Goal: Transaction & Acquisition: Book appointment/travel/reservation

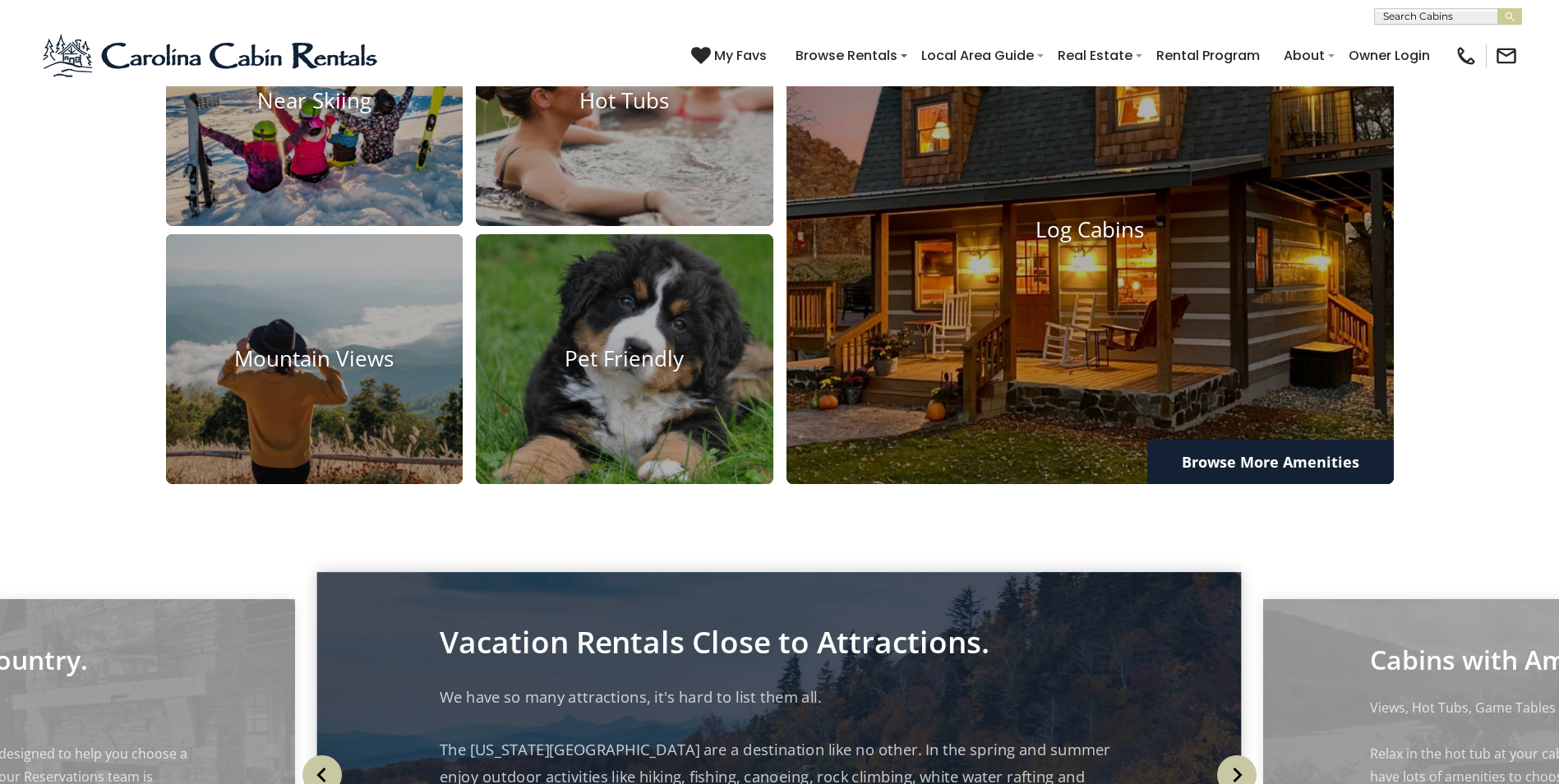
scroll to position [1575, 0]
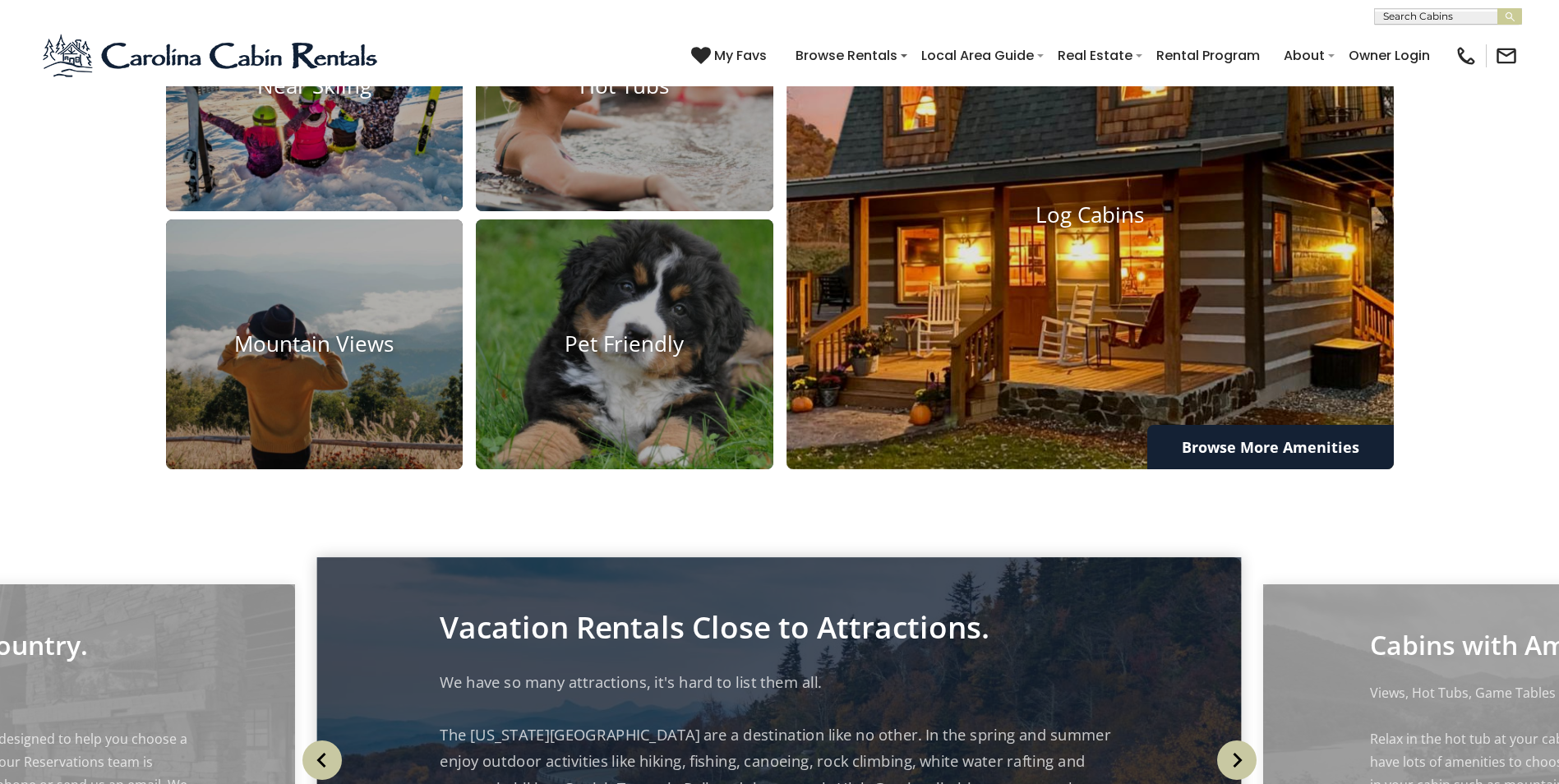
click at [1130, 228] on h4 "Log Cabins" at bounding box center [1090, 215] width 608 height 25
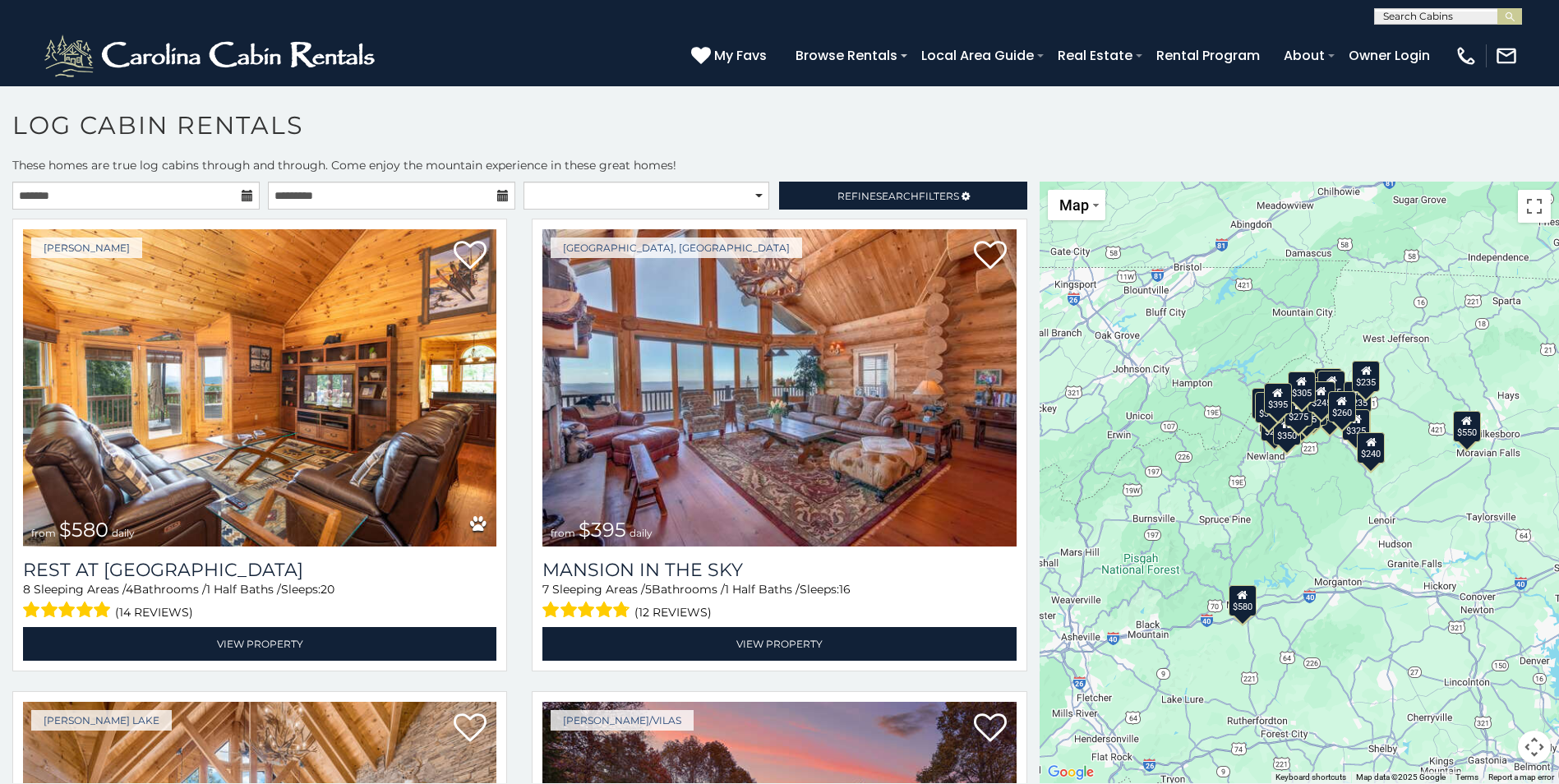
click at [245, 196] on icon at bounding box center [247, 195] width 11 height 11
click at [198, 197] on input "text" at bounding box center [136, 195] width 247 height 28
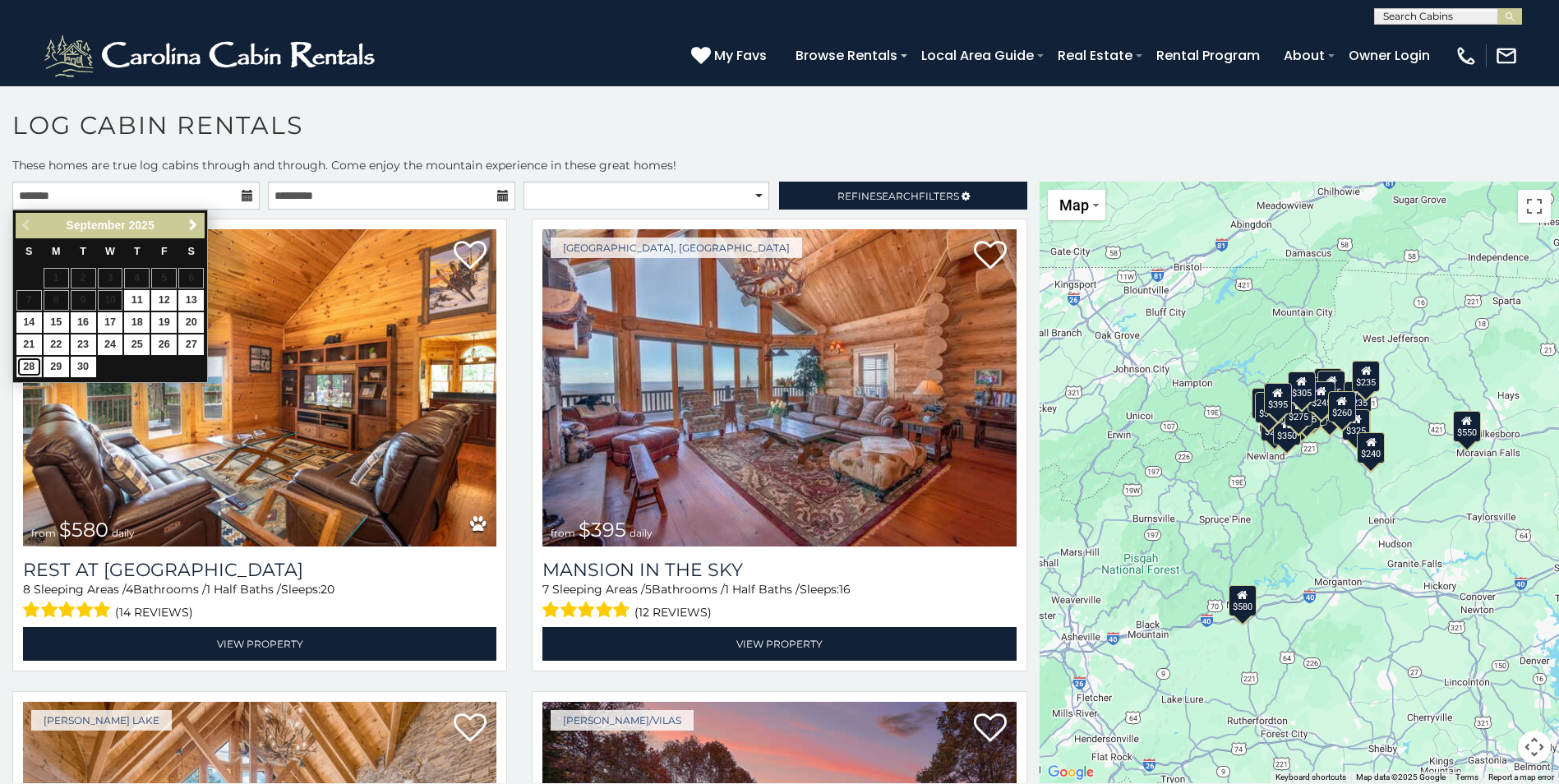
click at [23, 363] on link "28" at bounding box center [29, 367] width 25 height 20
type input "**********"
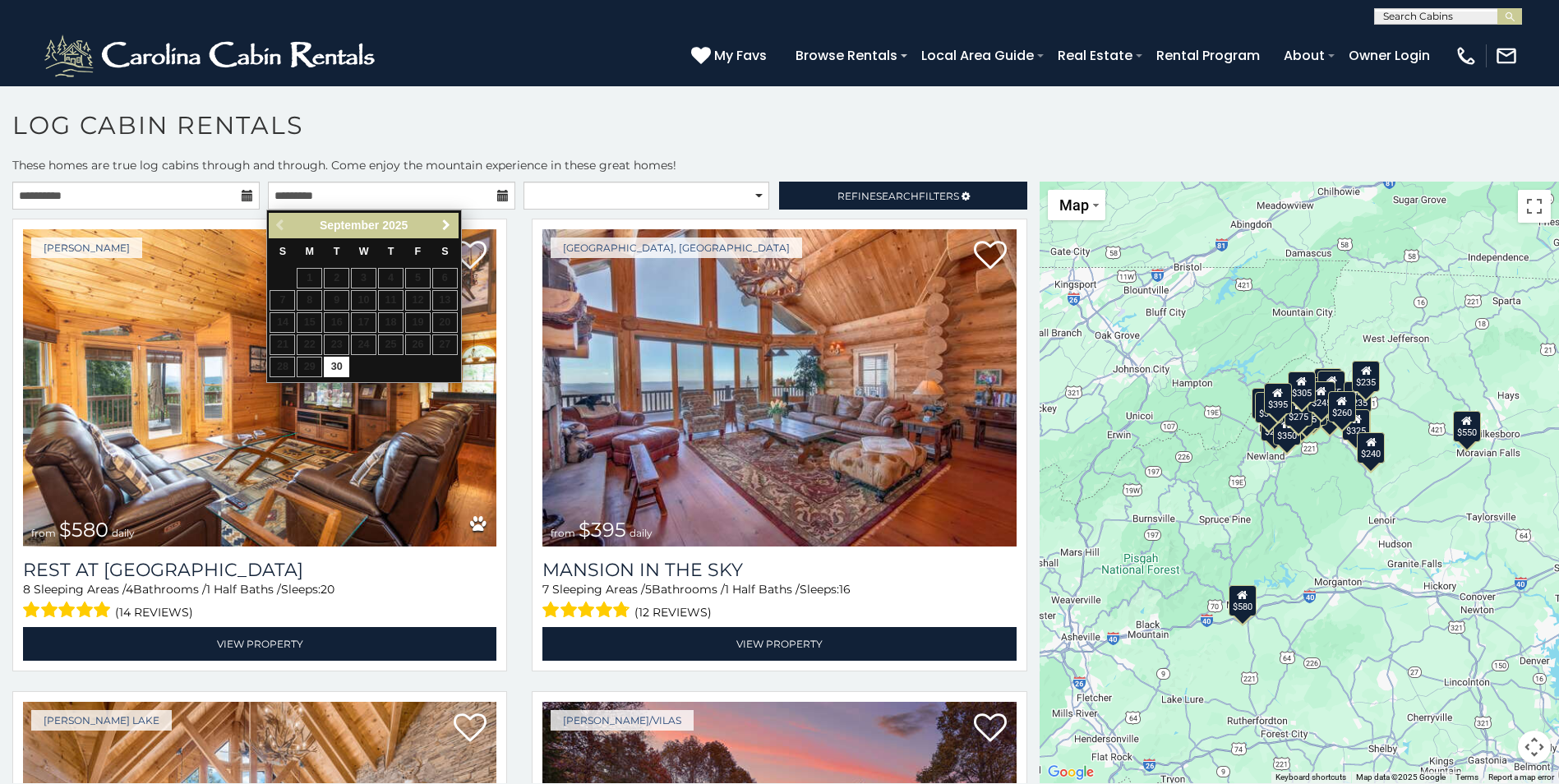
click at [442, 216] on link "Next" at bounding box center [447, 226] width 20 height 20
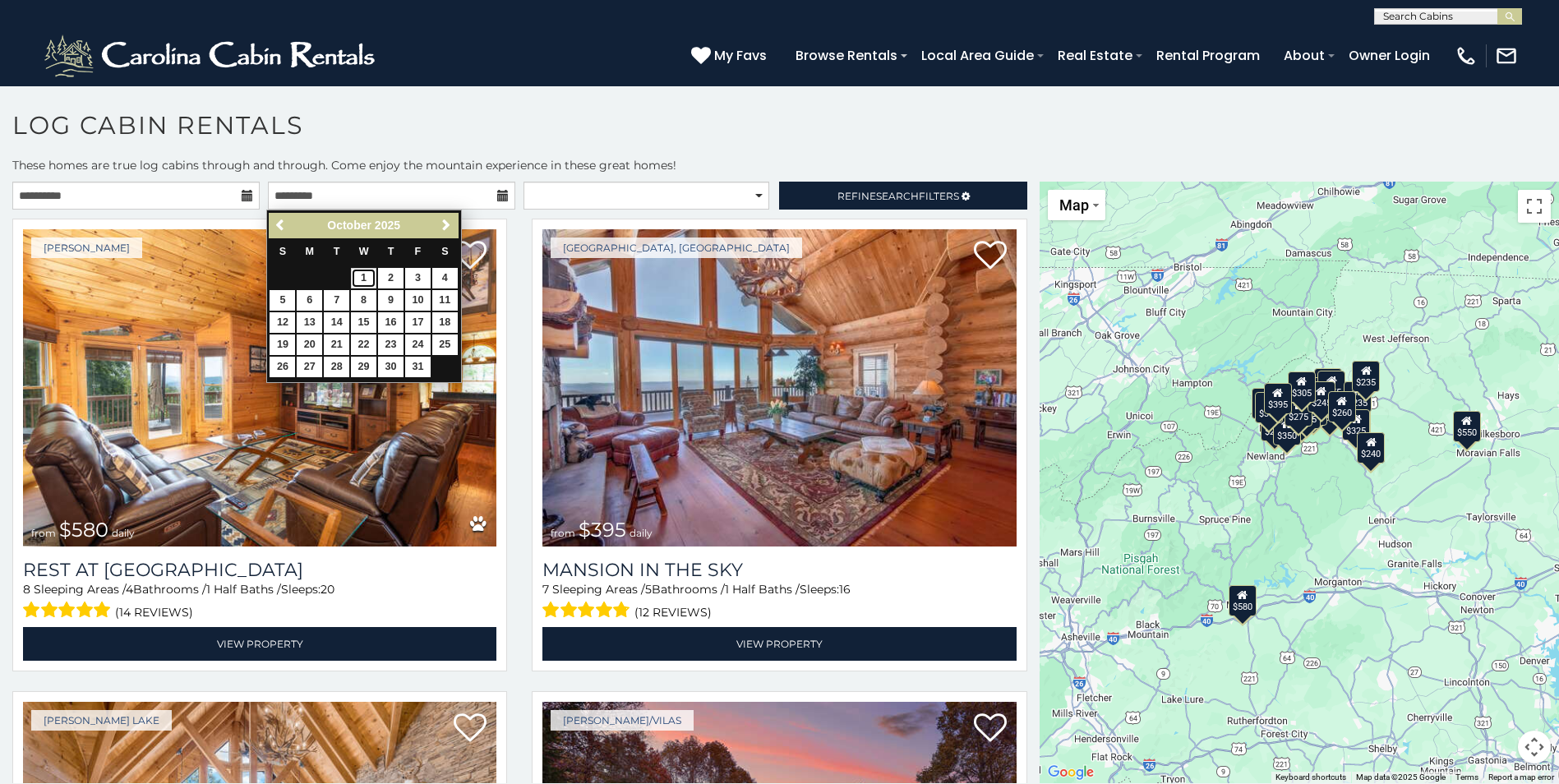
click at [360, 275] on link "1" at bounding box center [363, 278] width 25 height 20
type input "**********"
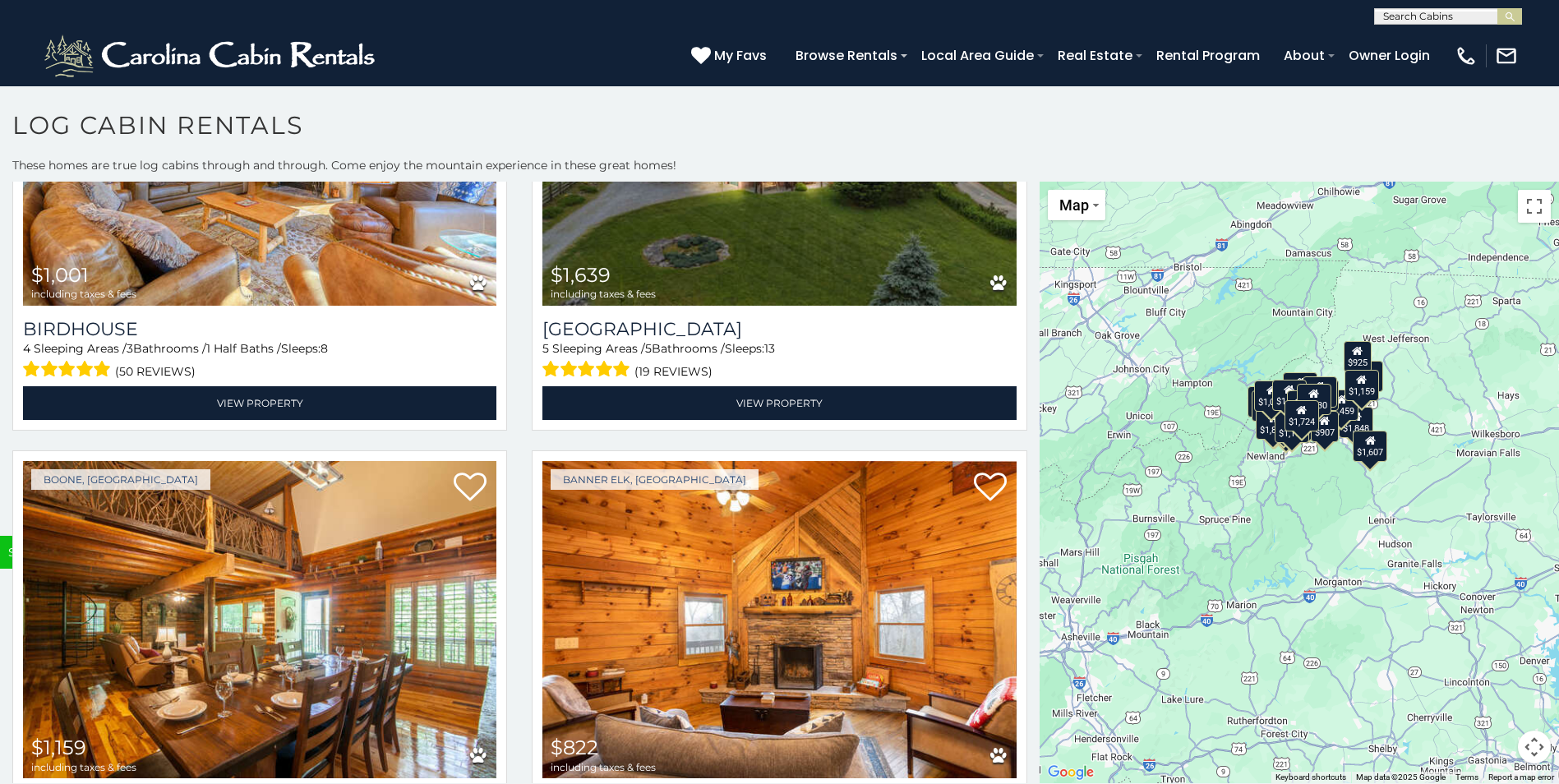
scroll to position [6409, 0]
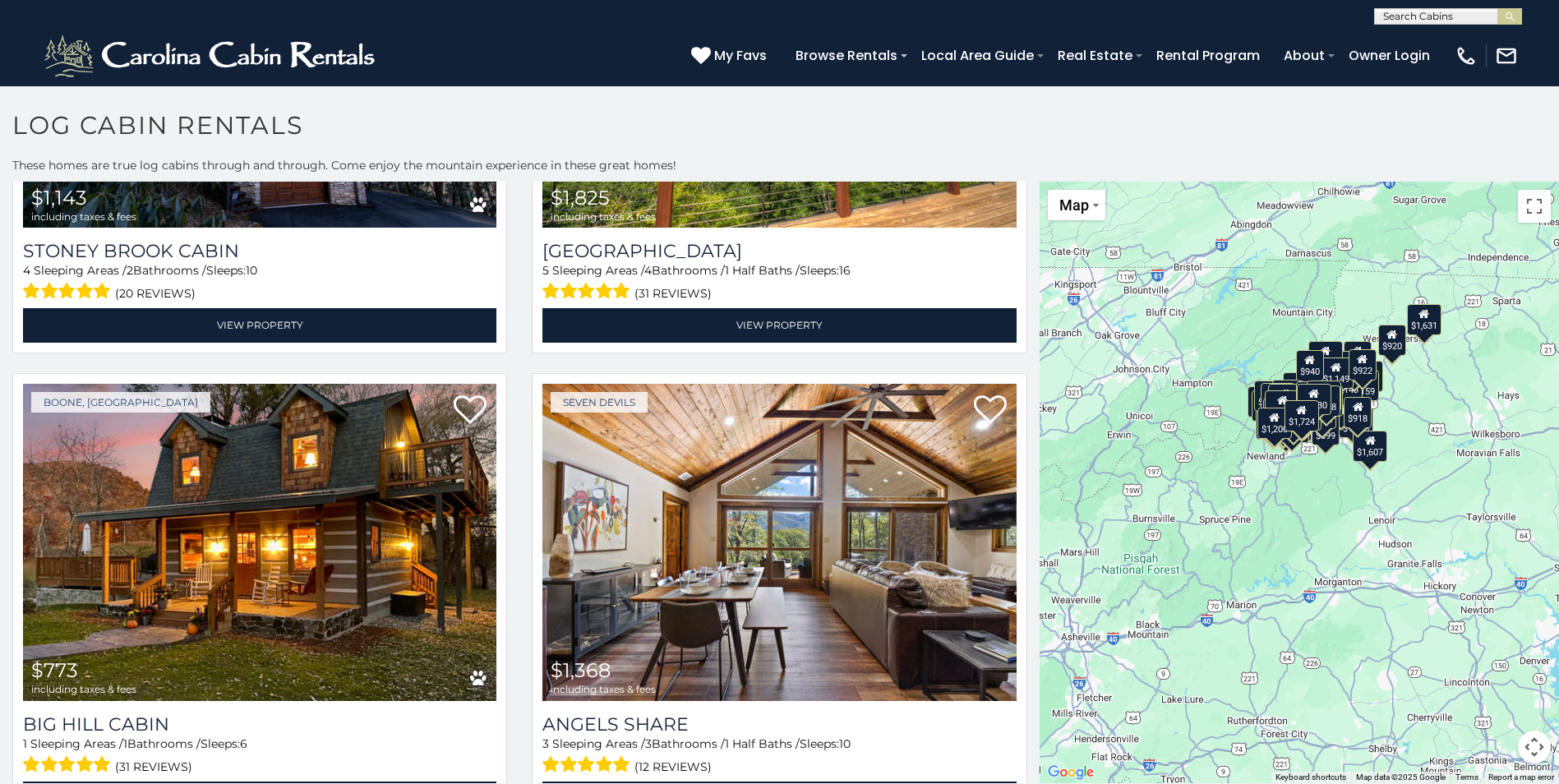
scroll to position [7963, 0]
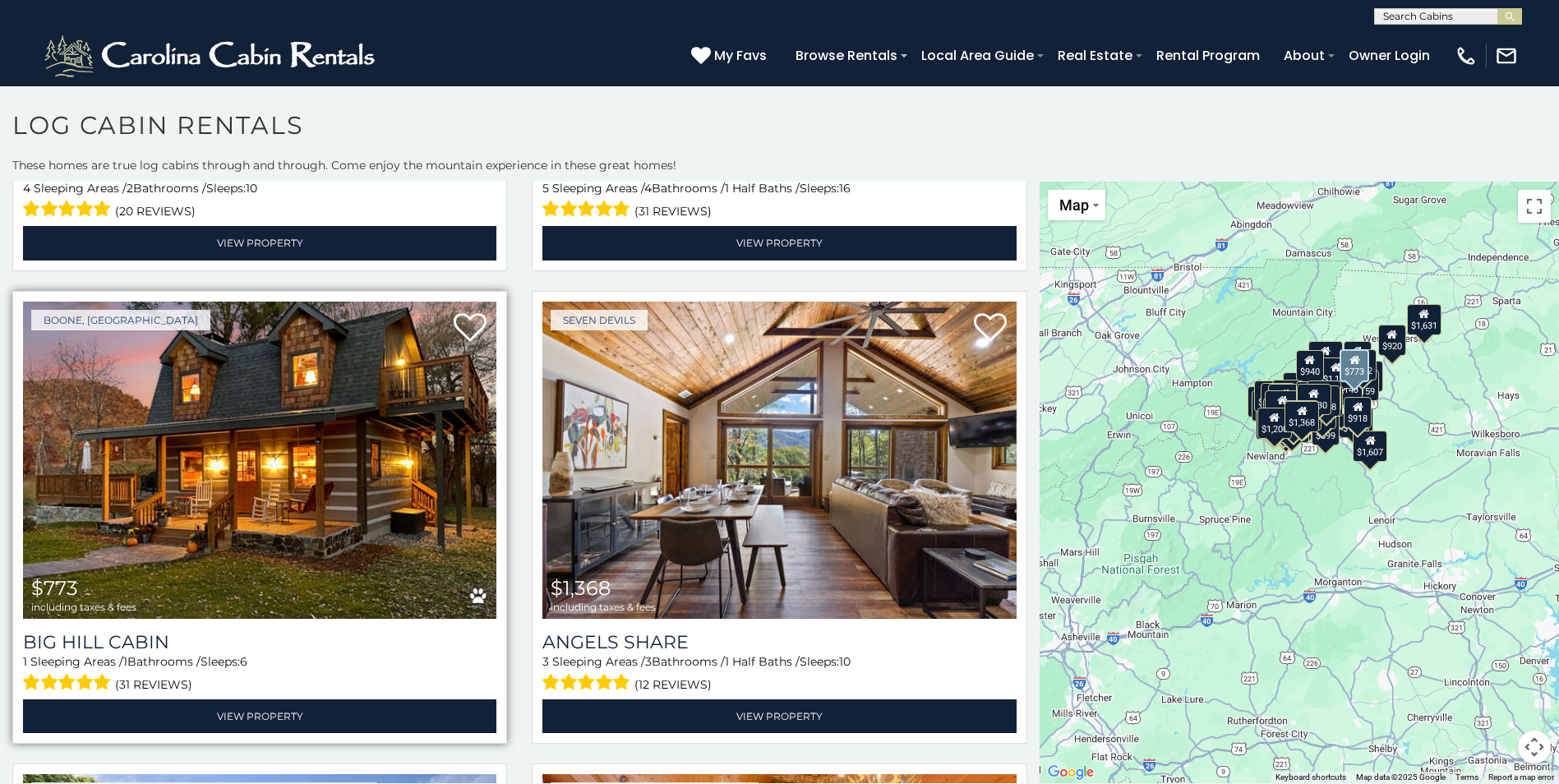
click at [239, 438] on img at bounding box center [259, 460] width 473 height 317
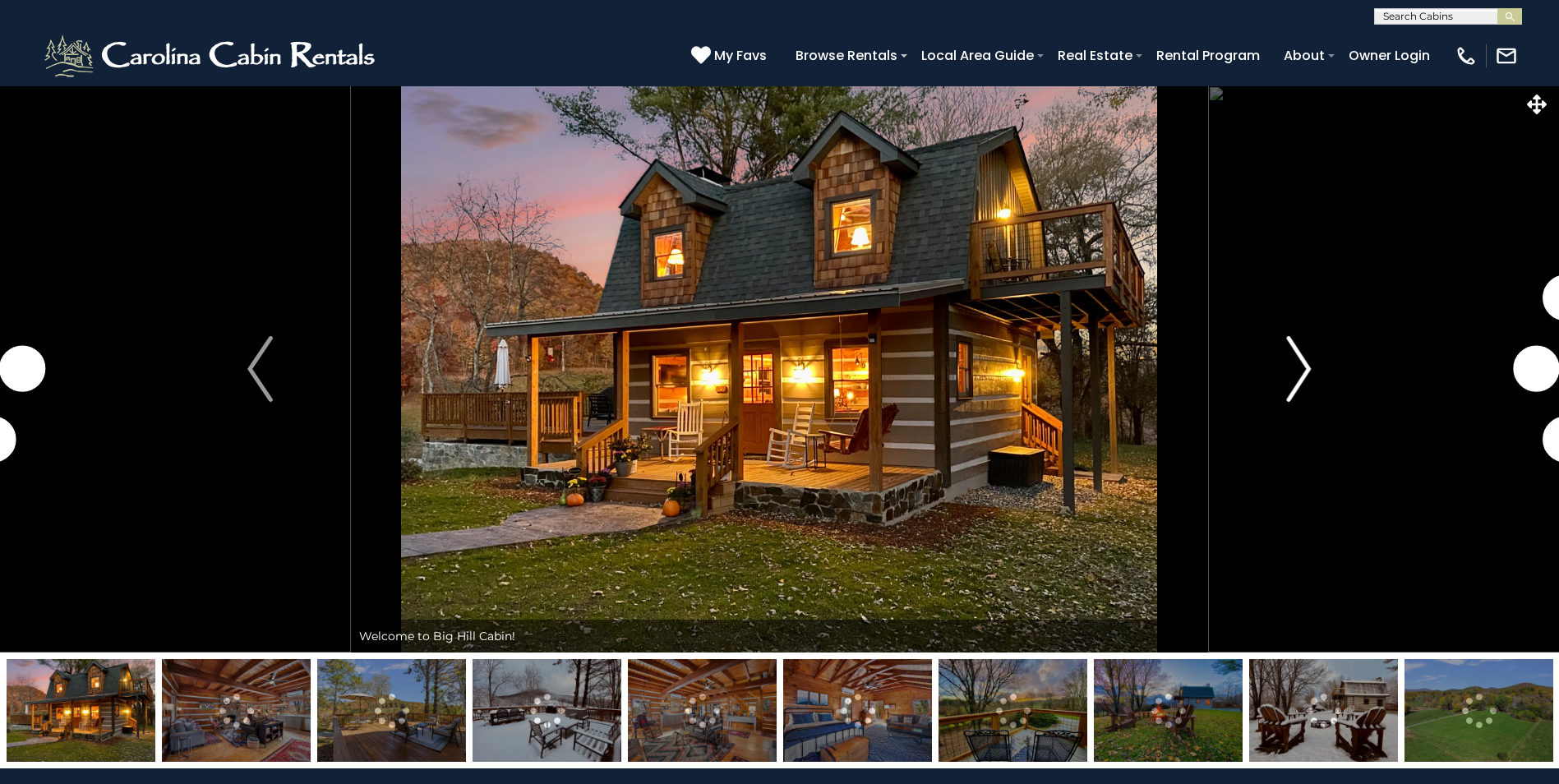
click at [1305, 366] on img "Next" at bounding box center [1298, 369] width 25 height 66
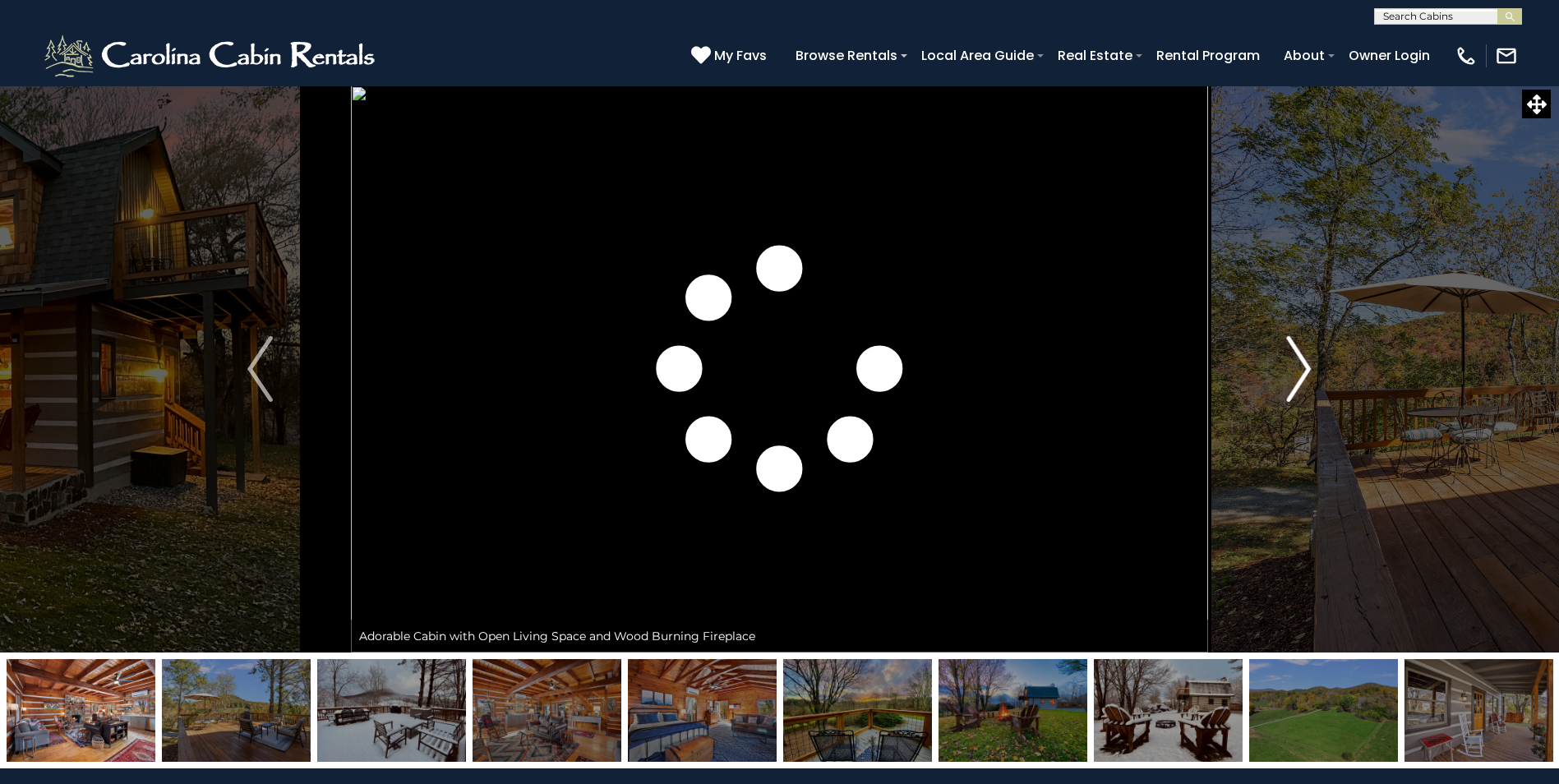
click at [1305, 368] on img "Next" at bounding box center [1298, 369] width 25 height 66
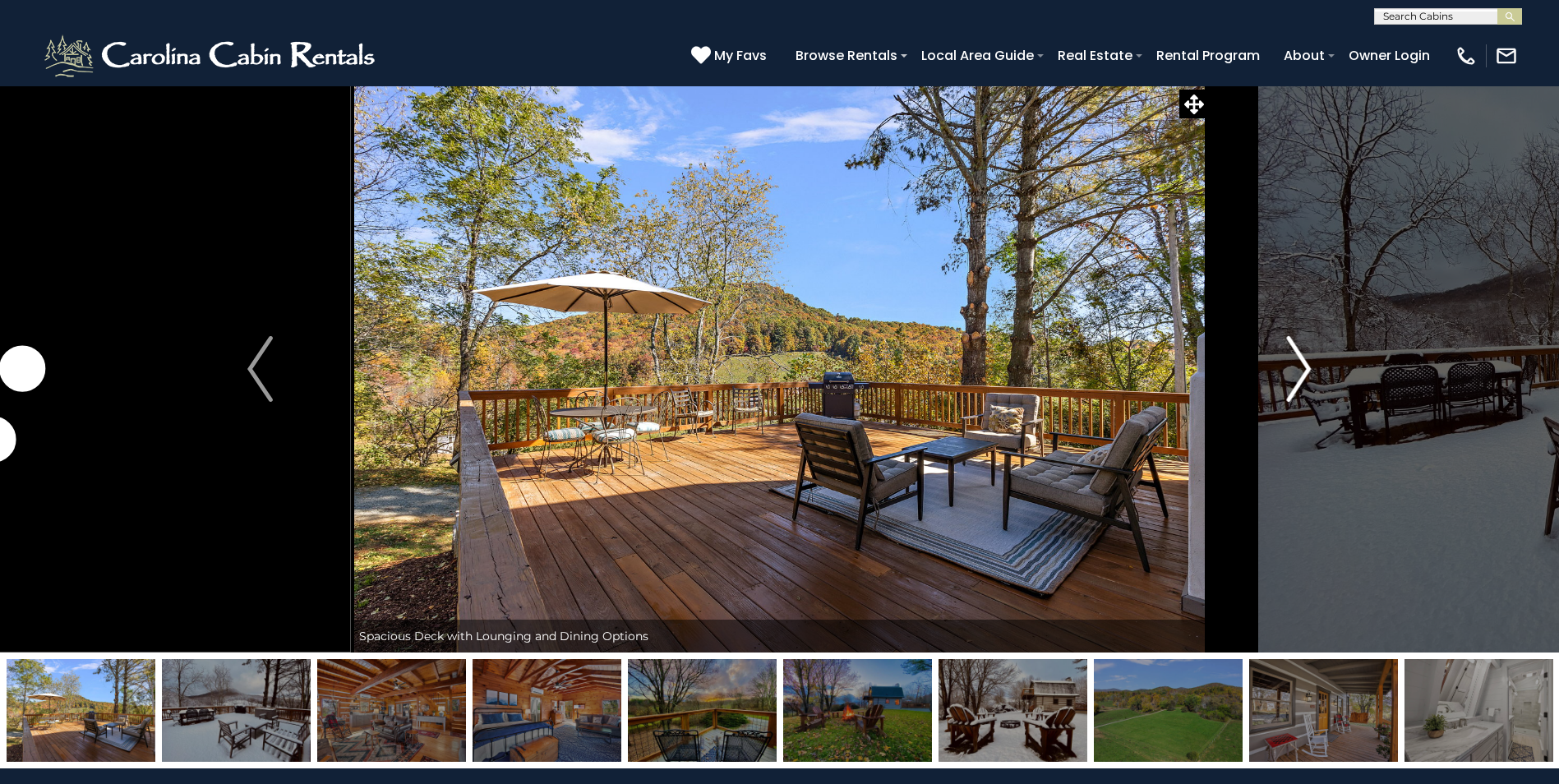
click at [1305, 368] on img "Next" at bounding box center [1298, 369] width 25 height 66
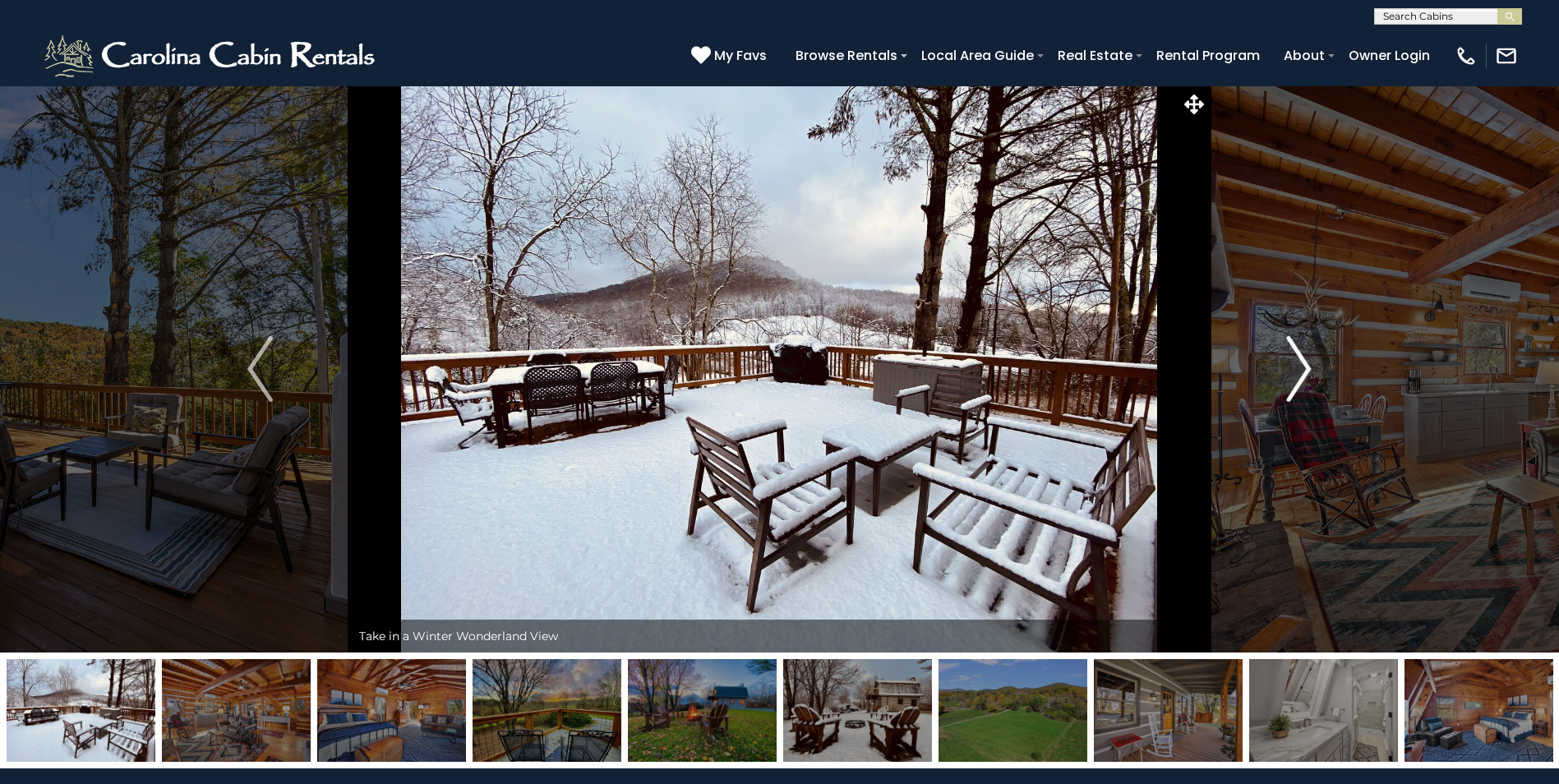
click at [1305, 368] on img "Next" at bounding box center [1298, 369] width 25 height 66
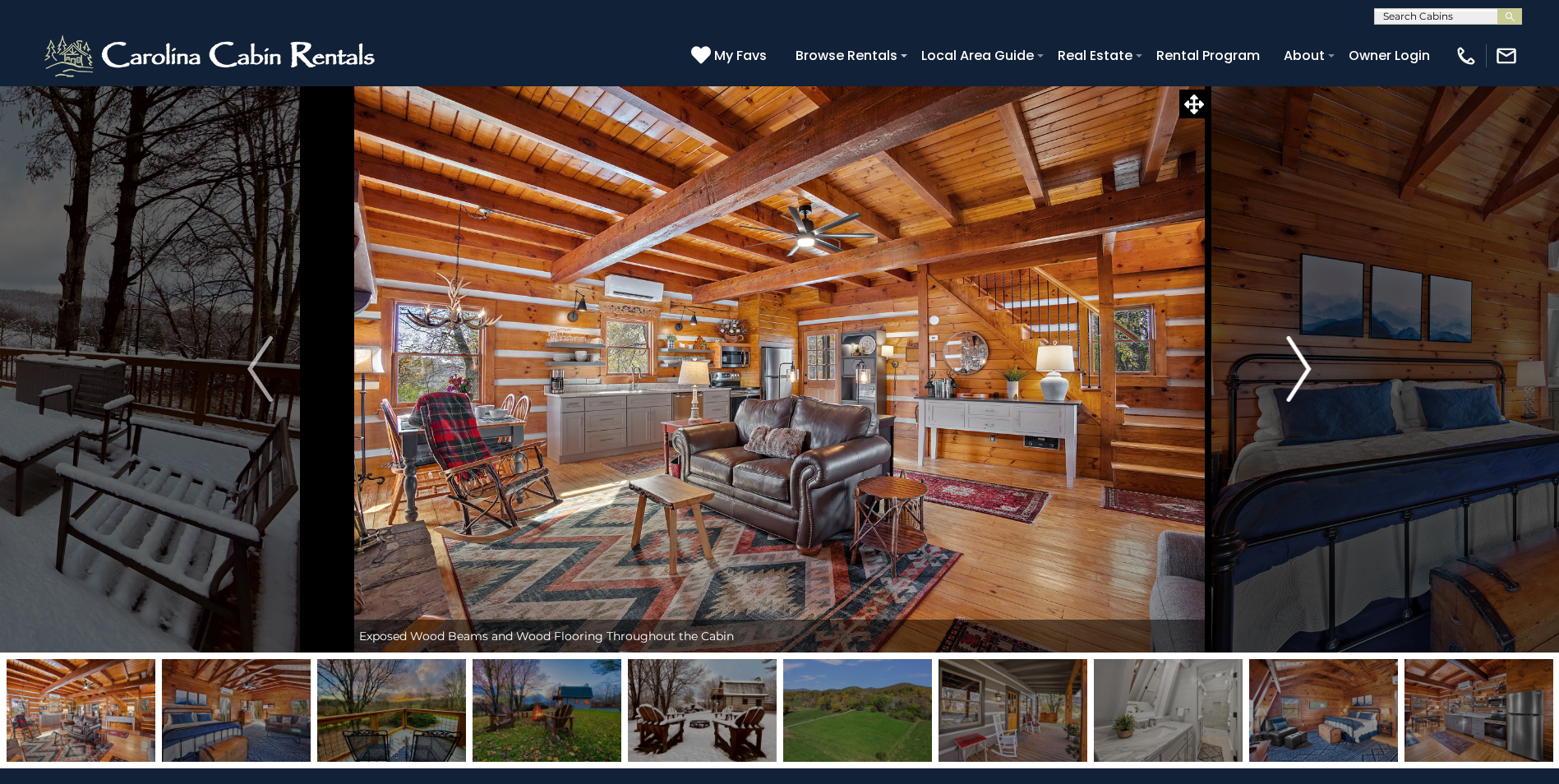
click at [1305, 368] on img "Next" at bounding box center [1298, 369] width 25 height 66
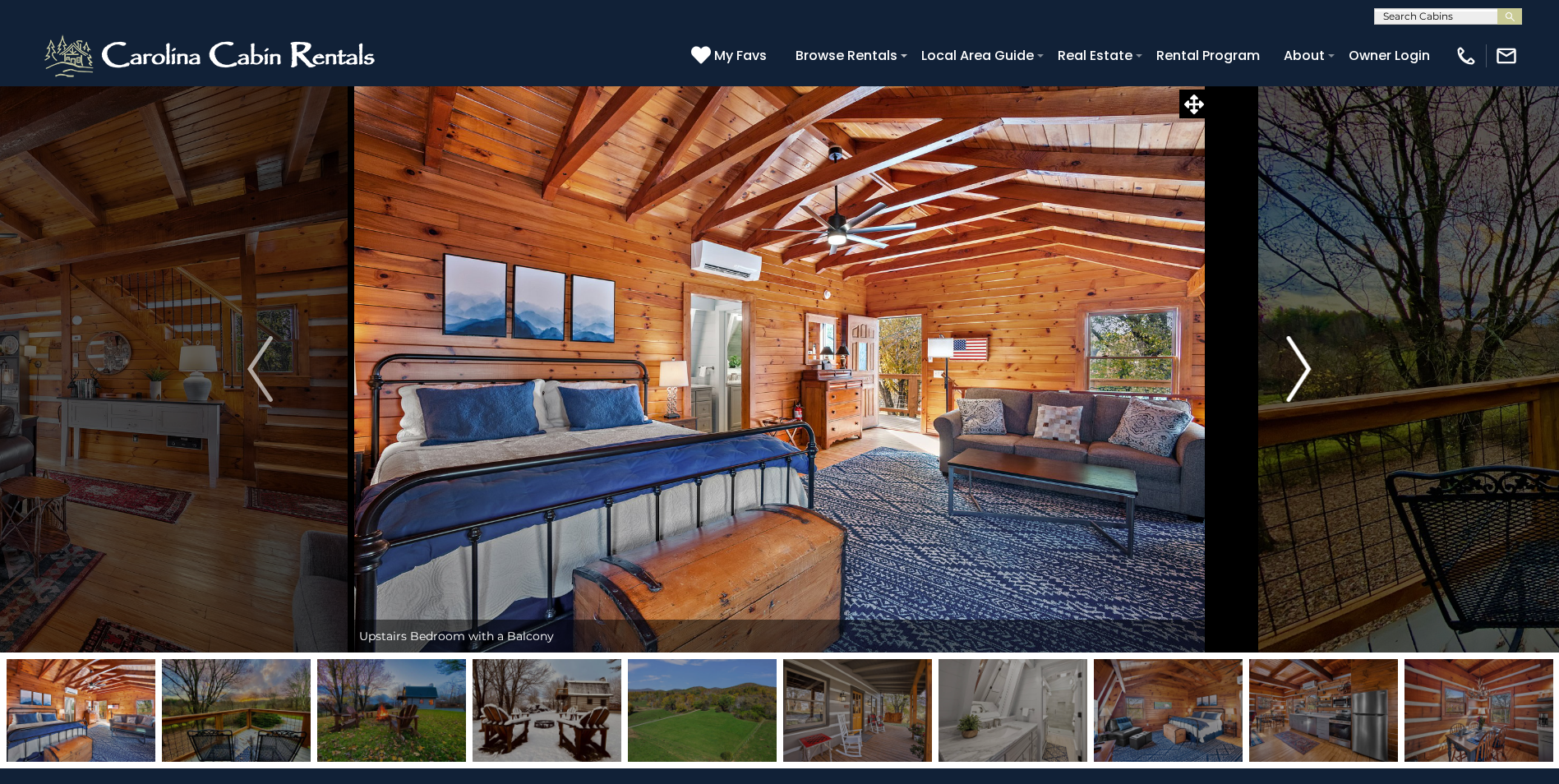
click at [1305, 368] on img "Next" at bounding box center [1298, 369] width 25 height 66
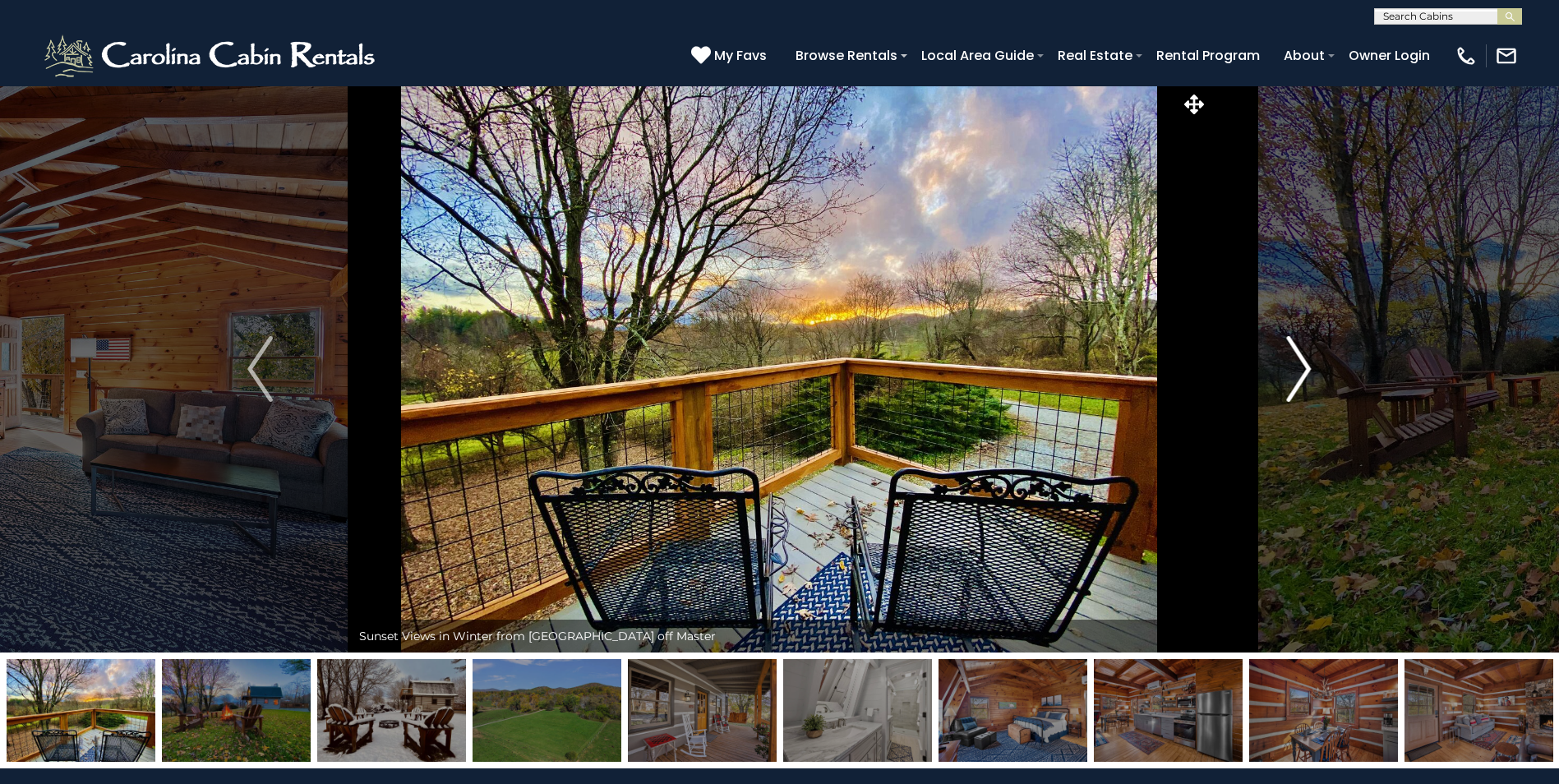
click at [1305, 368] on img "Next" at bounding box center [1298, 369] width 25 height 66
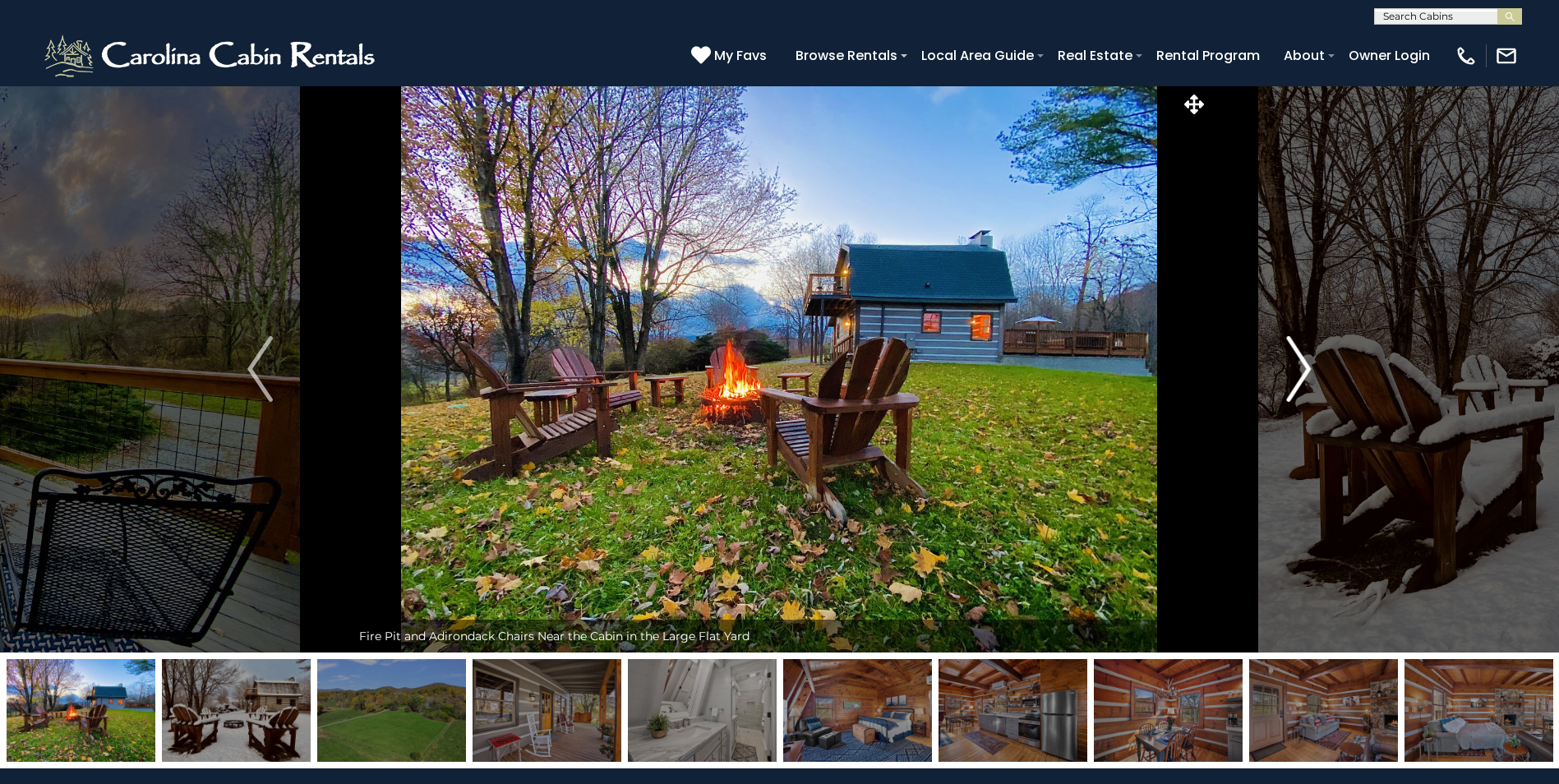
click at [1305, 368] on img "Next" at bounding box center [1298, 369] width 25 height 66
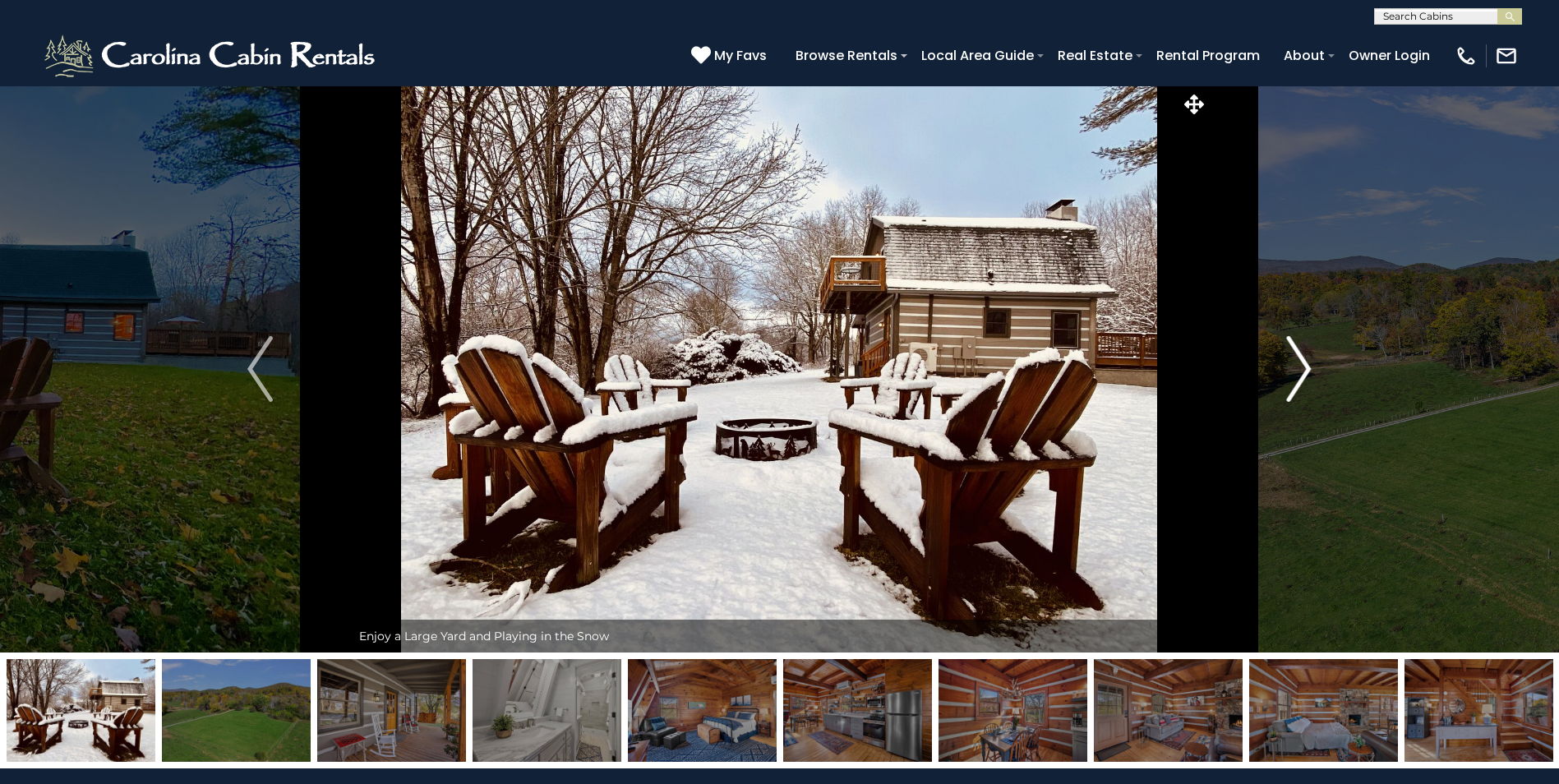
click at [1305, 368] on img "Next" at bounding box center [1298, 369] width 25 height 66
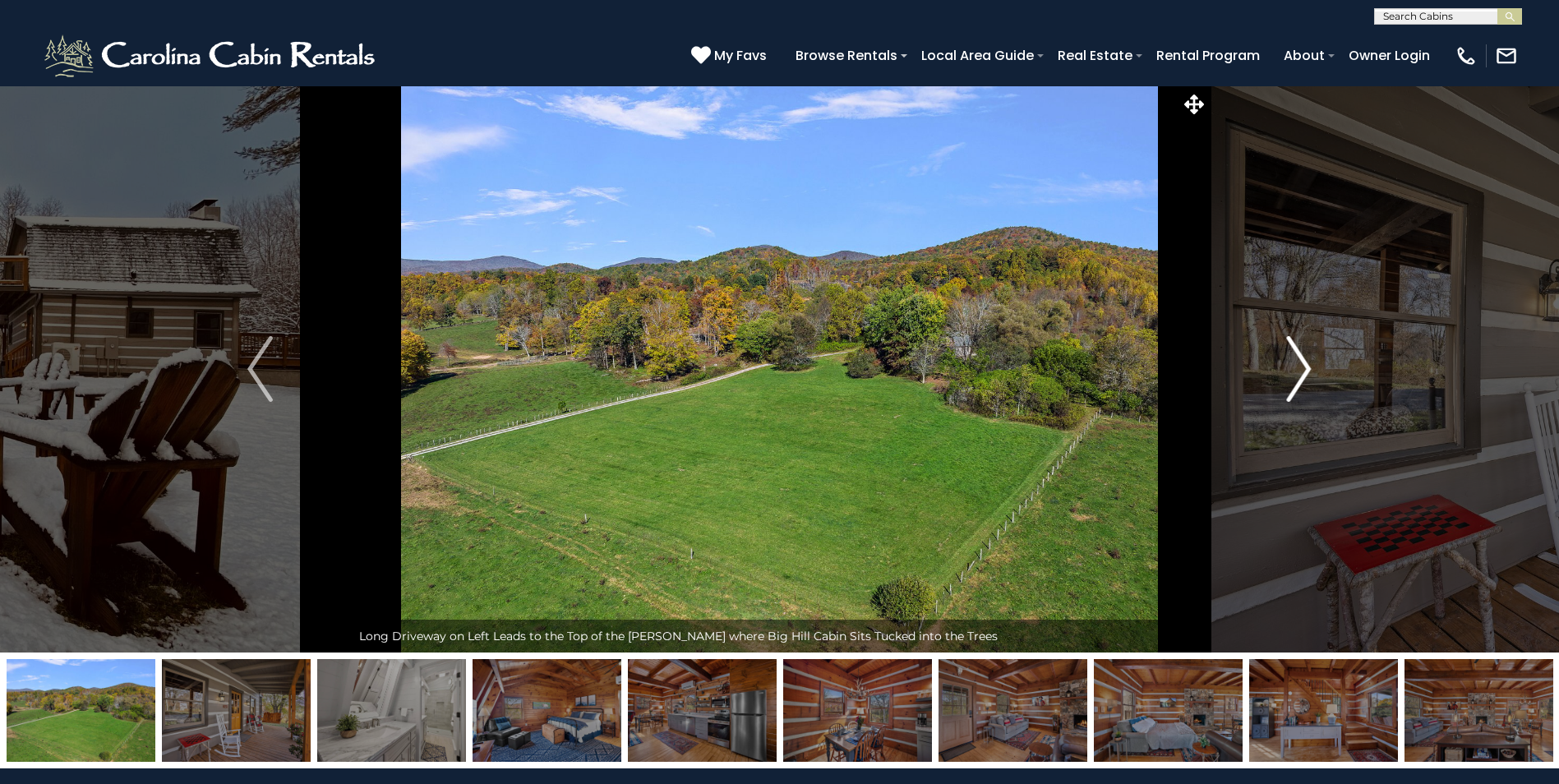
click at [1305, 368] on img "Next" at bounding box center [1298, 369] width 25 height 66
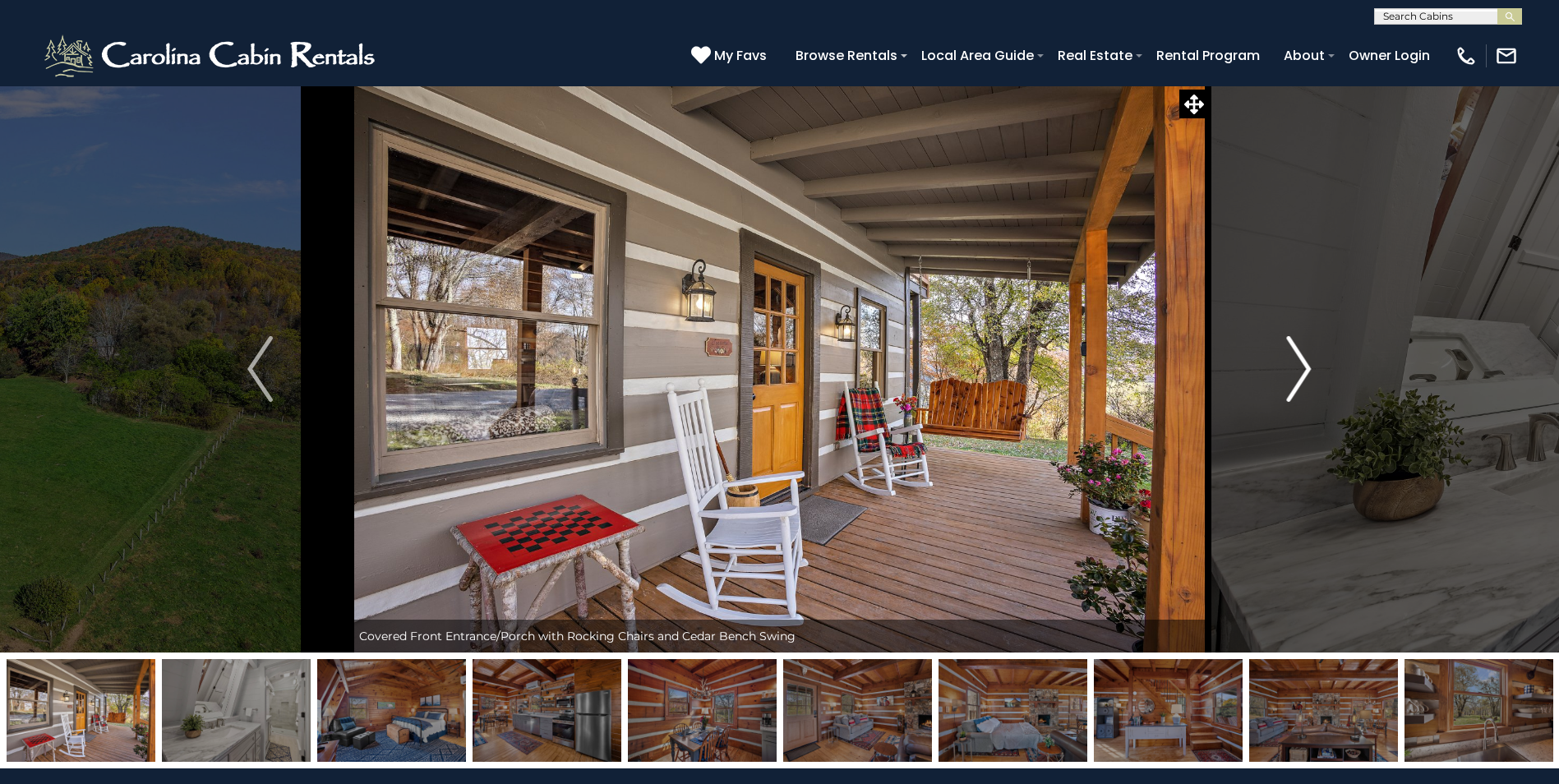
click at [1305, 368] on img "Next" at bounding box center [1298, 369] width 25 height 66
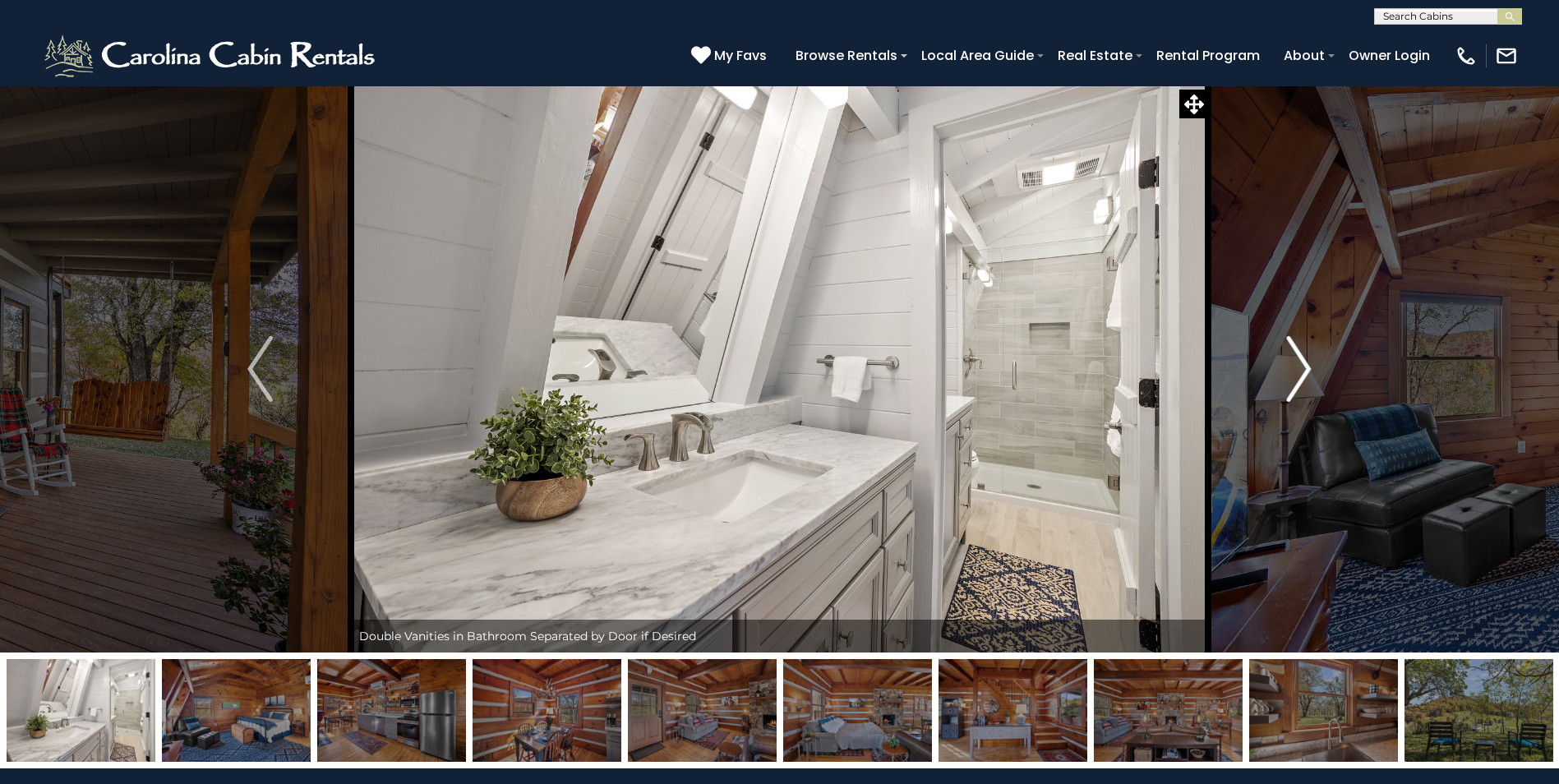
click at [1305, 368] on img "Next" at bounding box center [1298, 369] width 25 height 66
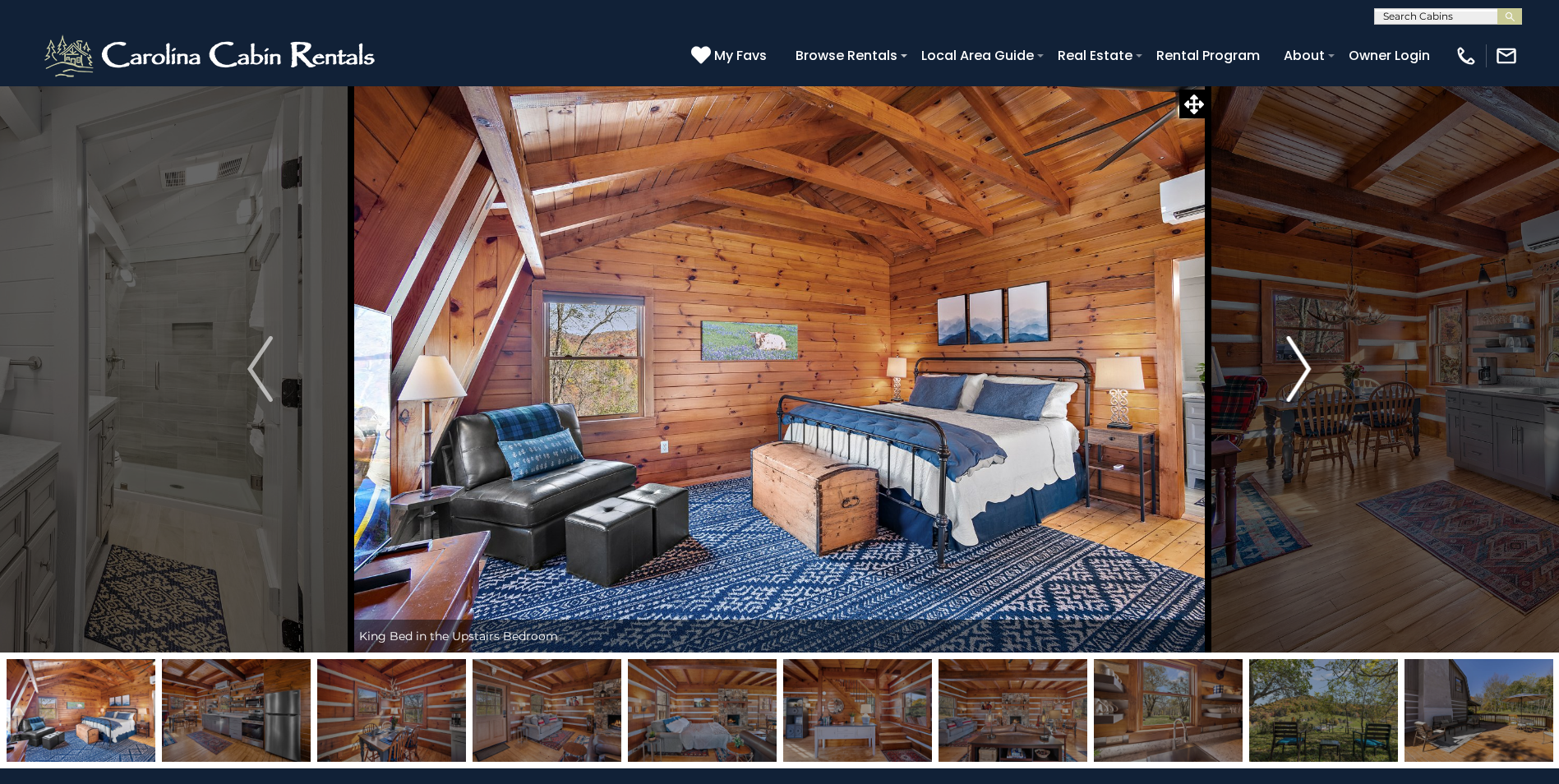
click at [1305, 368] on img "Next" at bounding box center [1298, 369] width 25 height 66
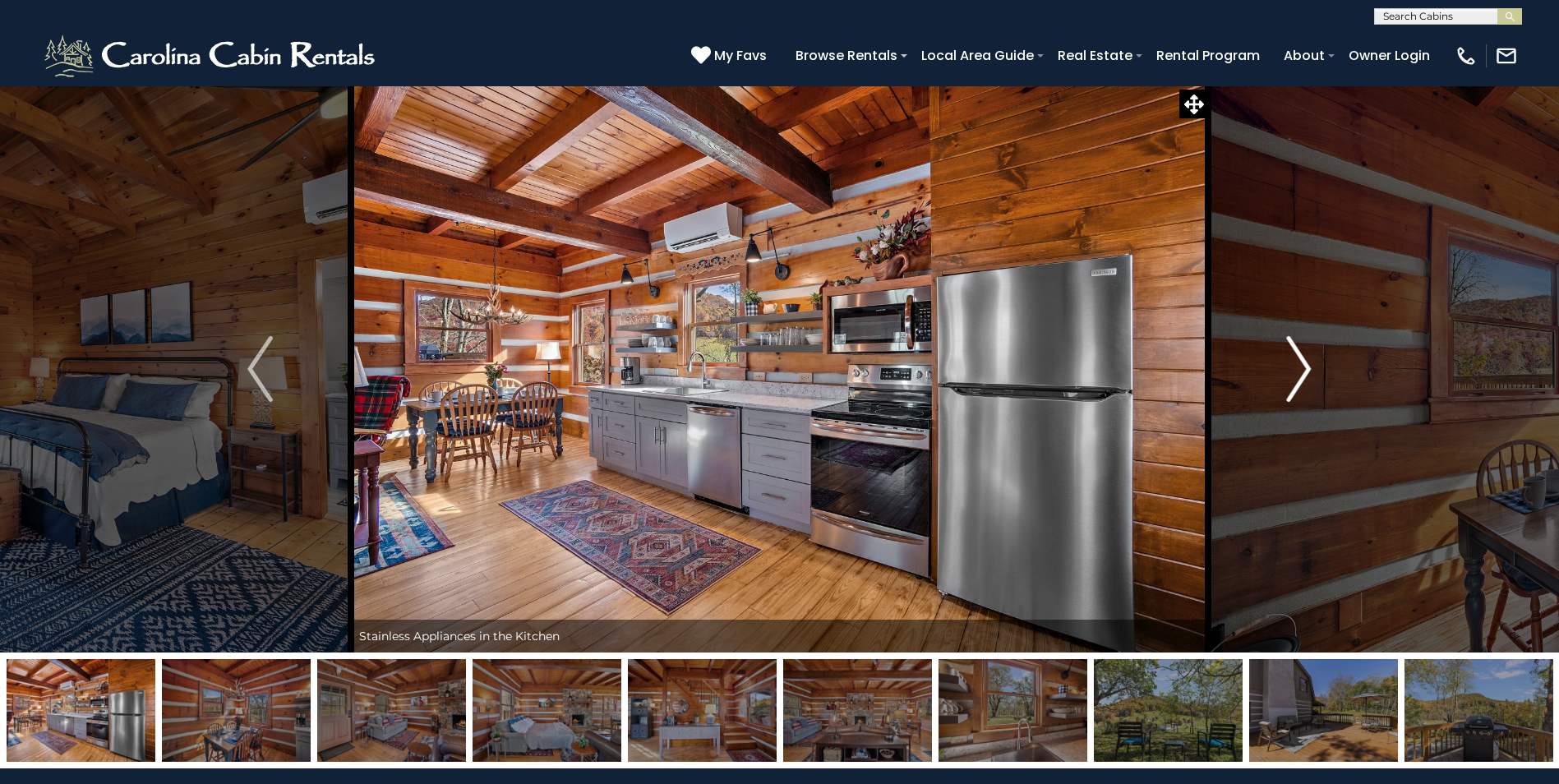
click at [1305, 368] on img "Next" at bounding box center [1298, 369] width 25 height 66
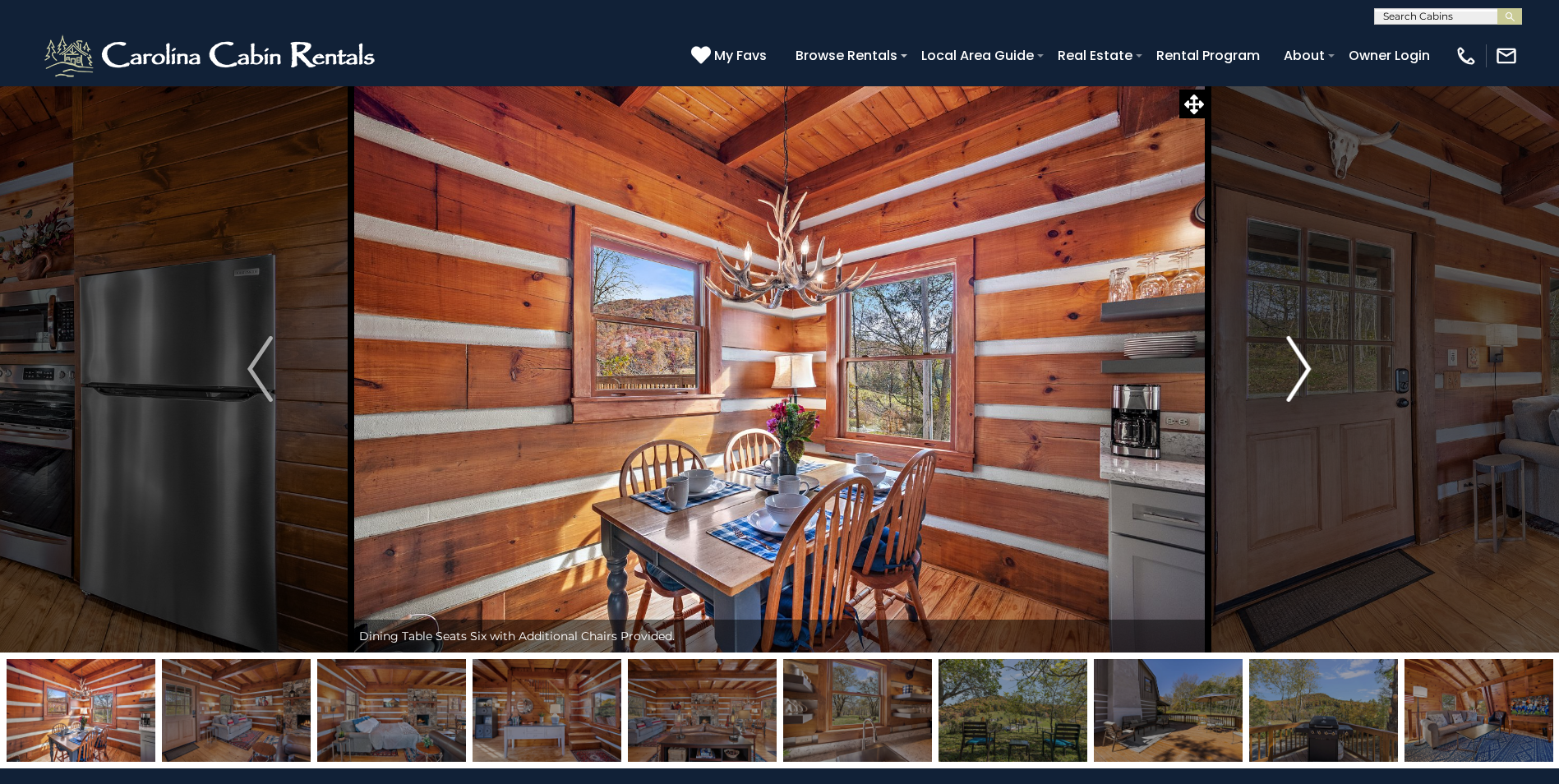
click at [1305, 368] on img "Next" at bounding box center [1298, 369] width 25 height 66
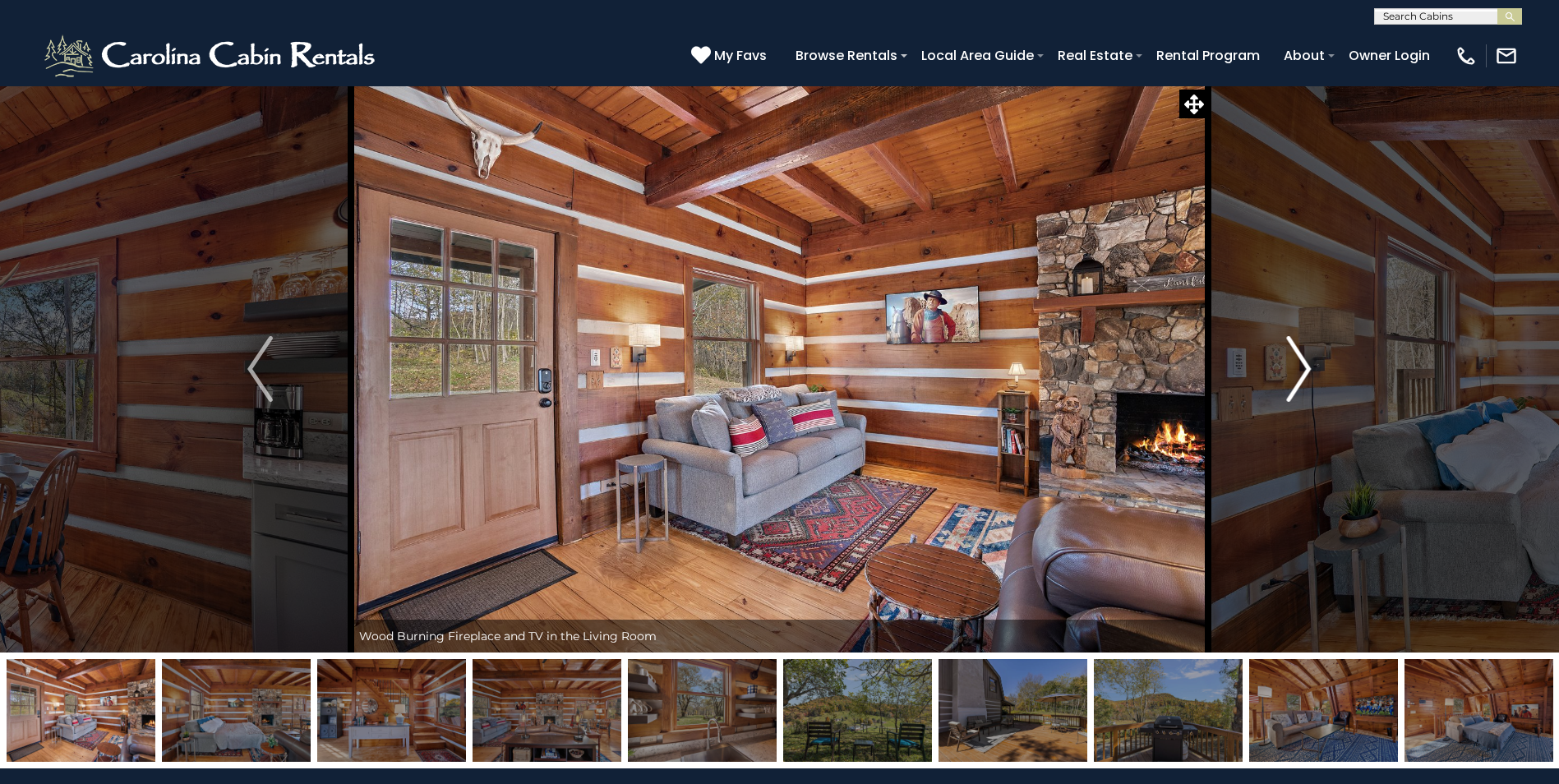
click at [1305, 368] on img "Next" at bounding box center [1298, 369] width 25 height 66
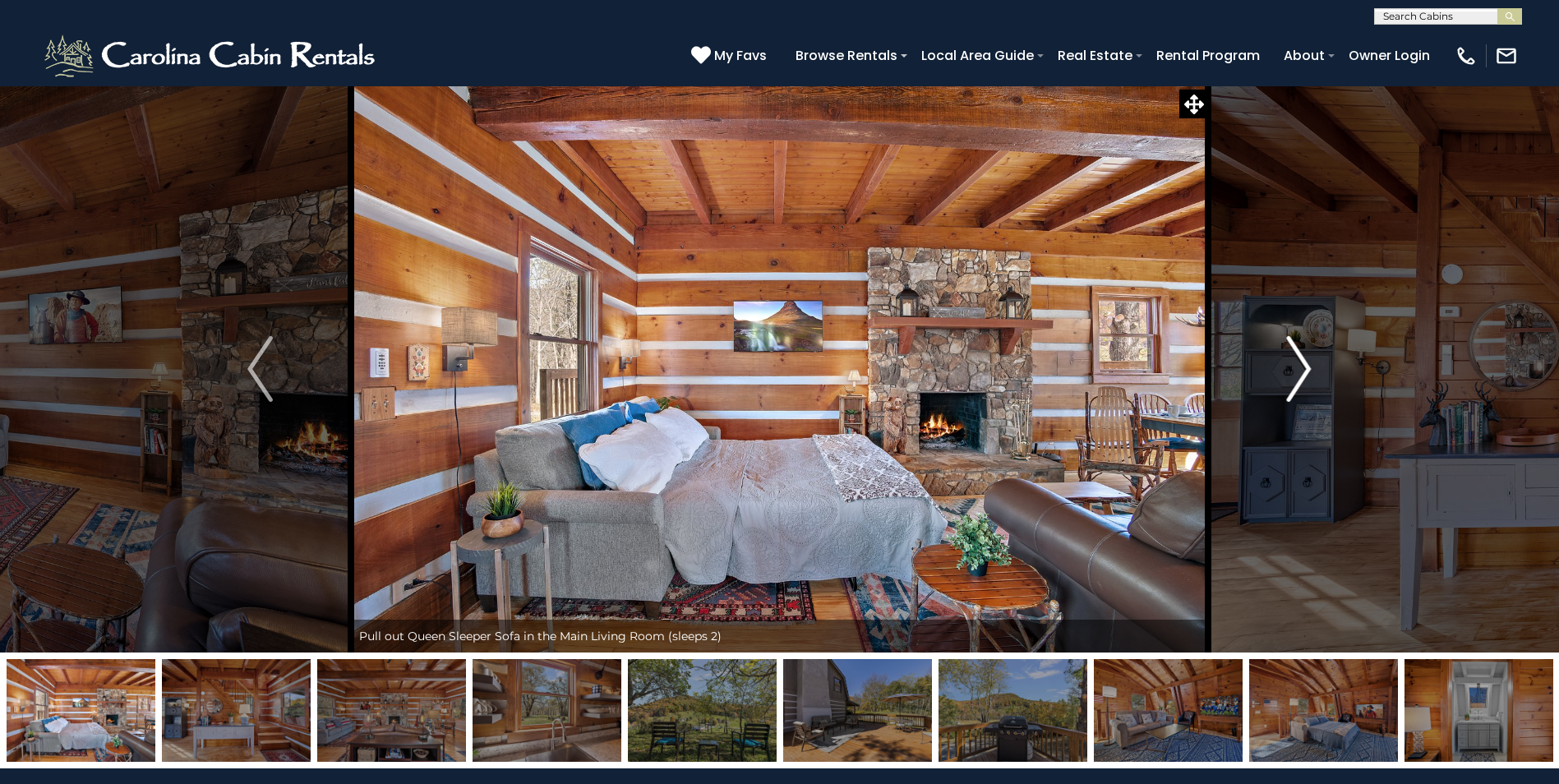
click at [1304, 371] on img "Next" at bounding box center [1298, 369] width 25 height 66
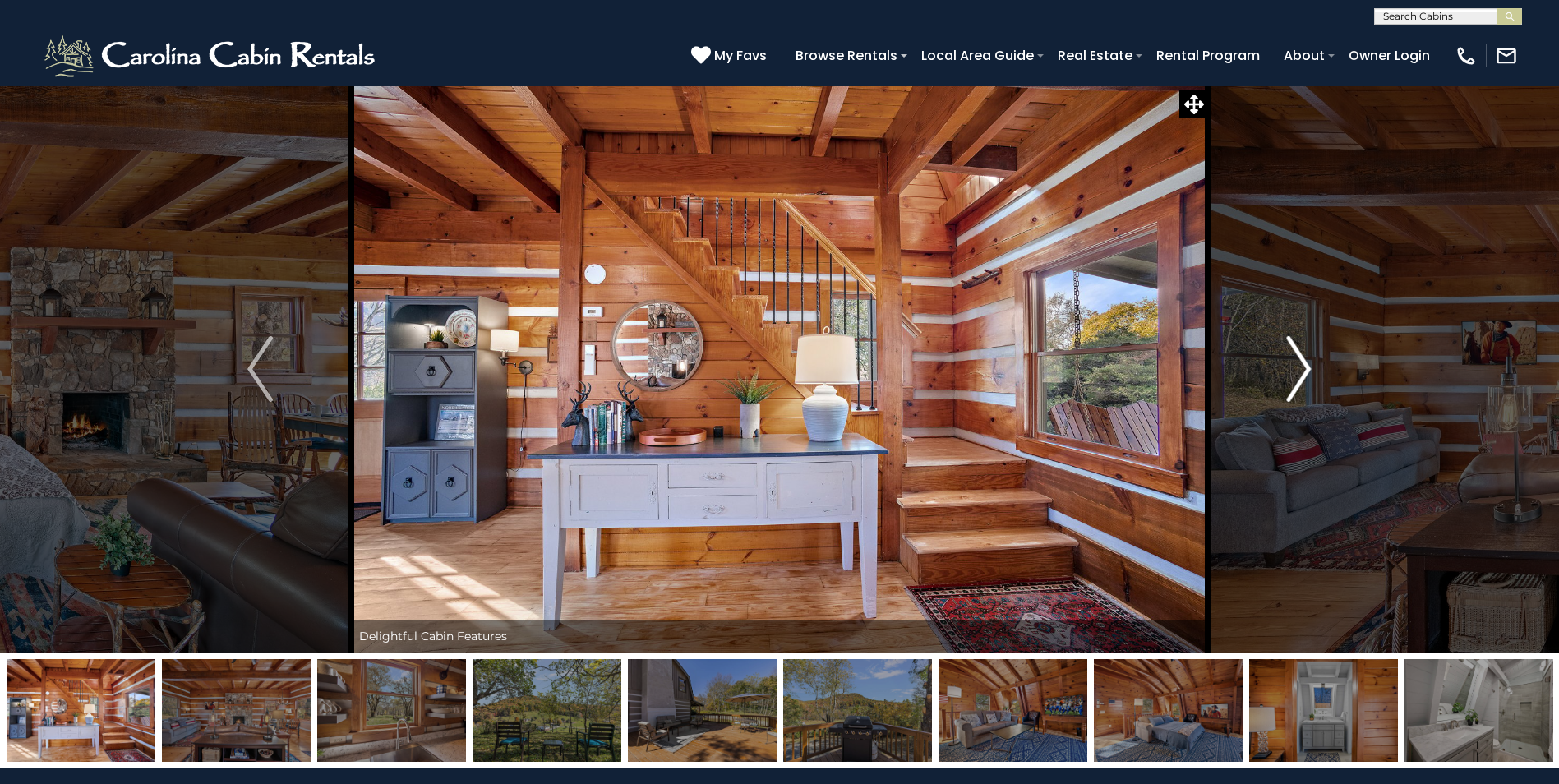
click at [1304, 371] on img "Next" at bounding box center [1298, 369] width 25 height 66
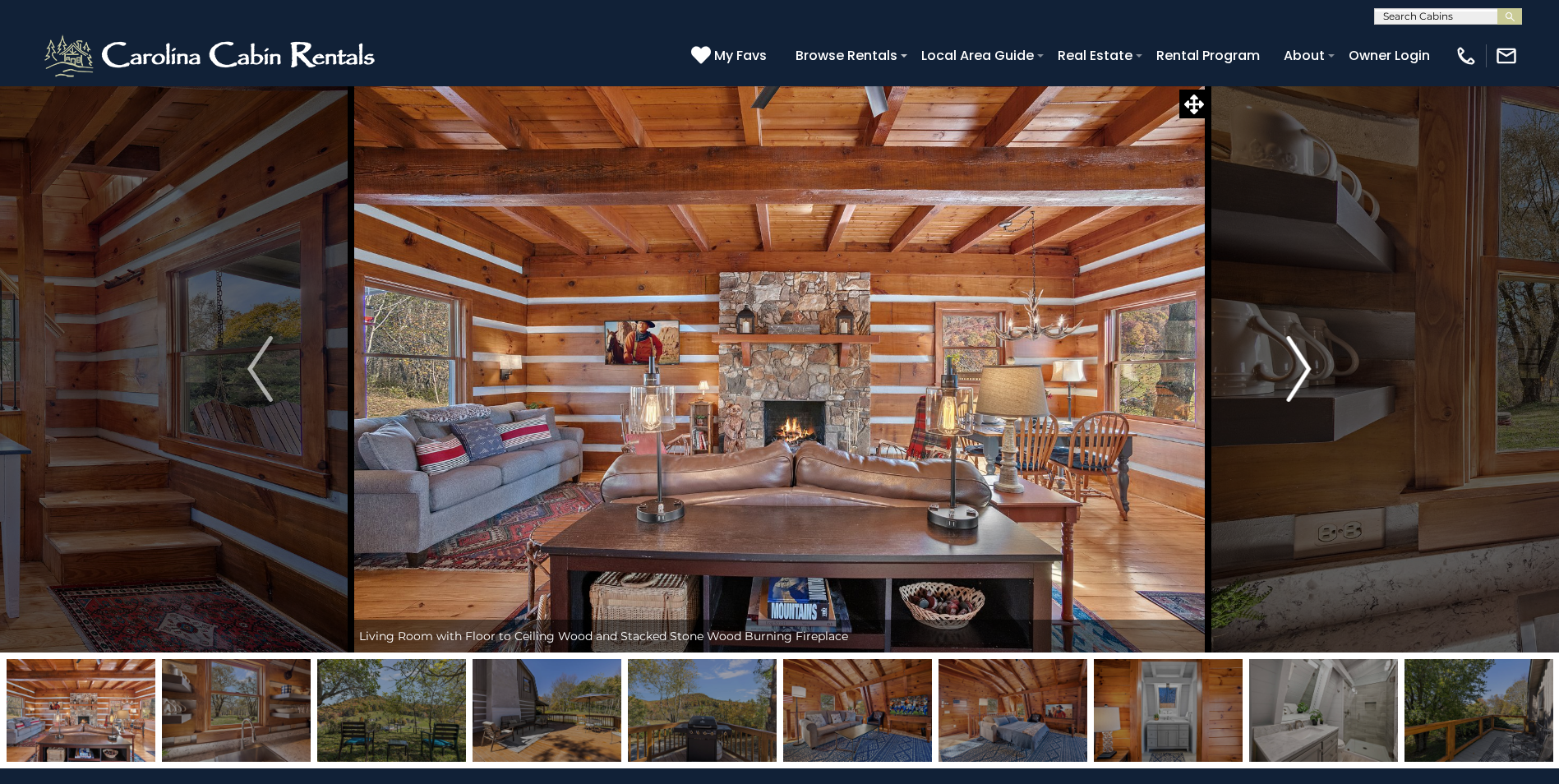
click at [1304, 371] on img "Next" at bounding box center [1298, 369] width 25 height 66
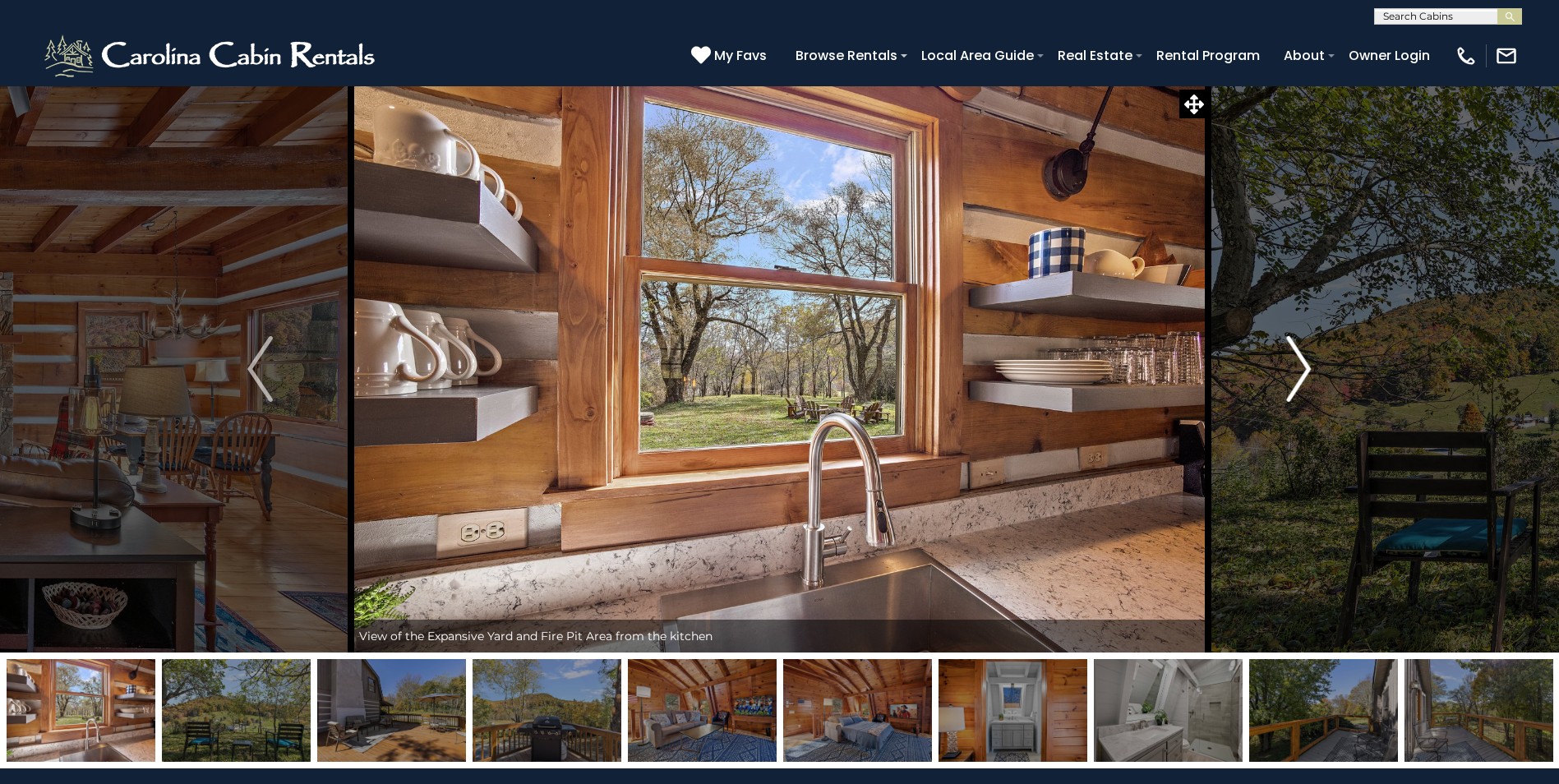
click at [1304, 371] on img "Next" at bounding box center [1298, 369] width 25 height 66
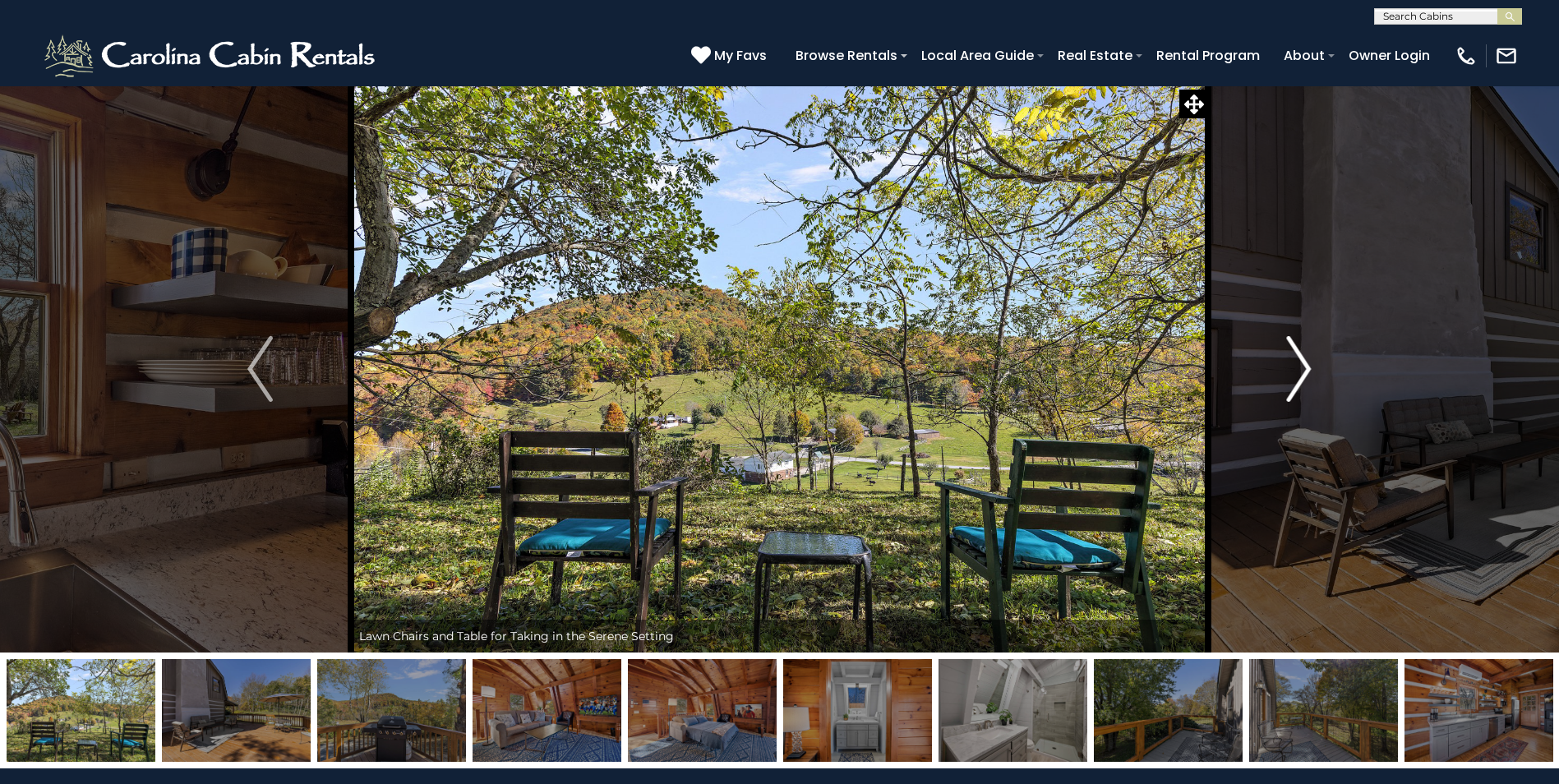
click at [1304, 371] on img "Next" at bounding box center [1298, 369] width 25 height 66
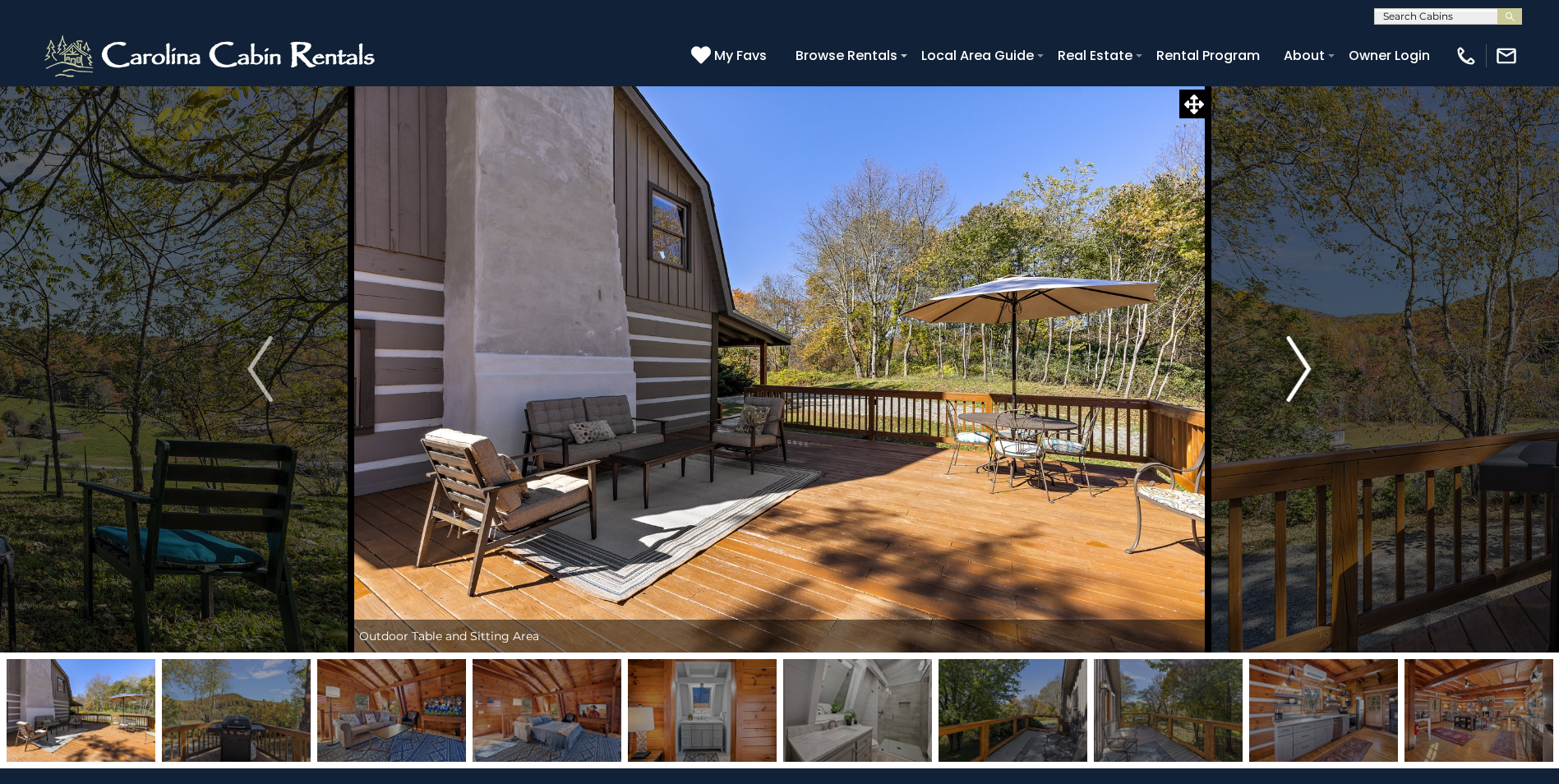
click at [1304, 371] on img "Next" at bounding box center [1298, 369] width 25 height 66
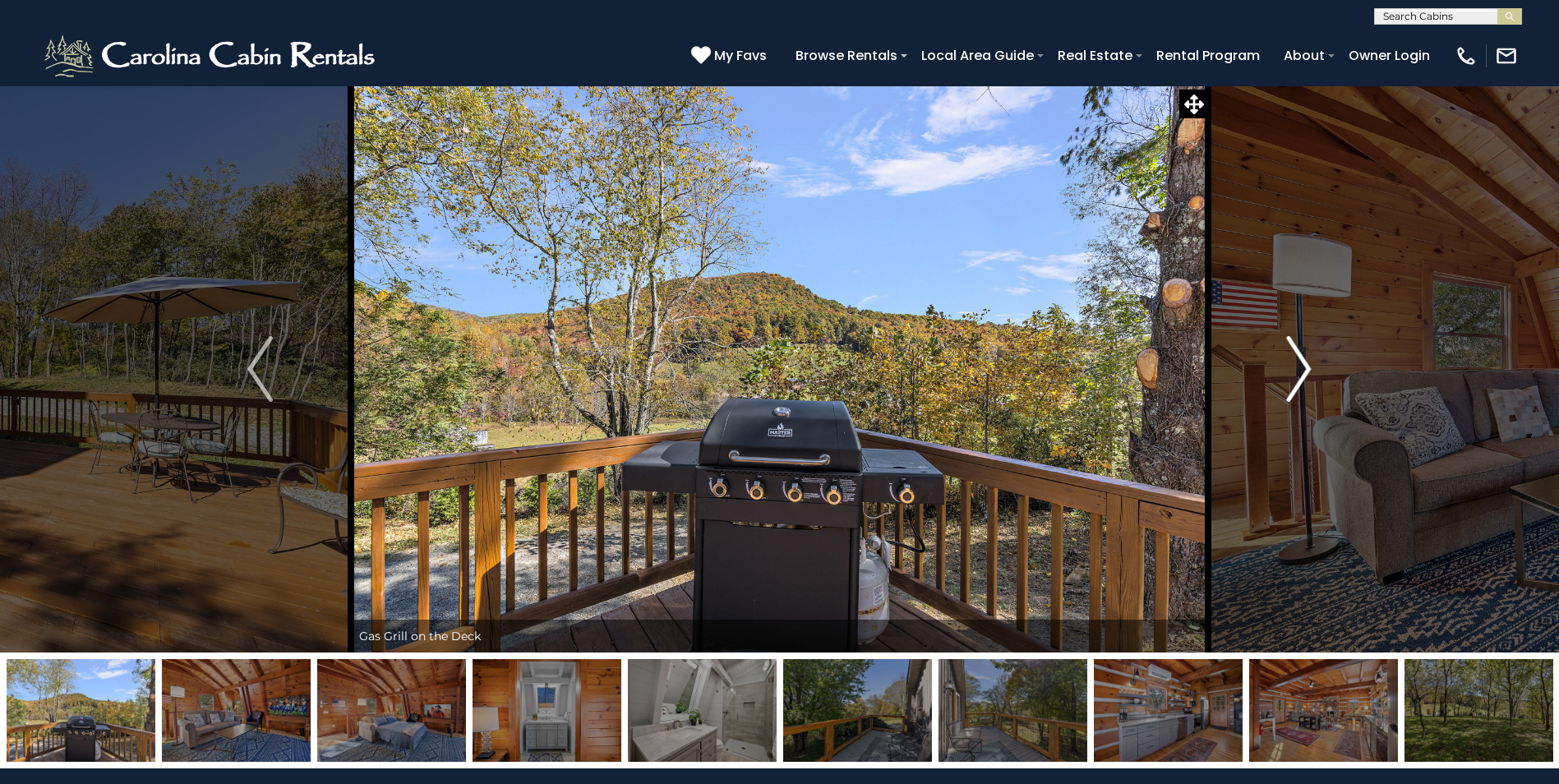
click at [1304, 371] on img "Next" at bounding box center [1298, 369] width 25 height 66
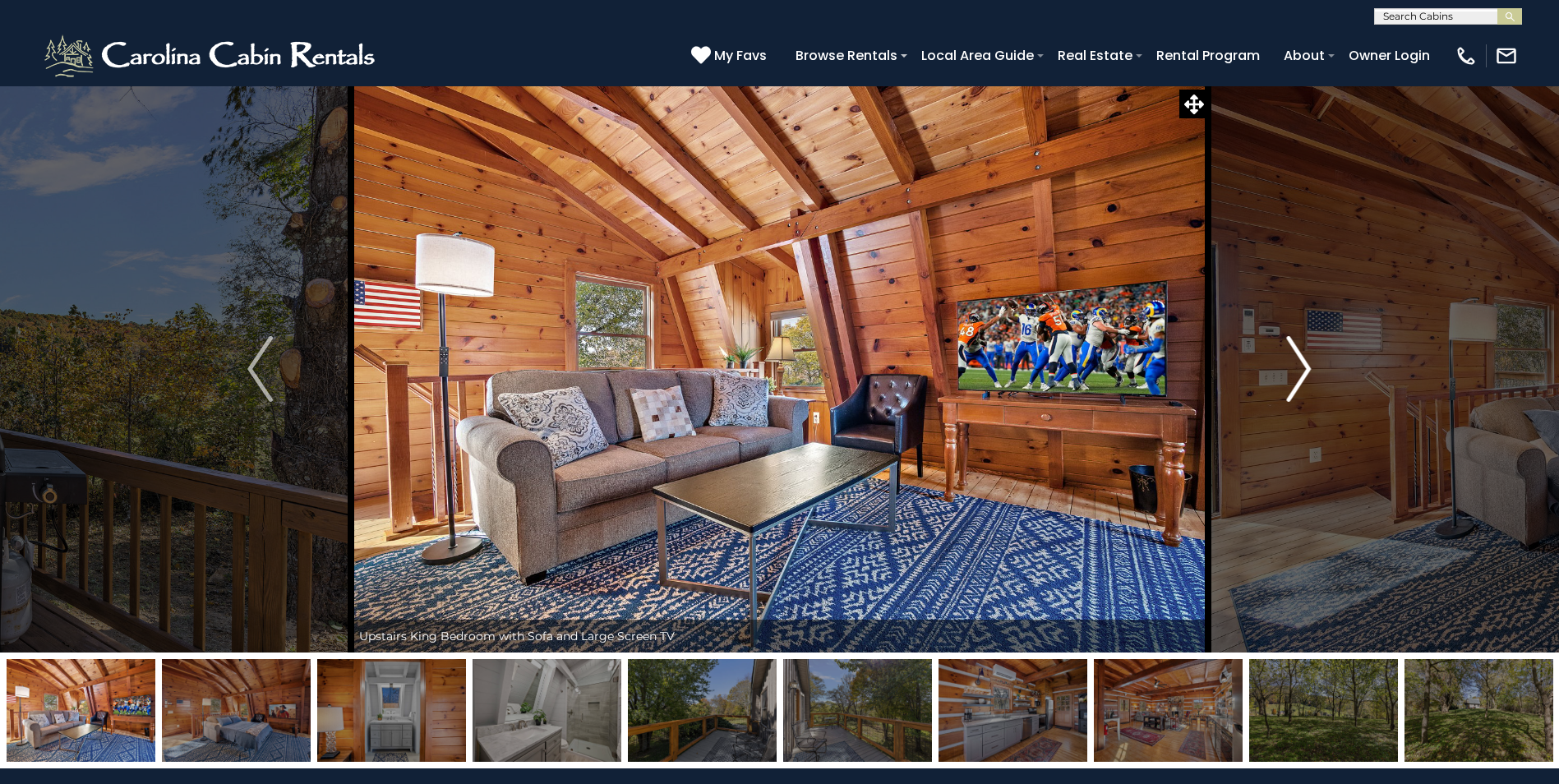
click at [1304, 371] on img "Next" at bounding box center [1298, 369] width 25 height 66
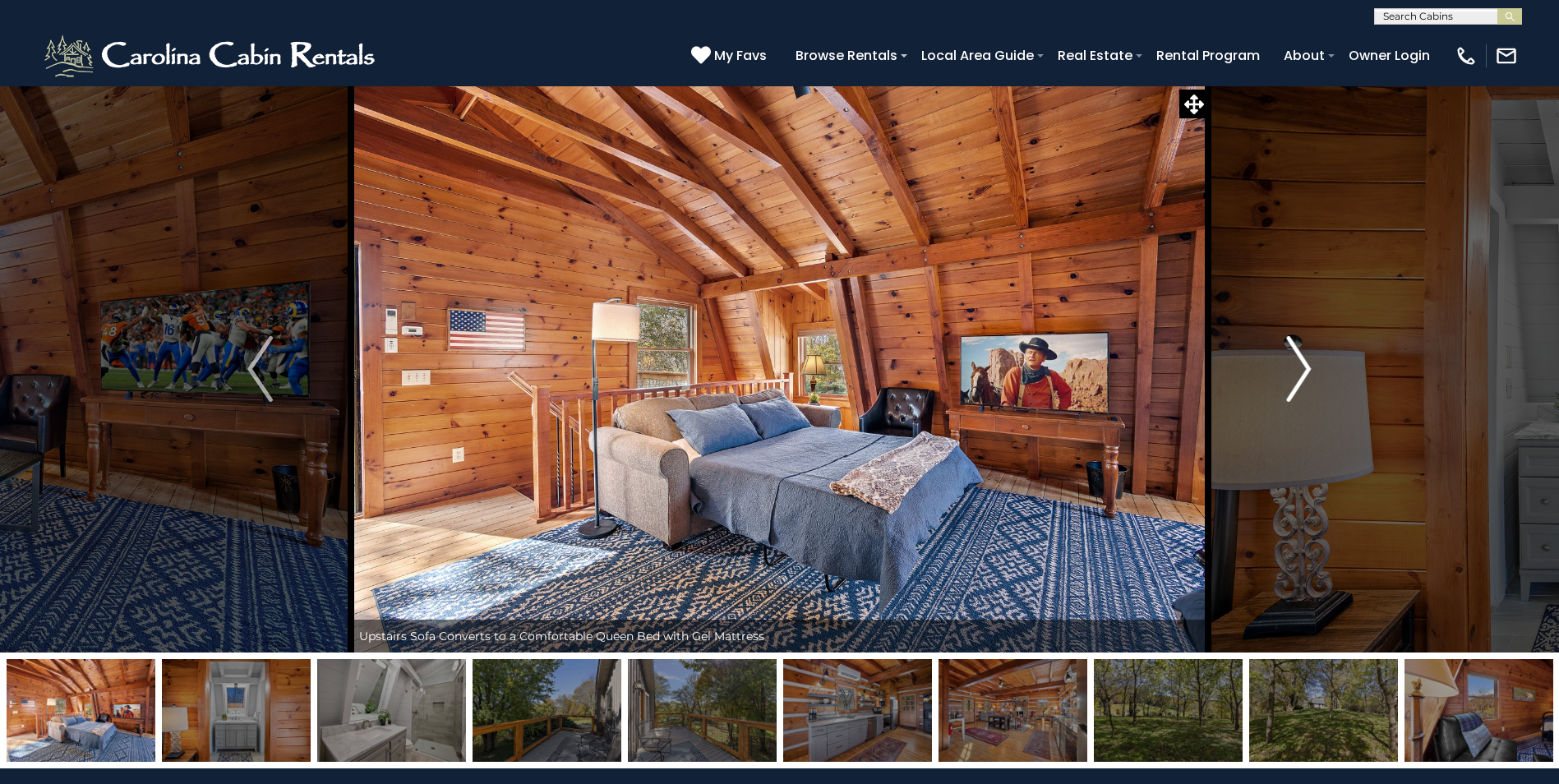
click at [1304, 371] on img "Next" at bounding box center [1298, 369] width 25 height 66
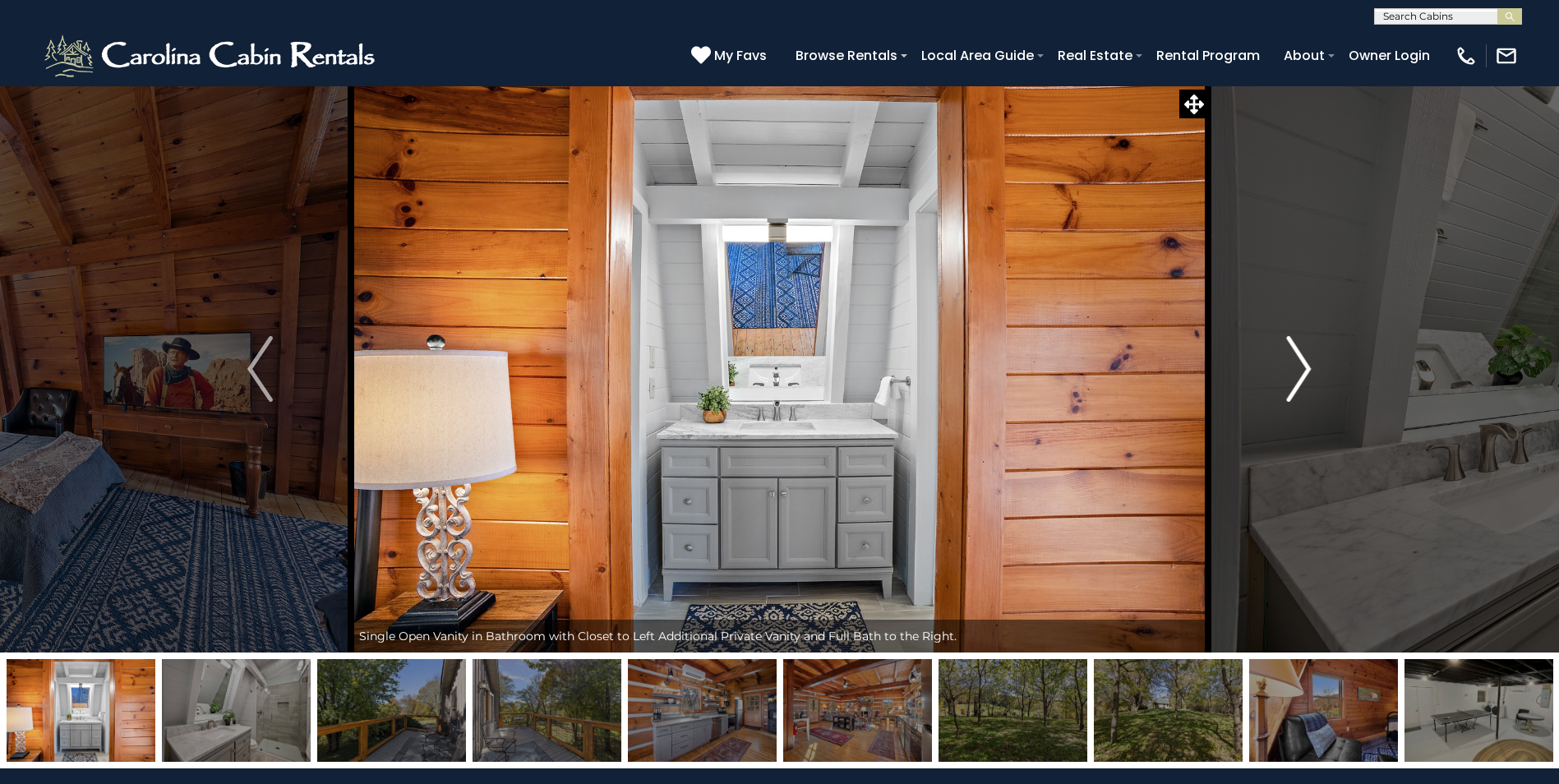
click at [1304, 371] on img "Next" at bounding box center [1298, 369] width 25 height 66
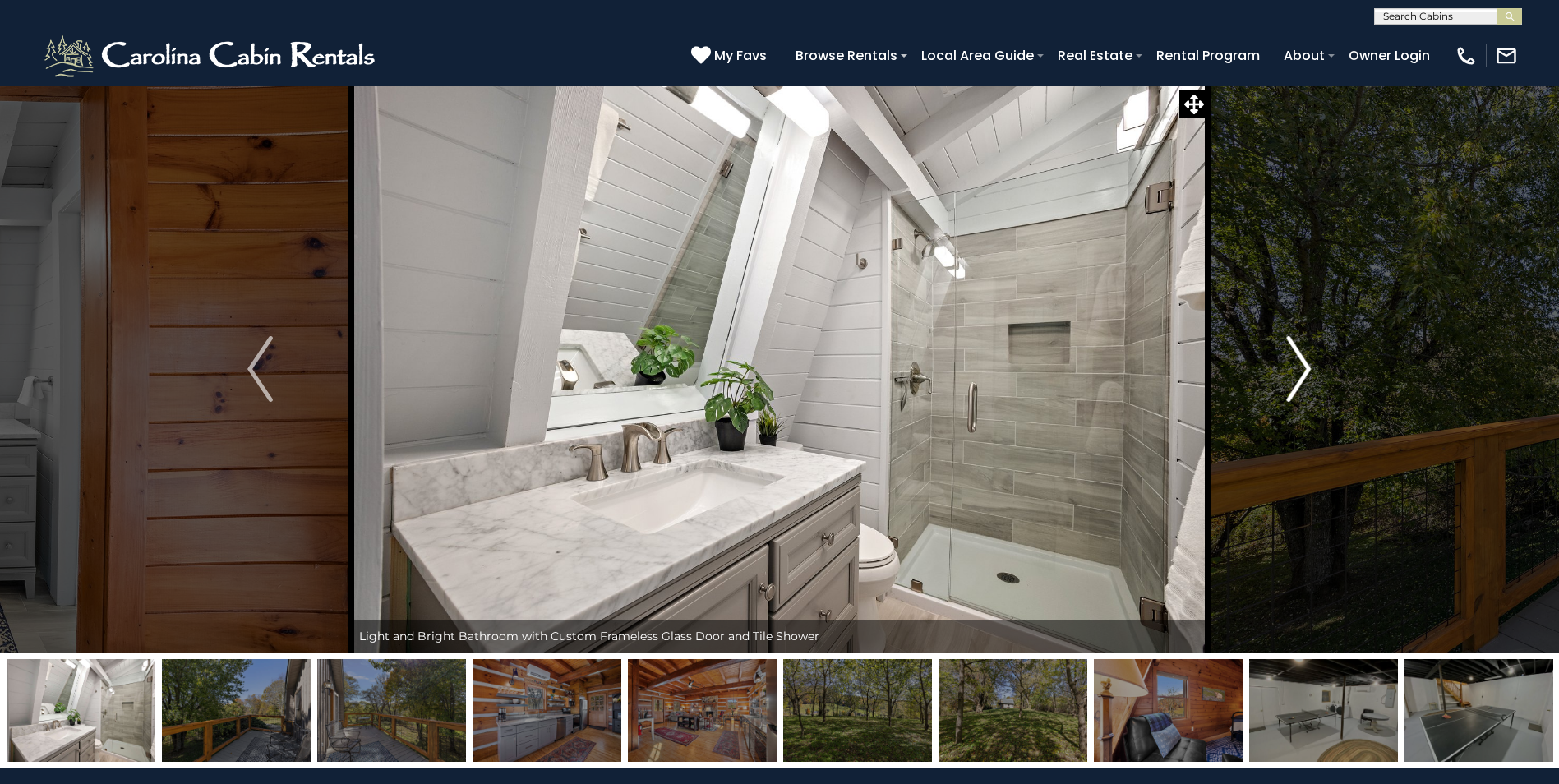
click at [1304, 371] on img "Next" at bounding box center [1298, 369] width 25 height 66
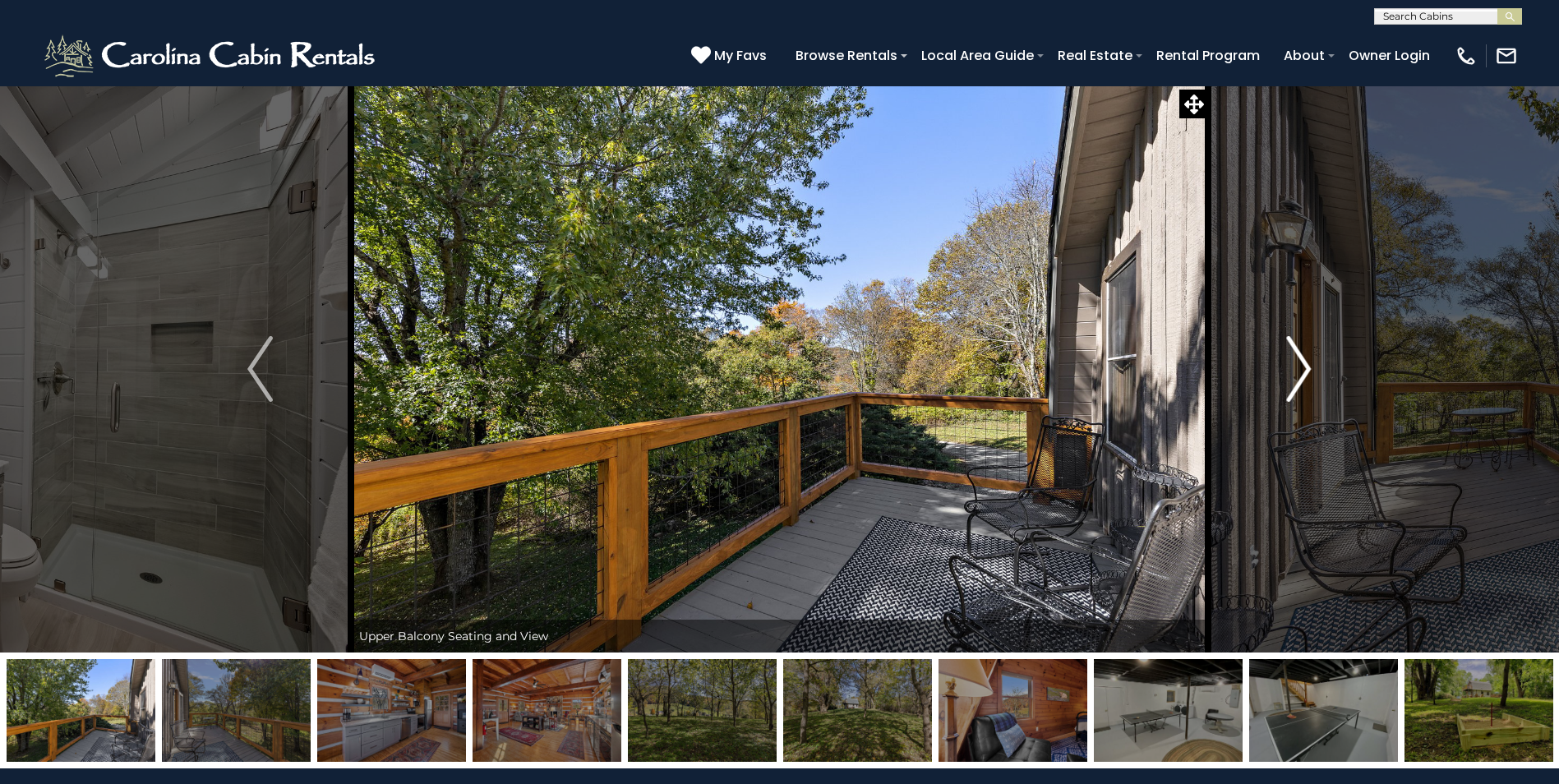
click at [1304, 371] on img "Next" at bounding box center [1298, 369] width 25 height 66
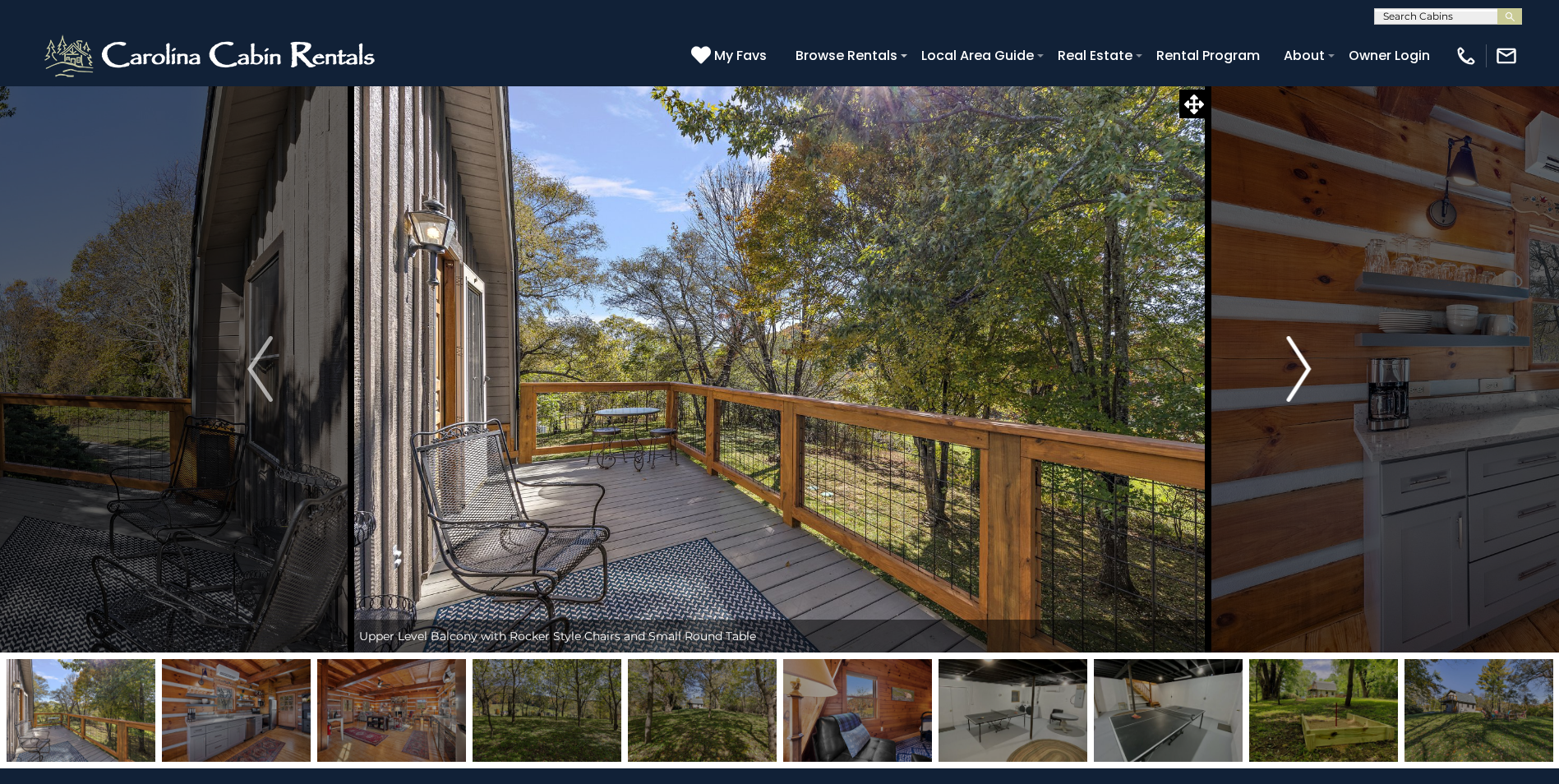
click at [1304, 371] on img "Next" at bounding box center [1298, 369] width 25 height 66
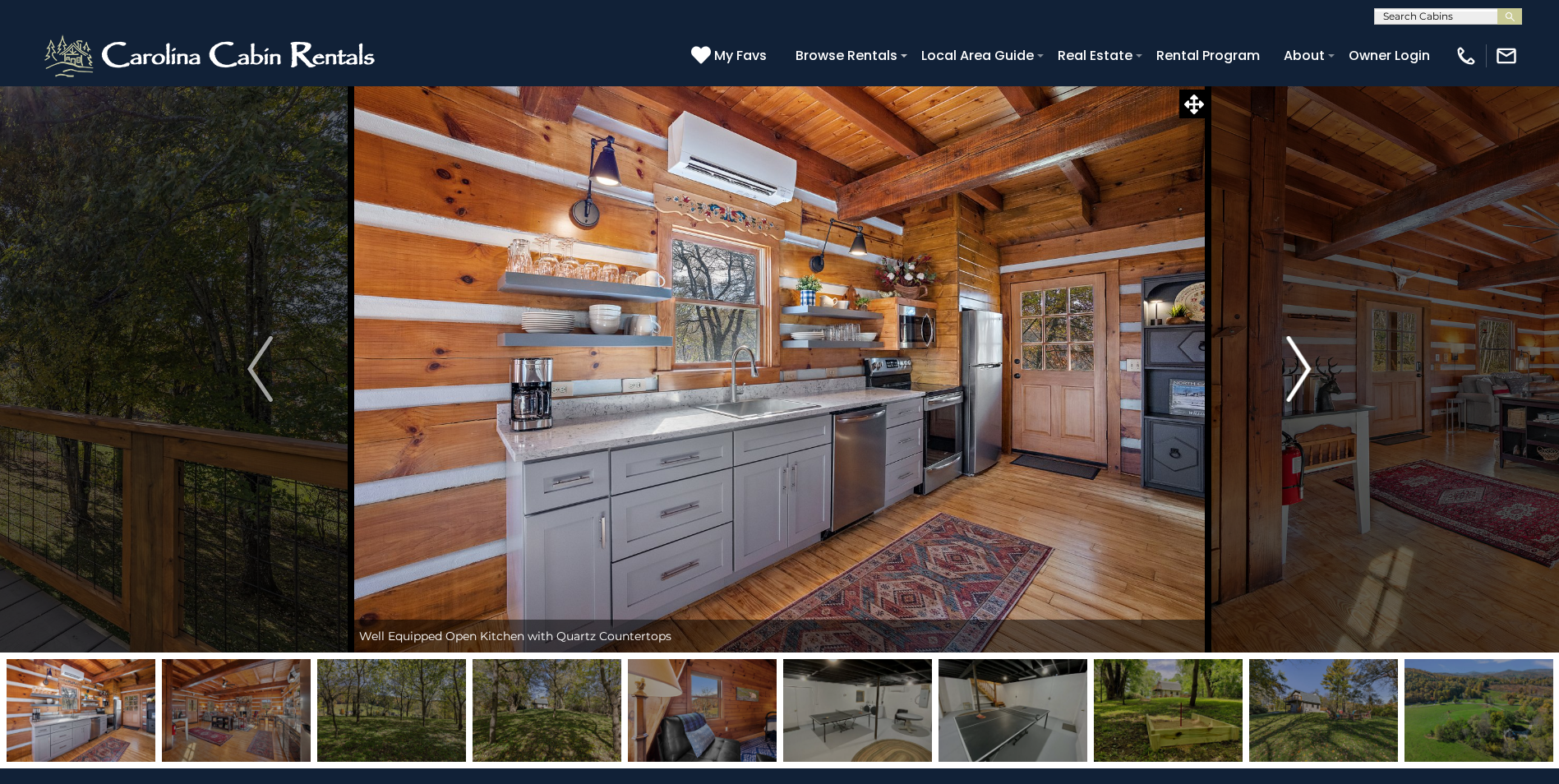
click at [1304, 371] on img "Next" at bounding box center [1298, 369] width 25 height 66
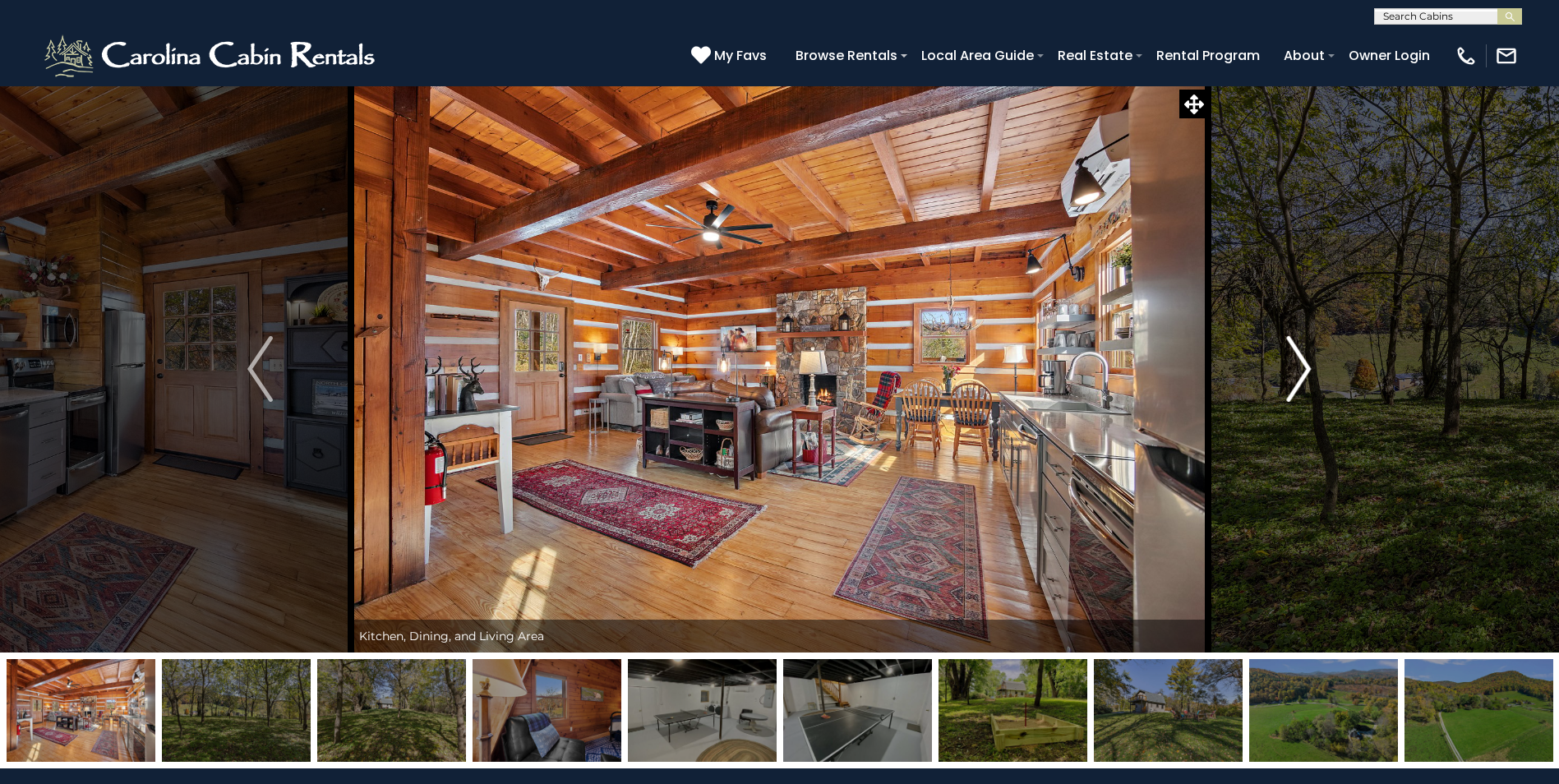
click at [1304, 371] on img "Next" at bounding box center [1298, 369] width 25 height 66
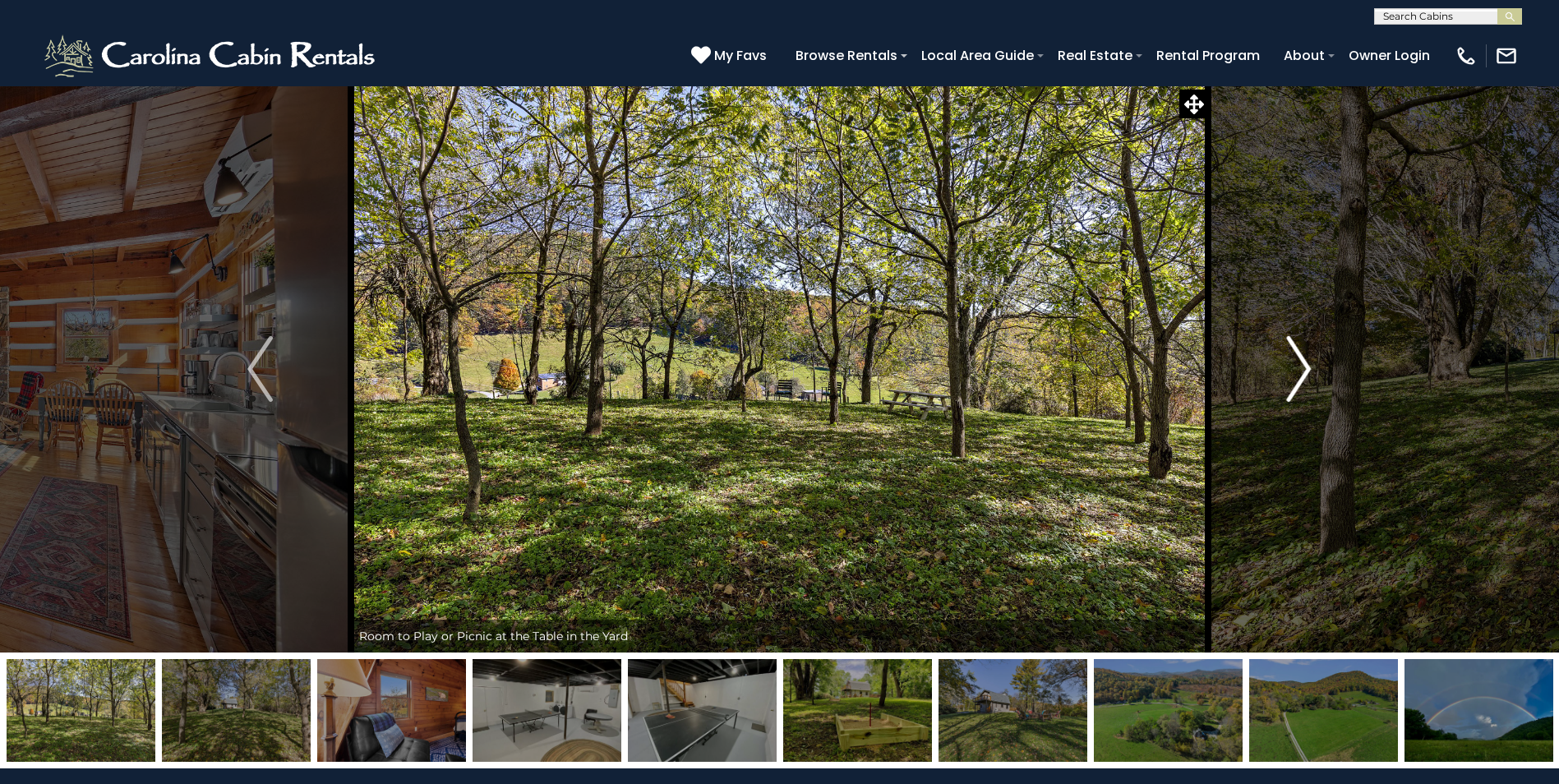
click at [1304, 371] on img "Next" at bounding box center [1298, 369] width 25 height 66
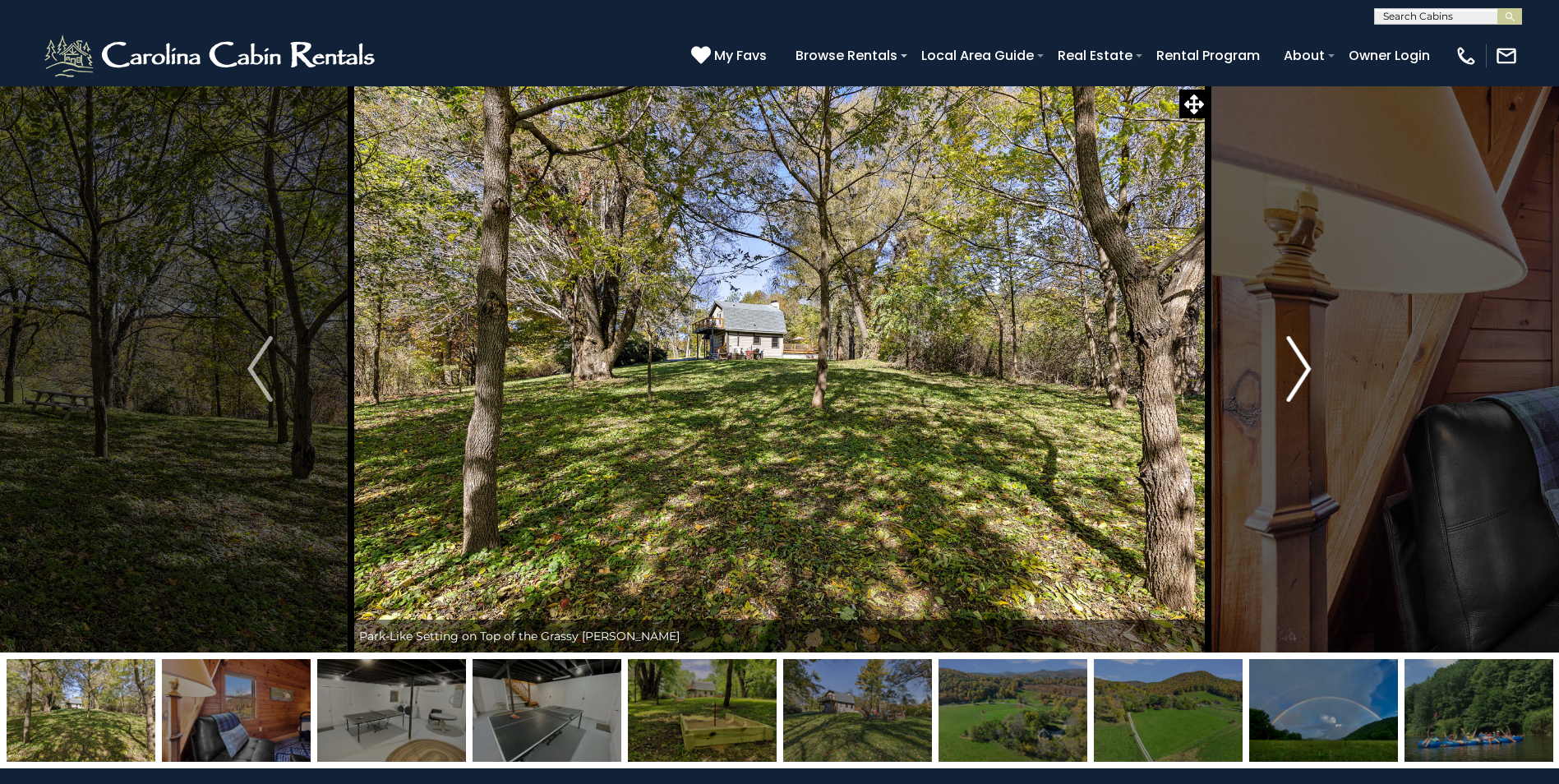
click at [1304, 371] on img "Next" at bounding box center [1298, 369] width 25 height 66
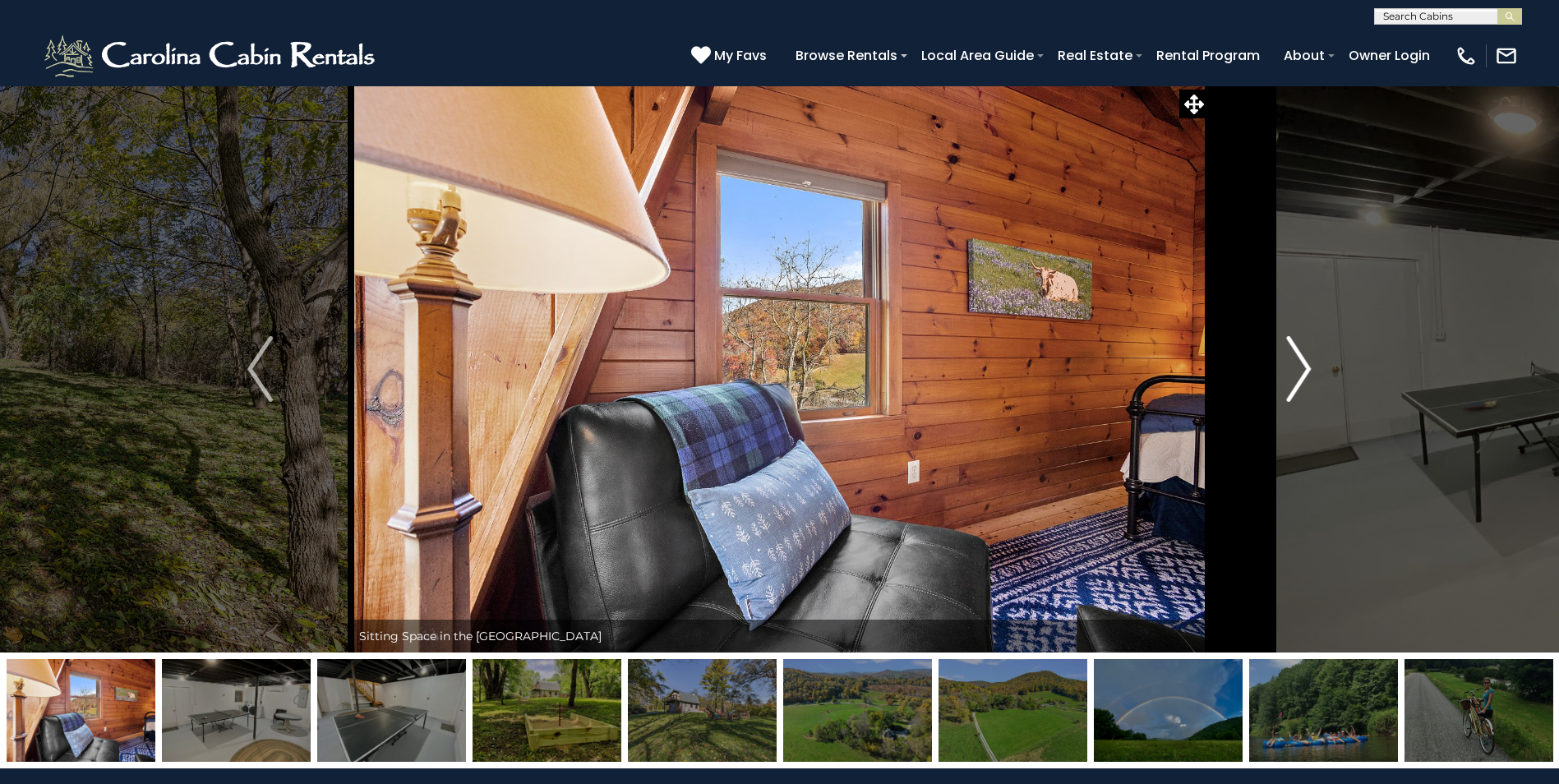
click at [1304, 371] on img "Next" at bounding box center [1298, 369] width 25 height 66
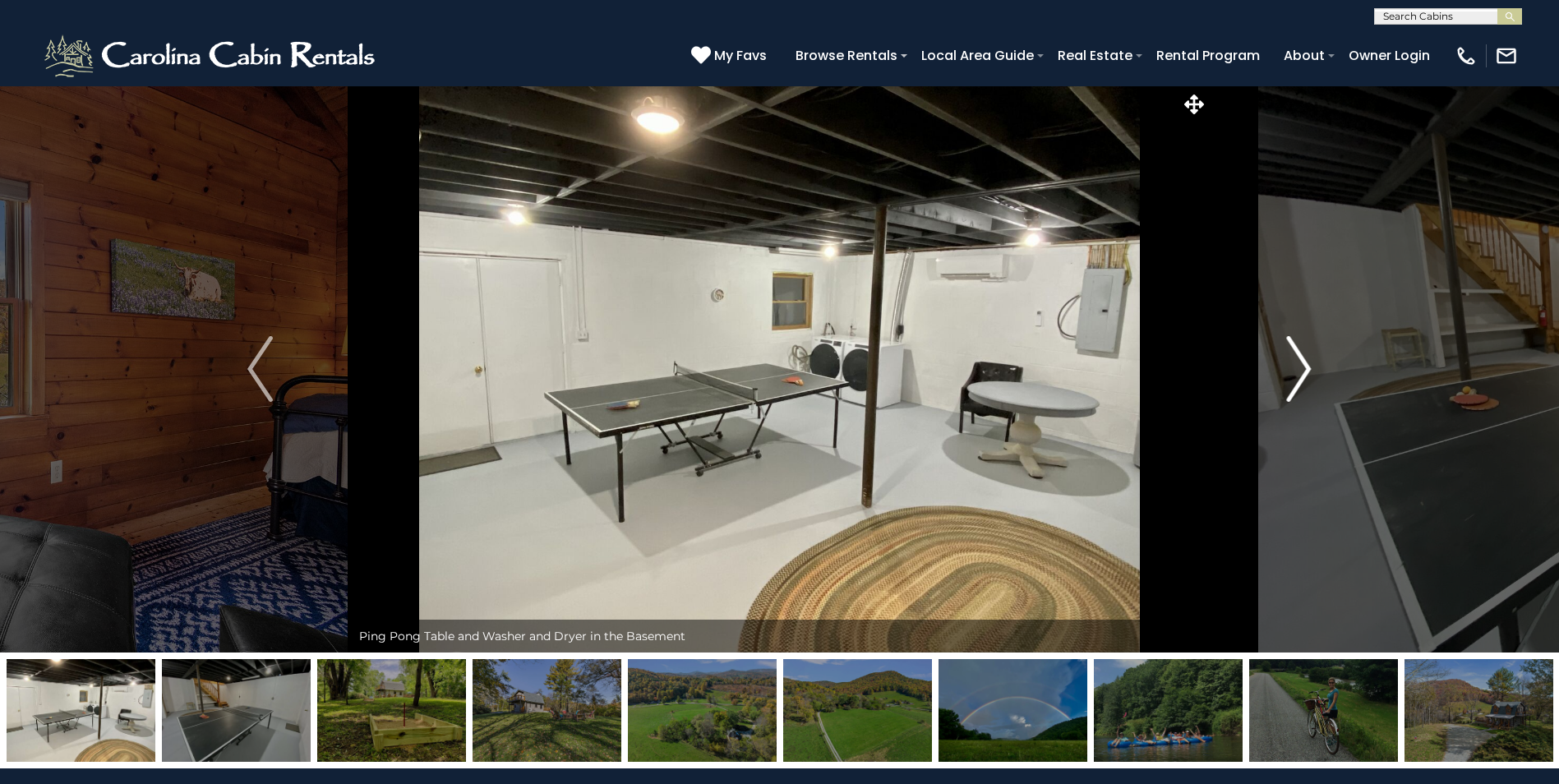
click at [1304, 371] on img "Next" at bounding box center [1298, 369] width 25 height 66
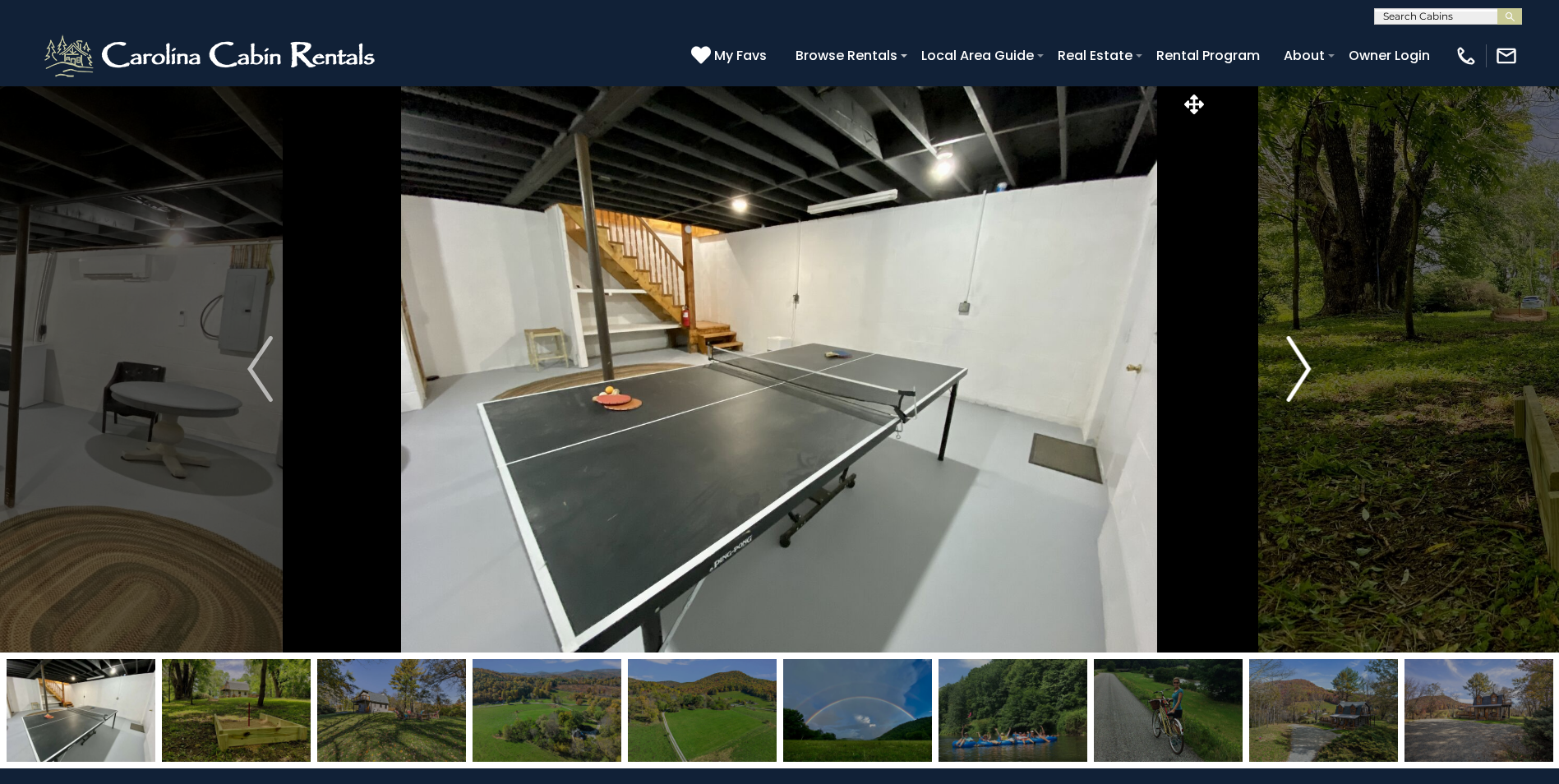
click at [1304, 371] on img "Next" at bounding box center [1298, 369] width 25 height 66
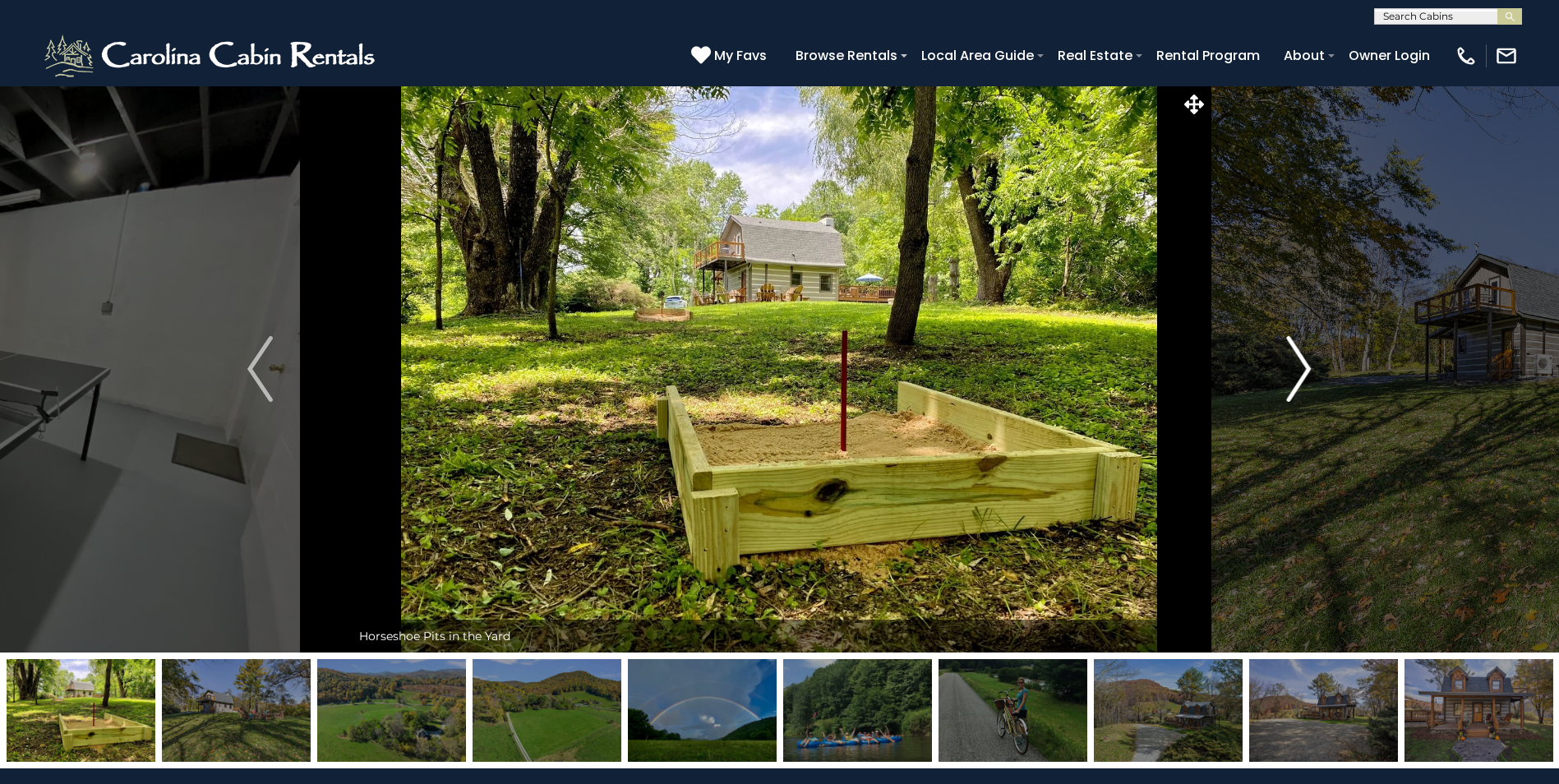
click at [1304, 371] on img "Next" at bounding box center [1298, 369] width 25 height 66
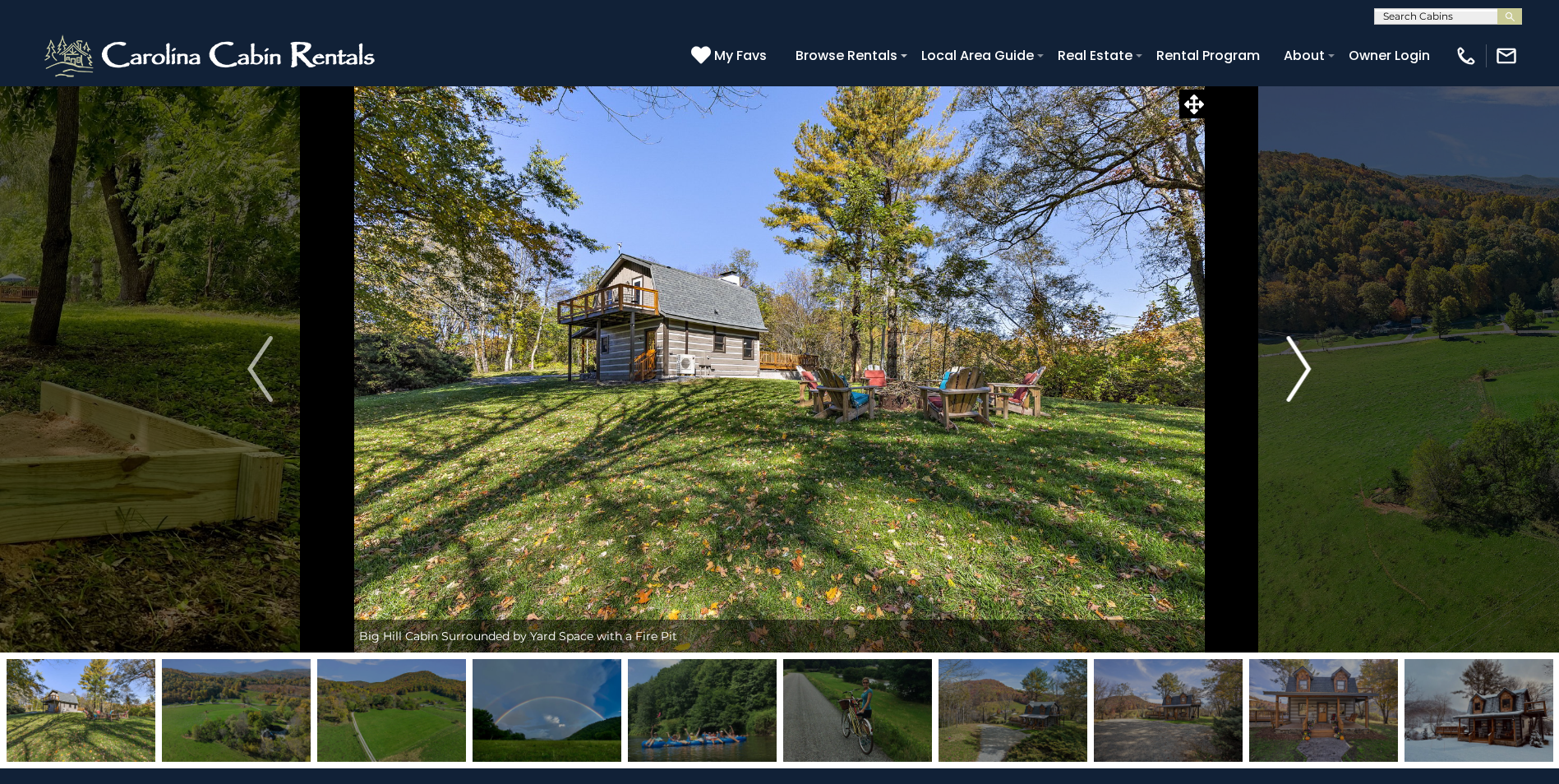
click at [1304, 371] on img "Next" at bounding box center [1298, 369] width 25 height 66
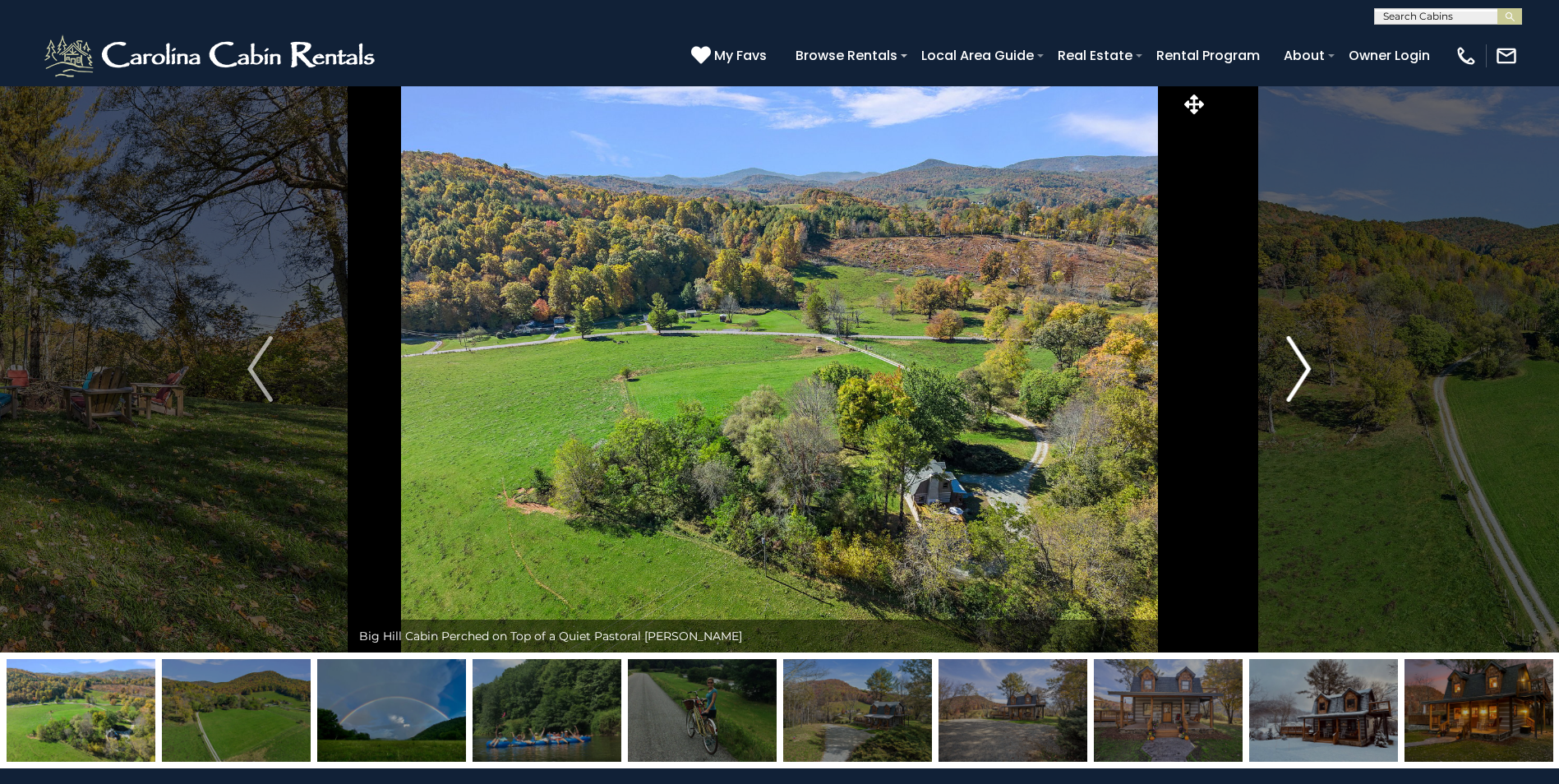
click at [1304, 371] on img "Next" at bounding box center [1298, 369] width 25 height 66
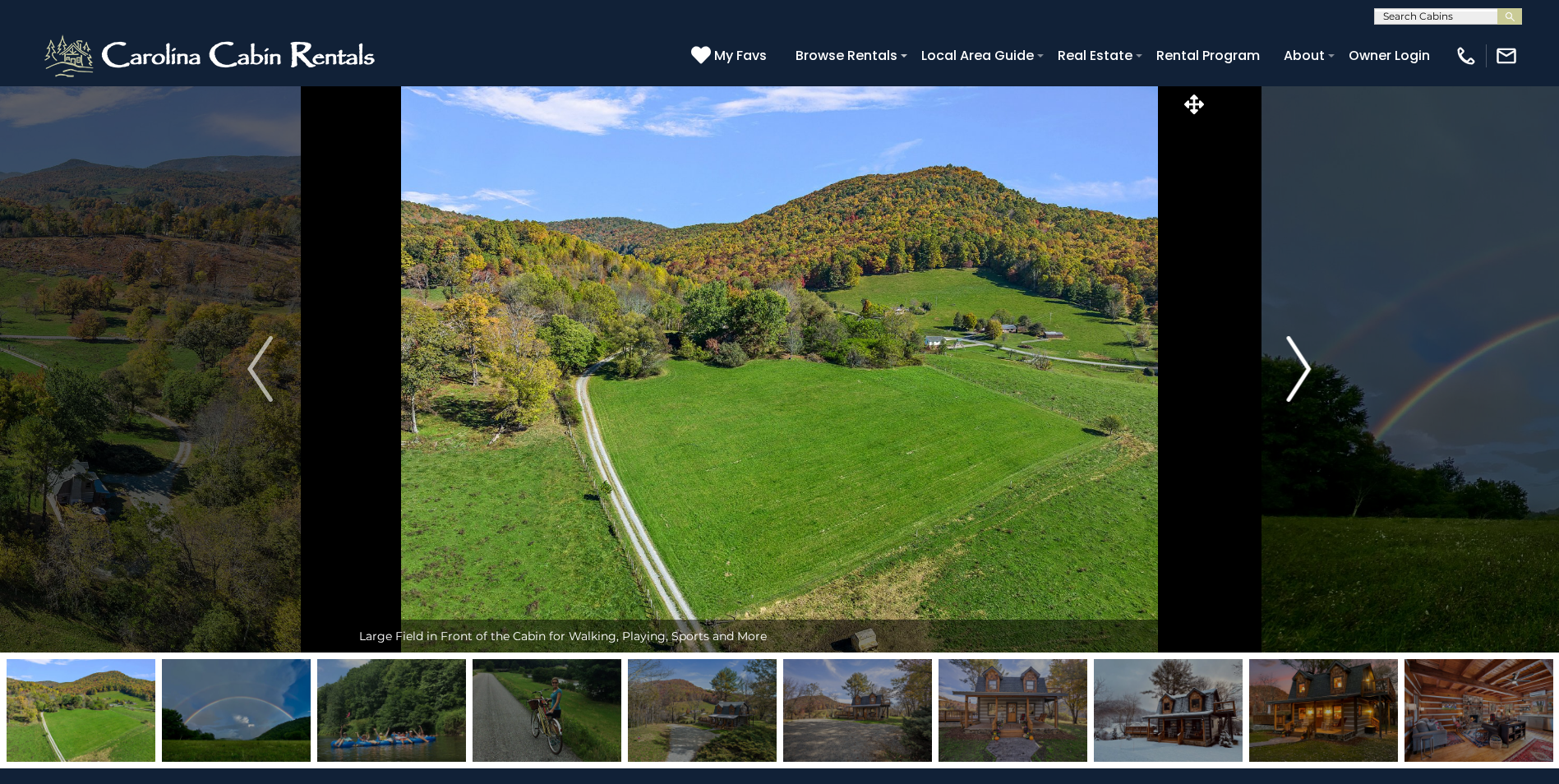
click at [1304, 371] on img "Next" at bounding box center [1298, 369] width 25 height 66
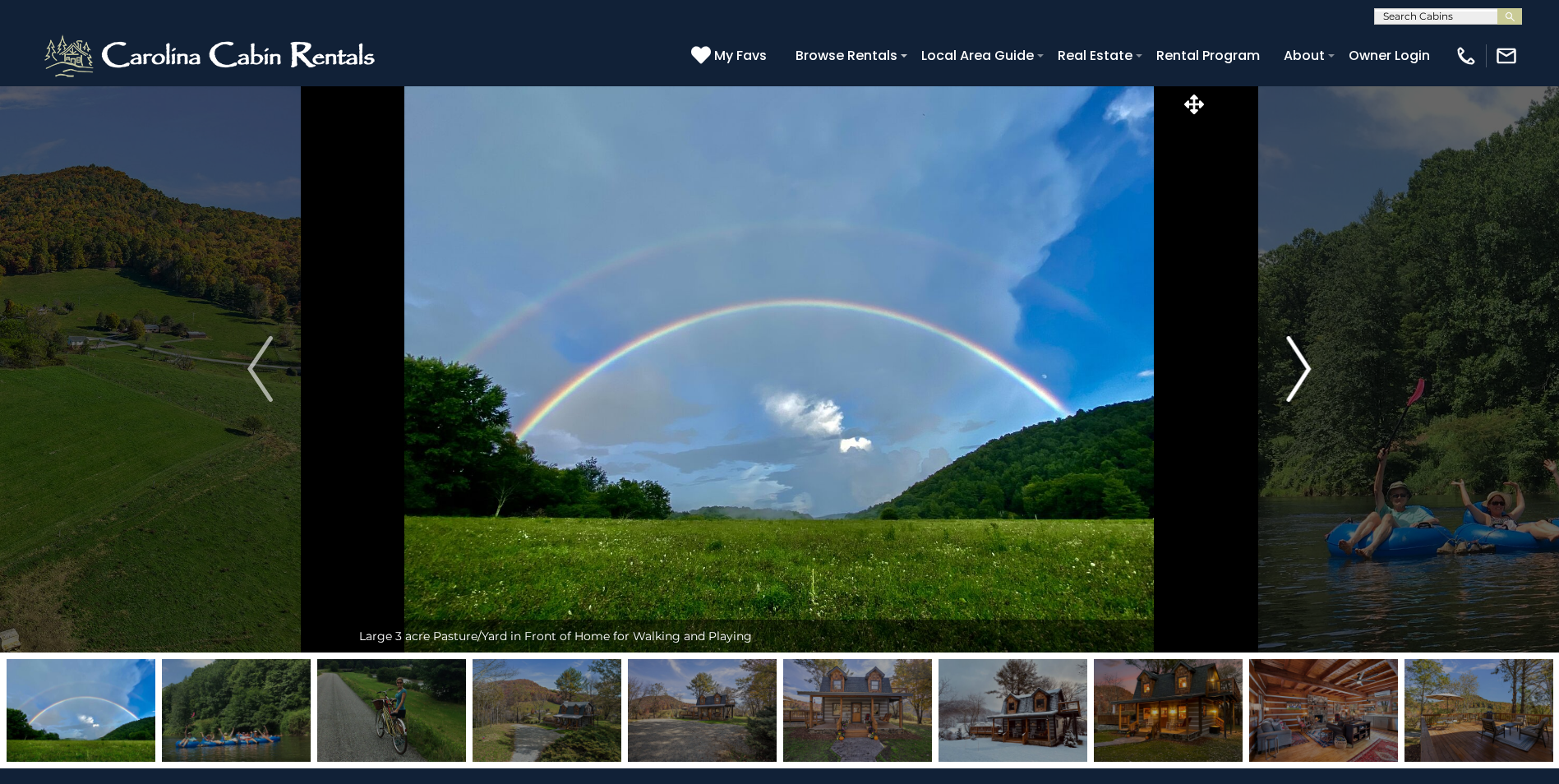
click at [1304, 371] on img "Next" at bounding box center [1298, 369] width 25 height 66
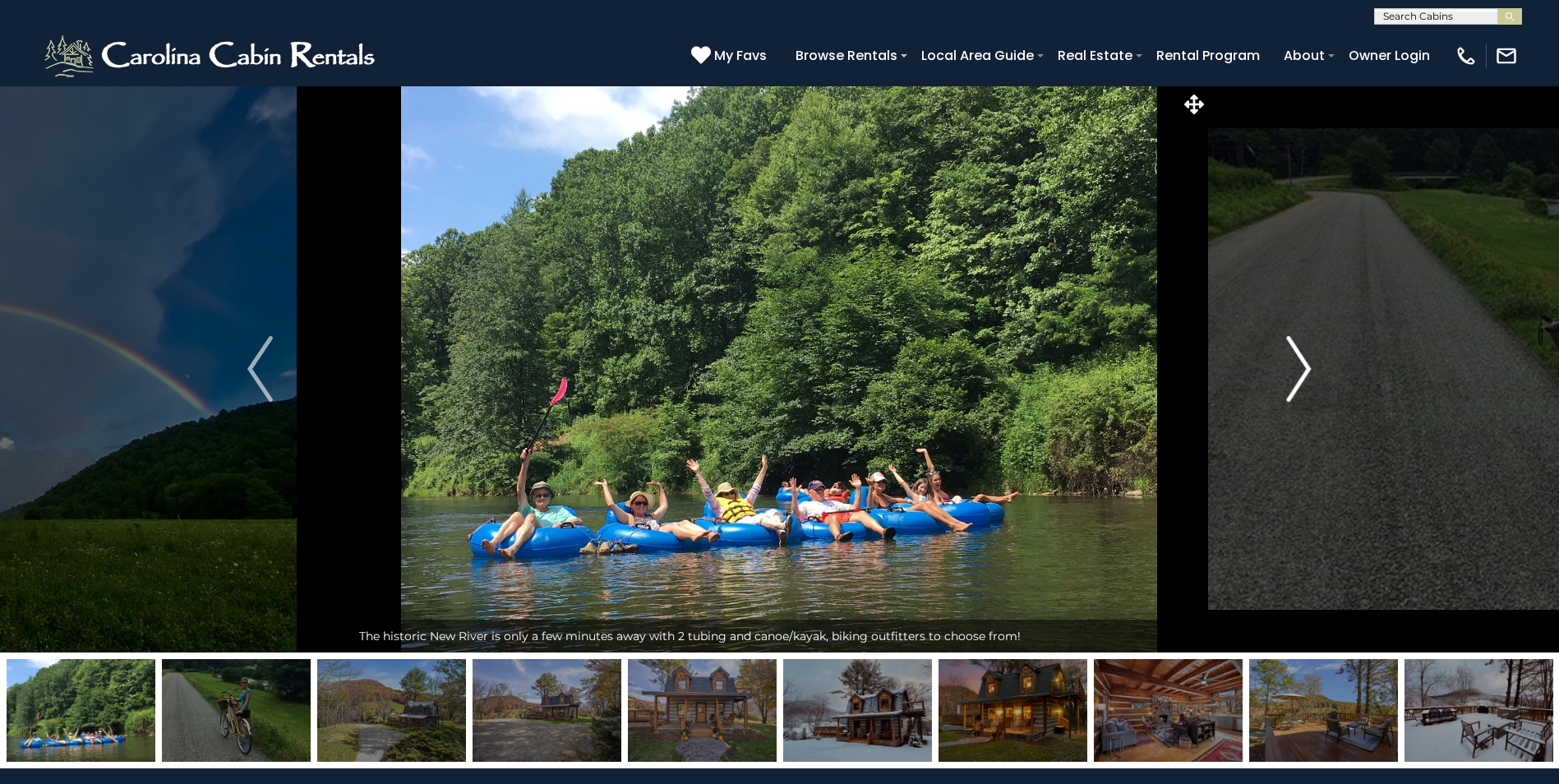
click at [1304, 371] on img "Next" at bounding box center [1298, 369] width 25 height 66
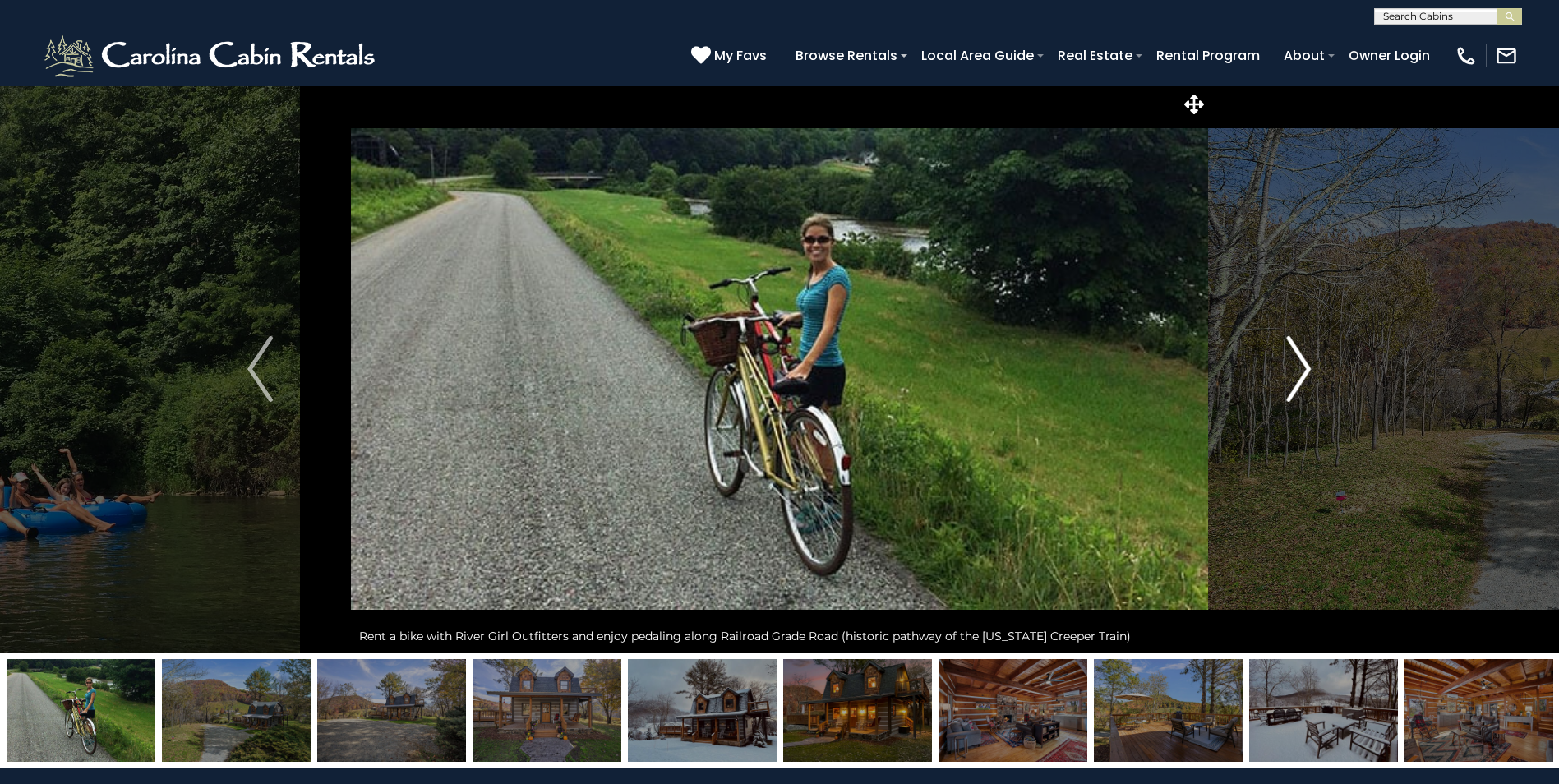
click at [1304, 371] on img "Next" at bounding box center [1298, 369] width 25 height 66
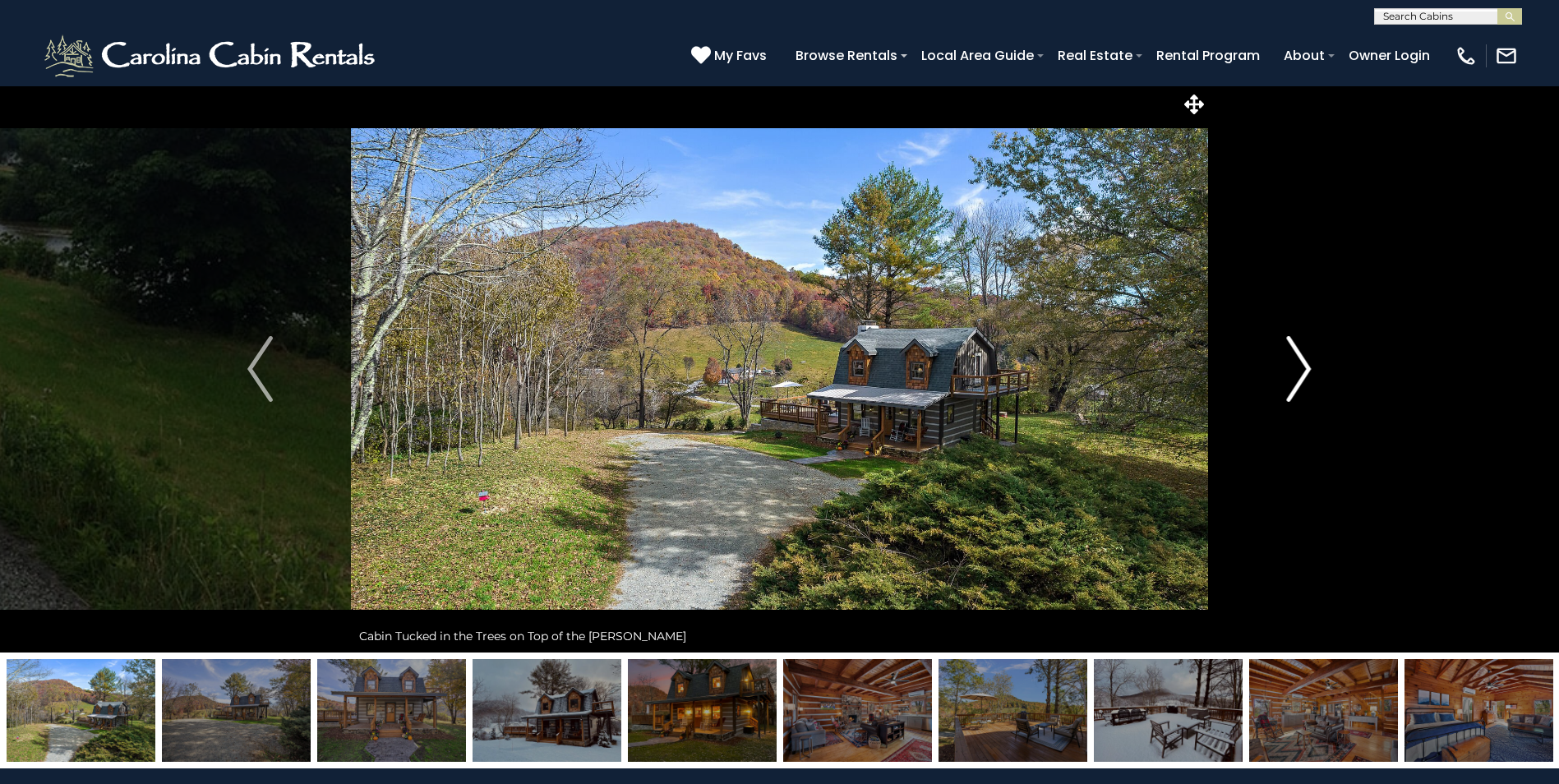
click at [1304, 371] on img "Next" at bounding box center [1298, 369] width 25 height 66
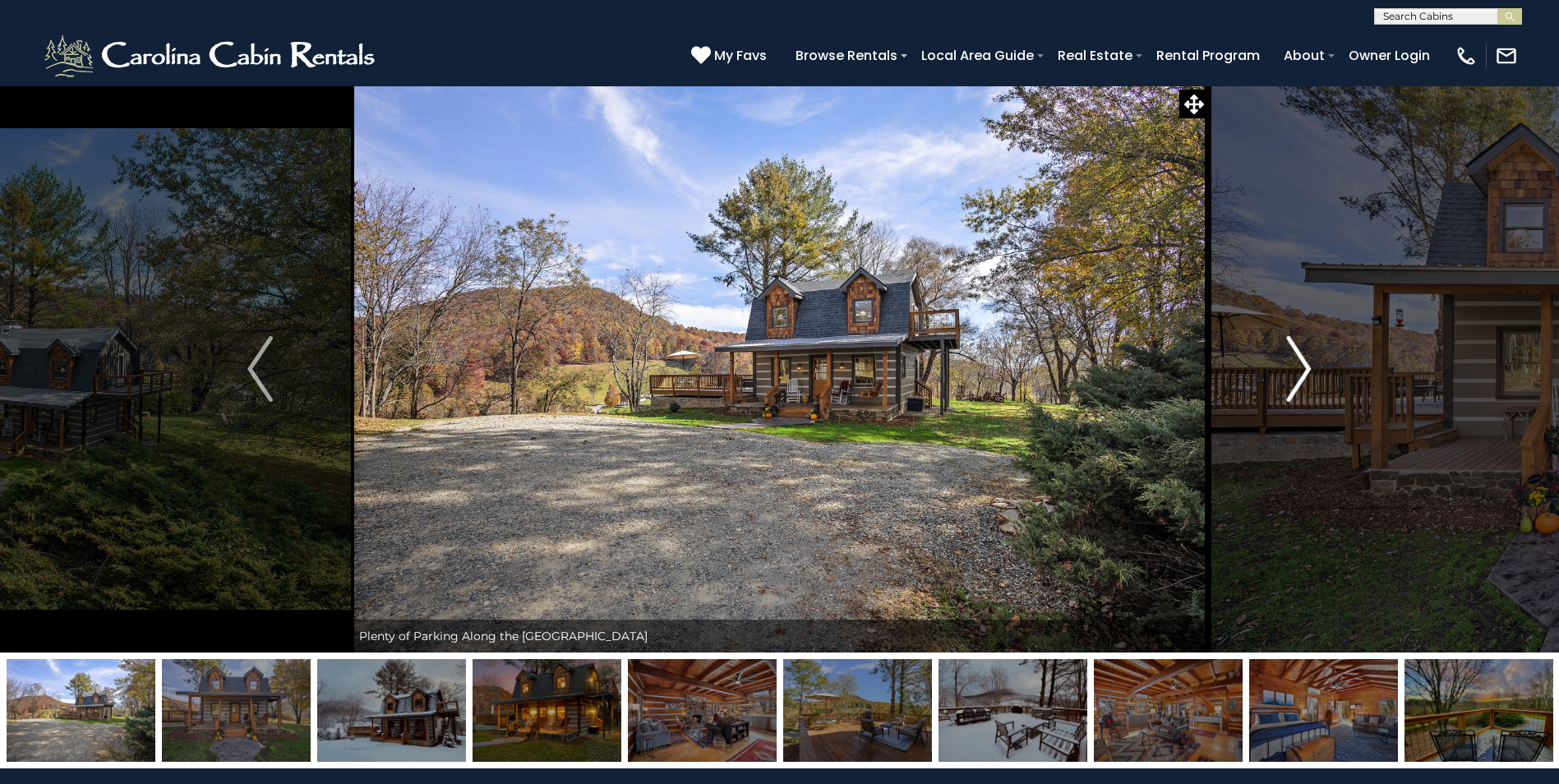
click at [1304, 371] on img "Next" at bounding box center [1298, 369] width 25 height 66
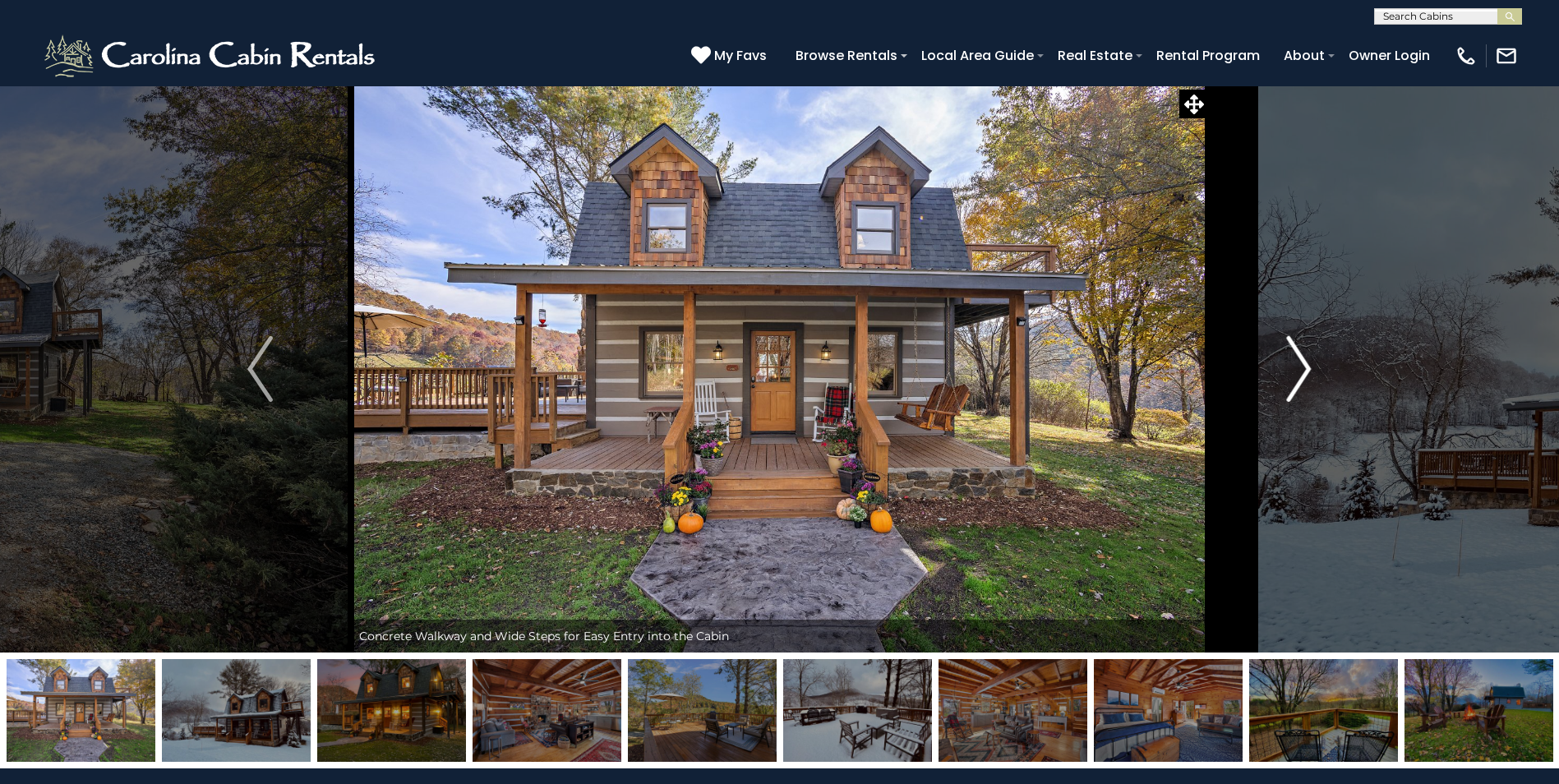
click at [1304, 371] on img "Next" at bounding box center [1298, 369] width 25 height 66
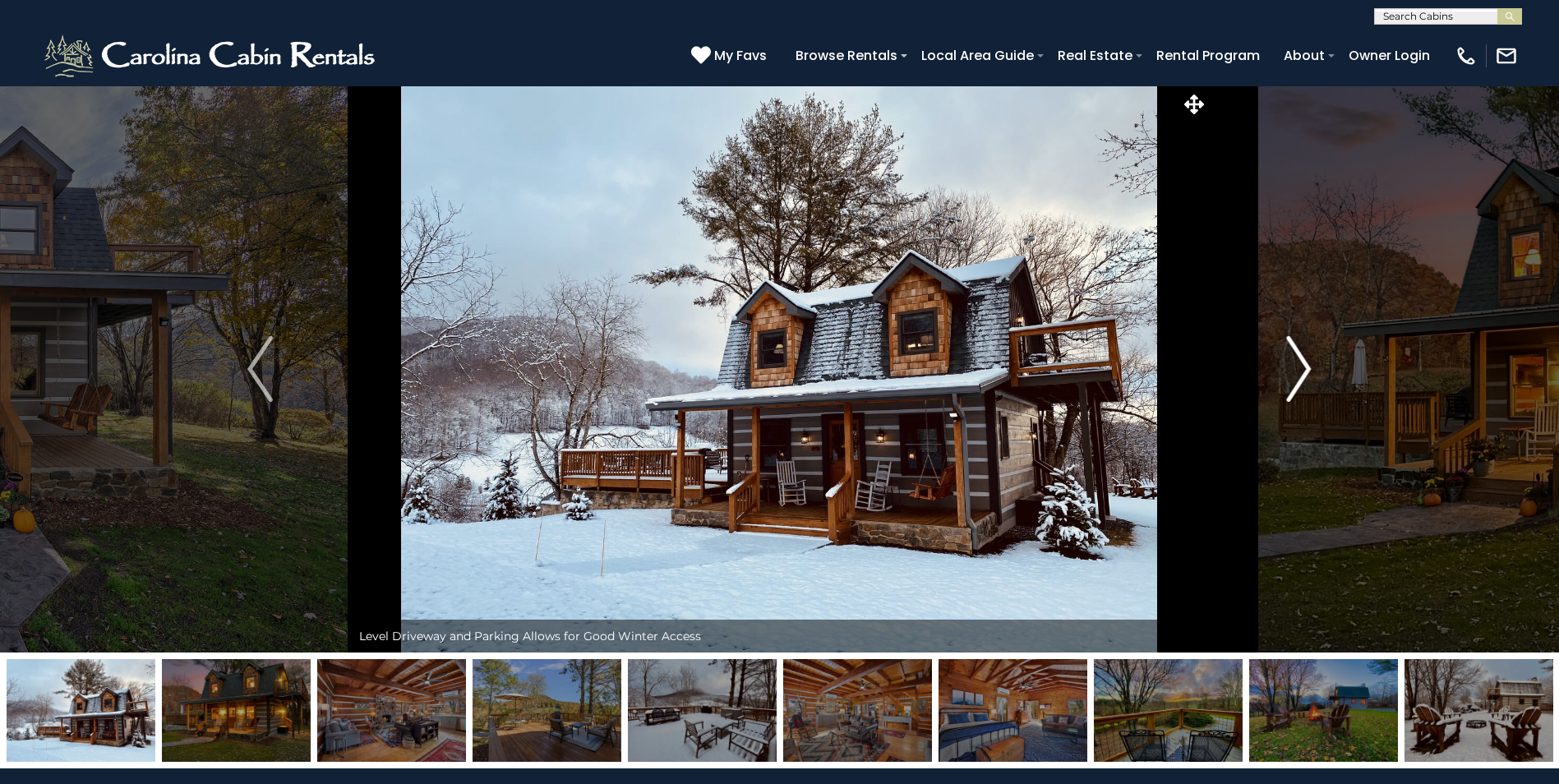
click at [1304, 371] on img "Next" at bounding box center [1298, 369] width 25 height 66
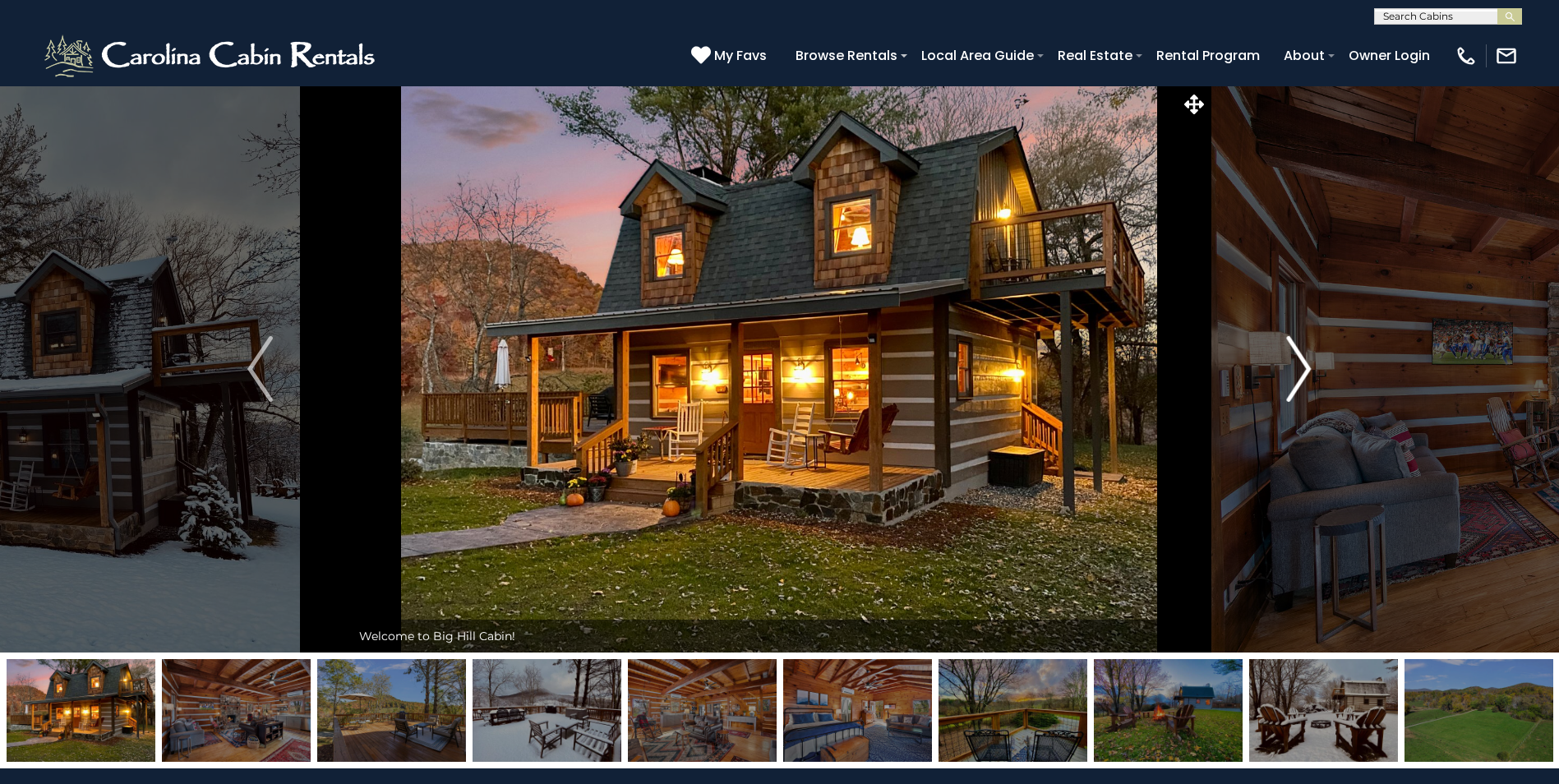
click at [1304, 371] on img "Next" at bounding box center [1298, 369] width 25 height 66
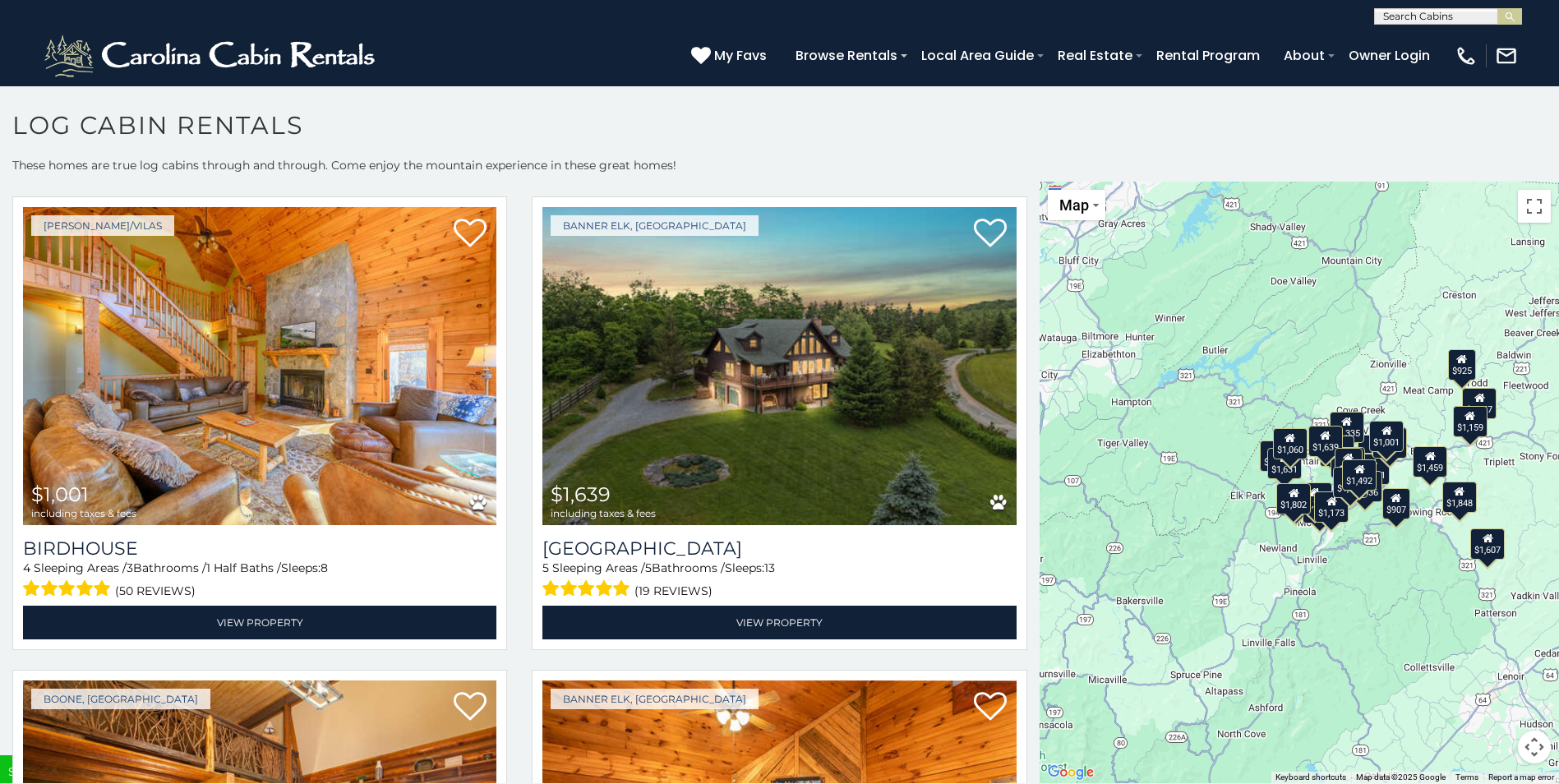
scroll to position [6161, 0]
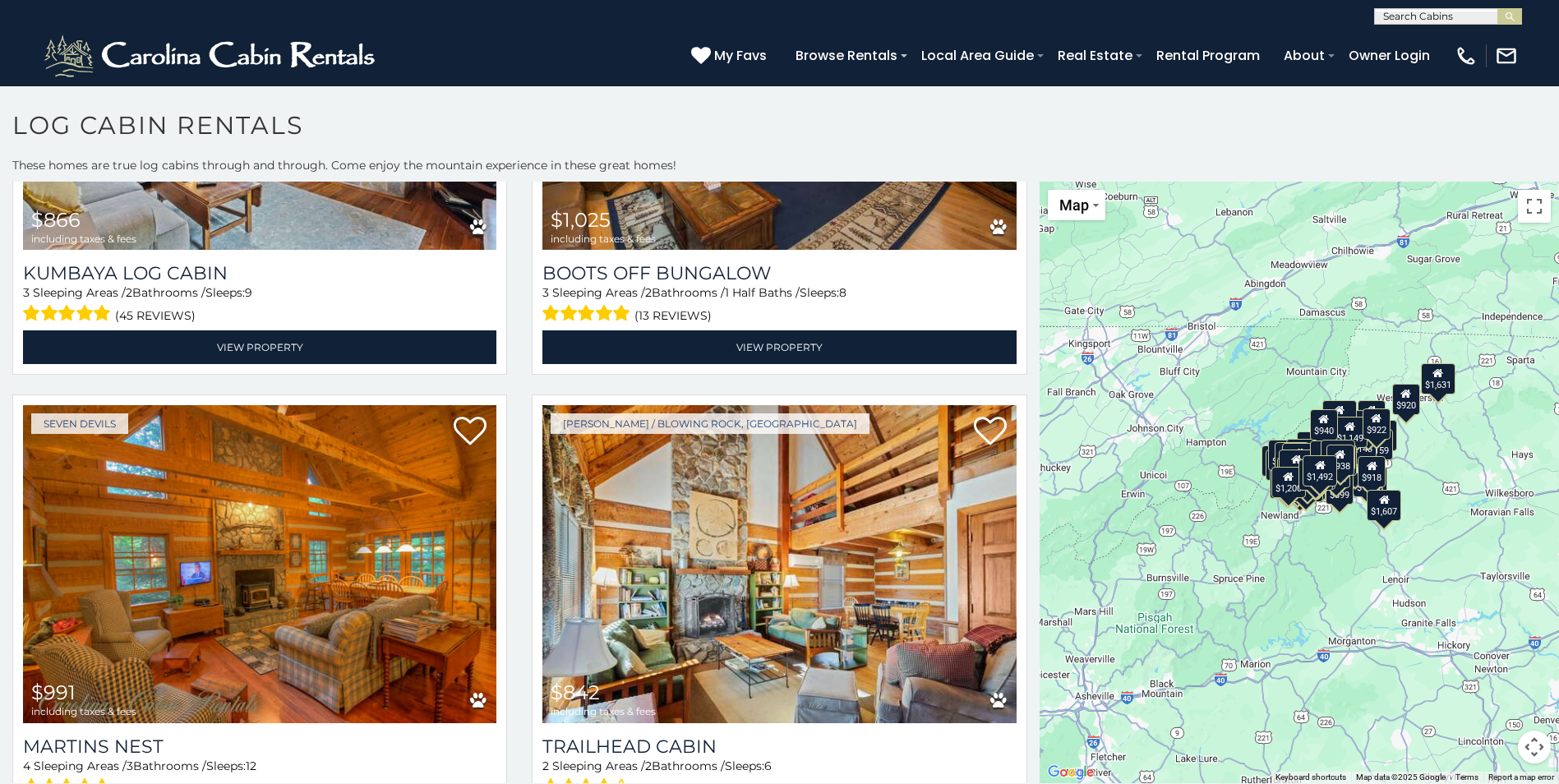
scroll to position [11249, 0]
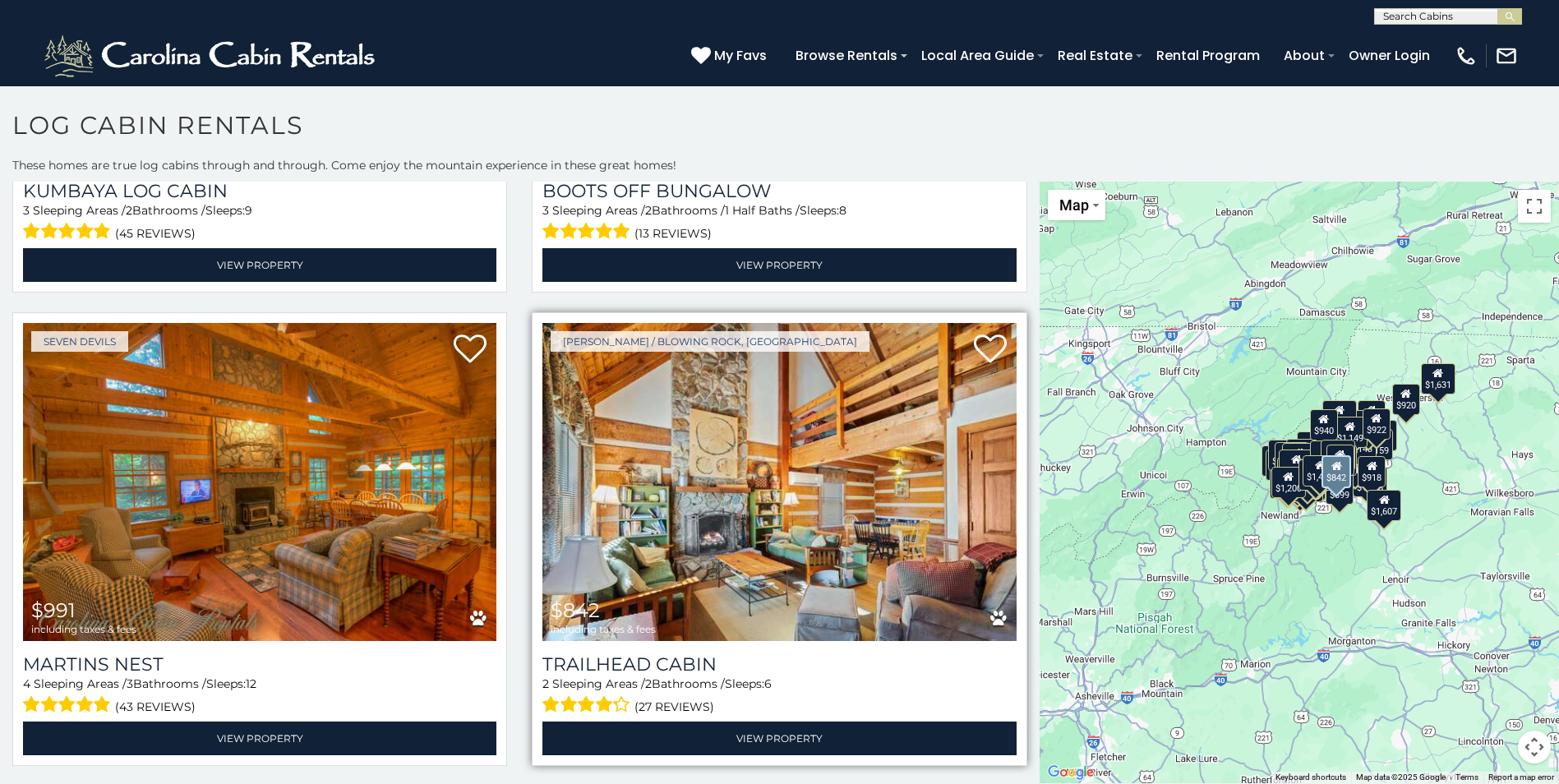
click at [800, 436] on img at bounding box center [779, 481] width 473 height 317
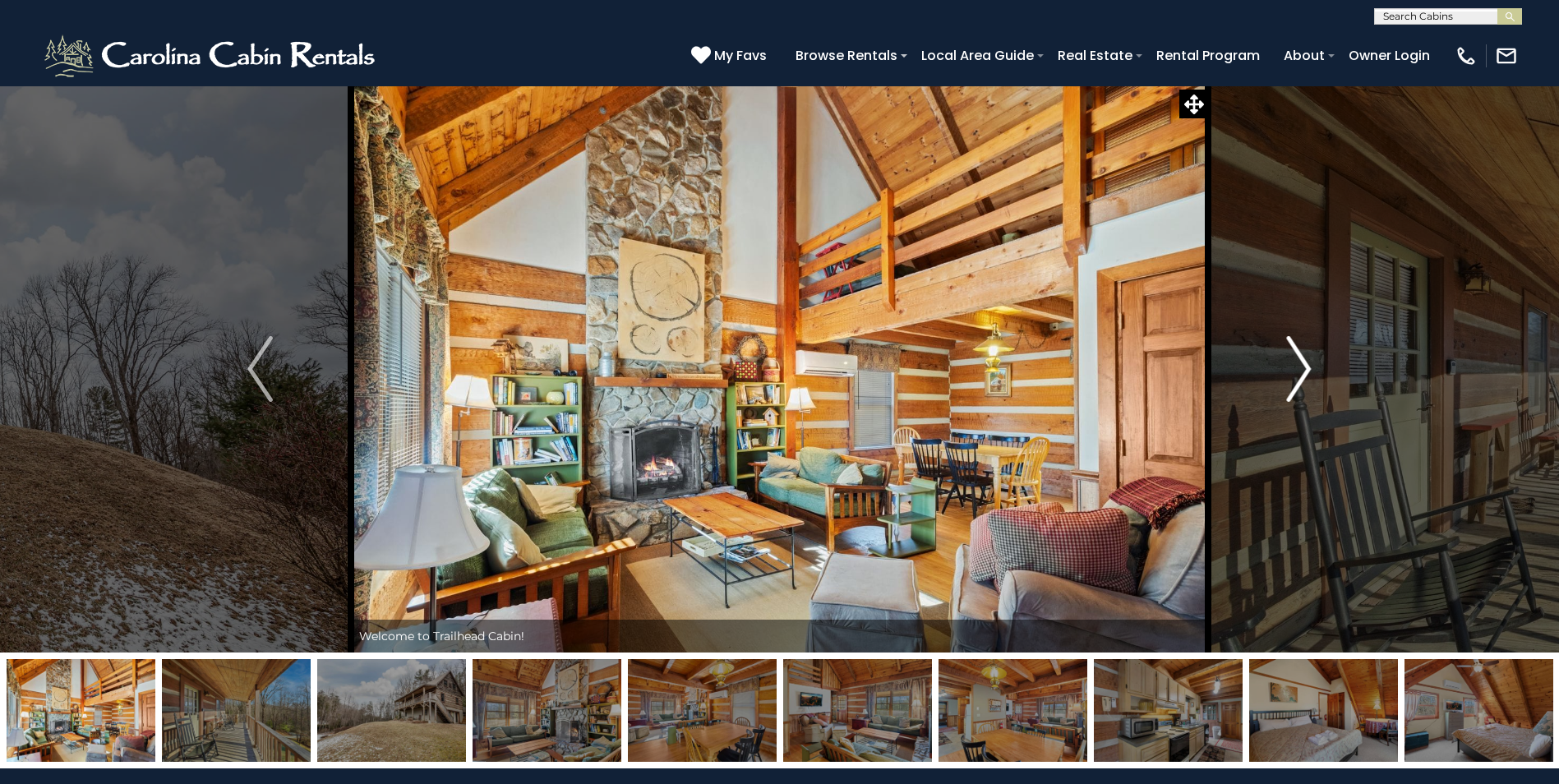
click at [1304, 367] on img "Next" at bounding box center [1298, 369] width 25 height 66
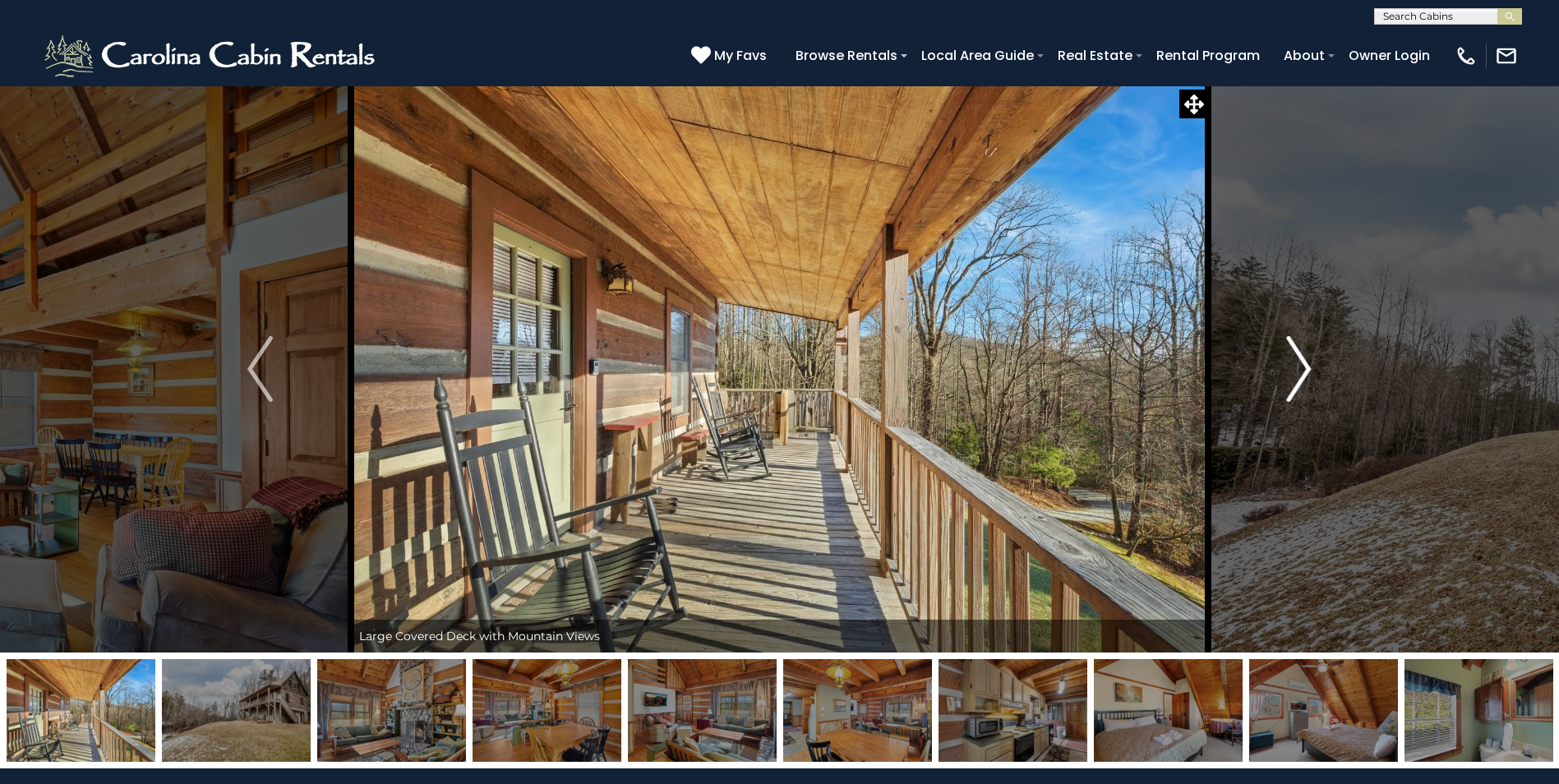
click at [1304, 367] on img "Next" at bounding box center [1298, 369] width 25 height 66
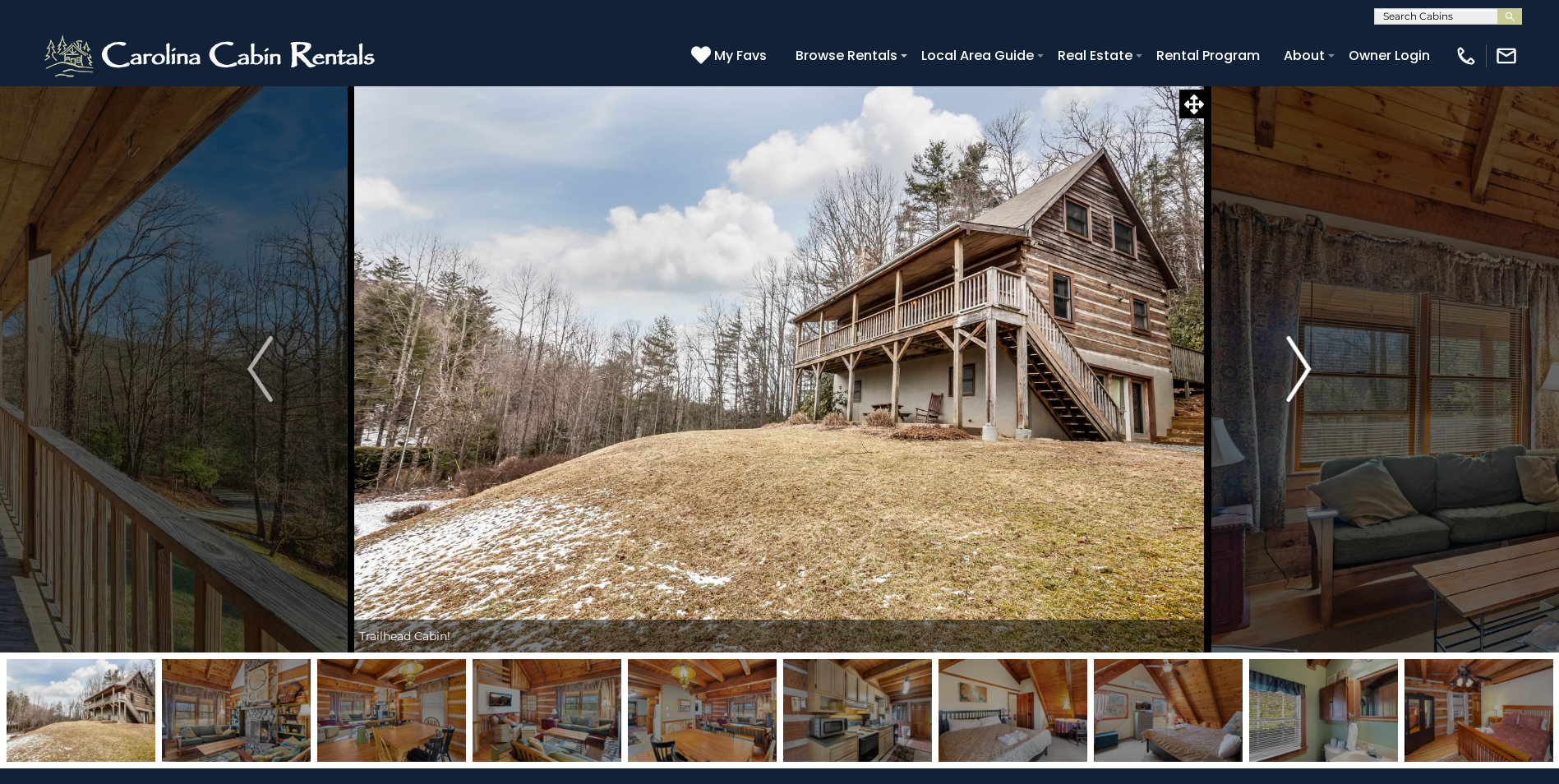
click at [1304, 367] on img "Next" at bounding box center [1298, 369] width 25 height 66
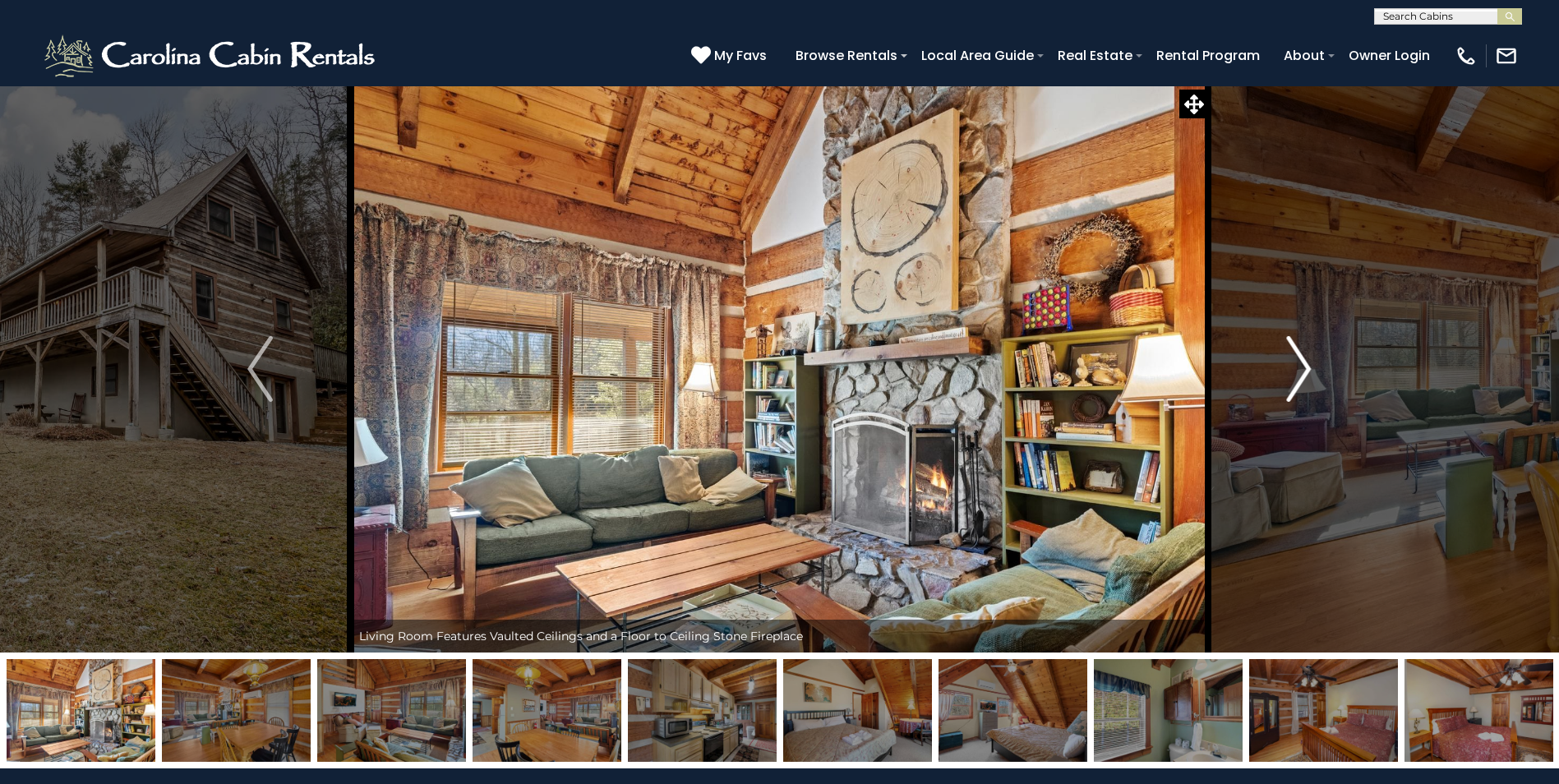
click at [1304, 367] on img "Next" at bounding box center [1298, 369] width 25 height 66
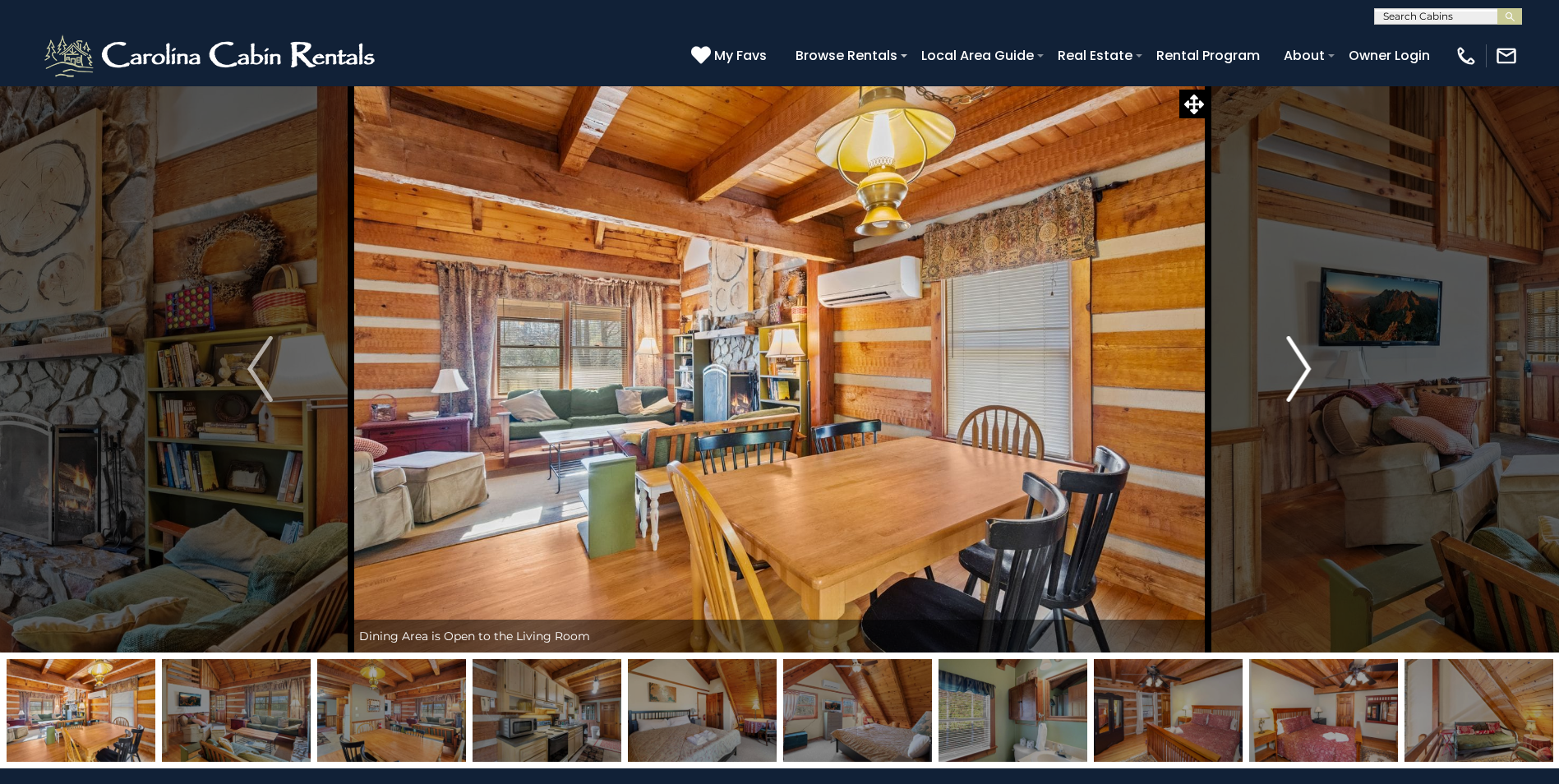
click at [1304, 367] on img "Next" at bounding box center [1298, 369] width 25 height 66
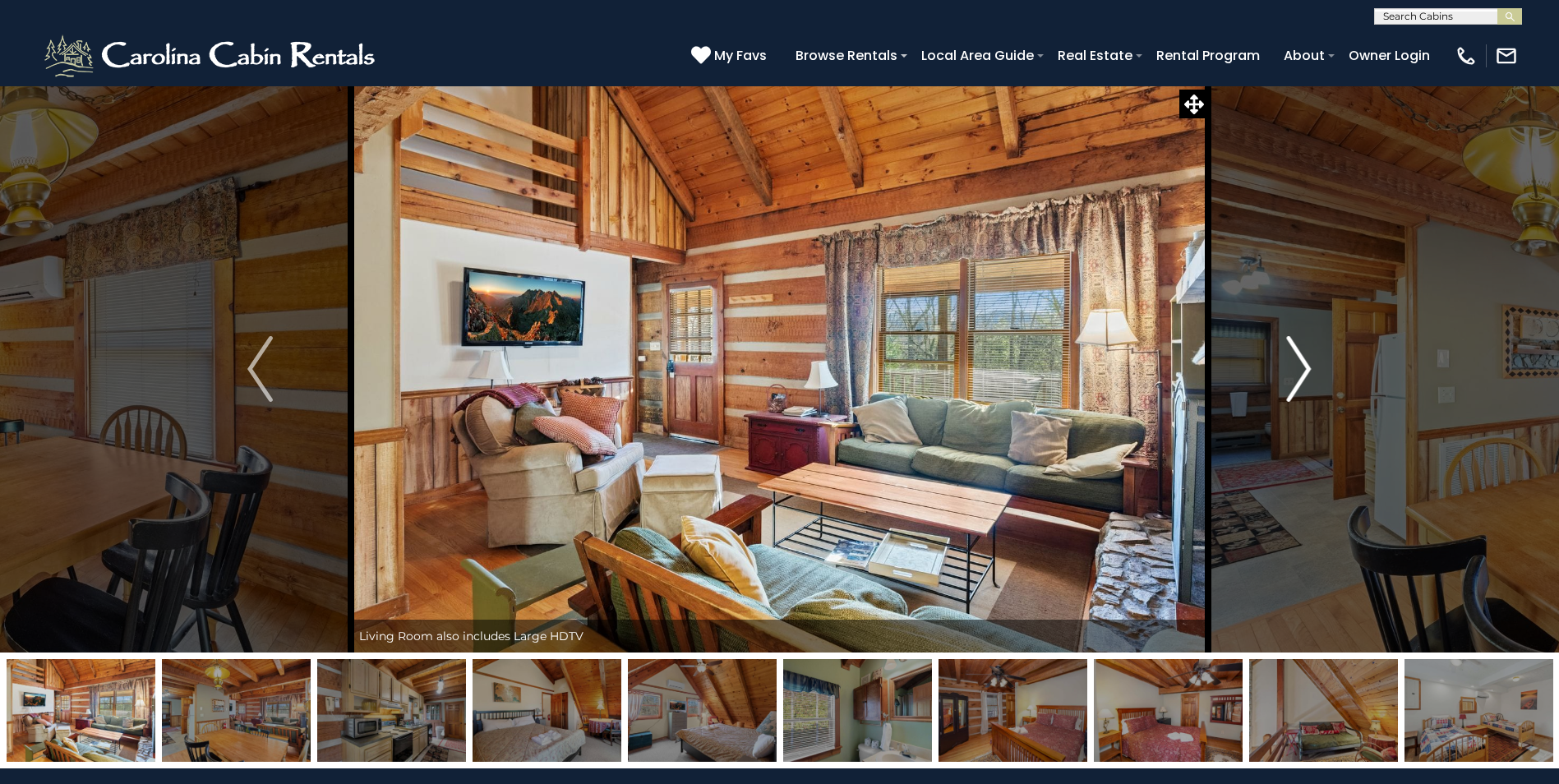
click at [1304, 367] on img "Next" at bounding box center [1298, 369] width 25 height 66
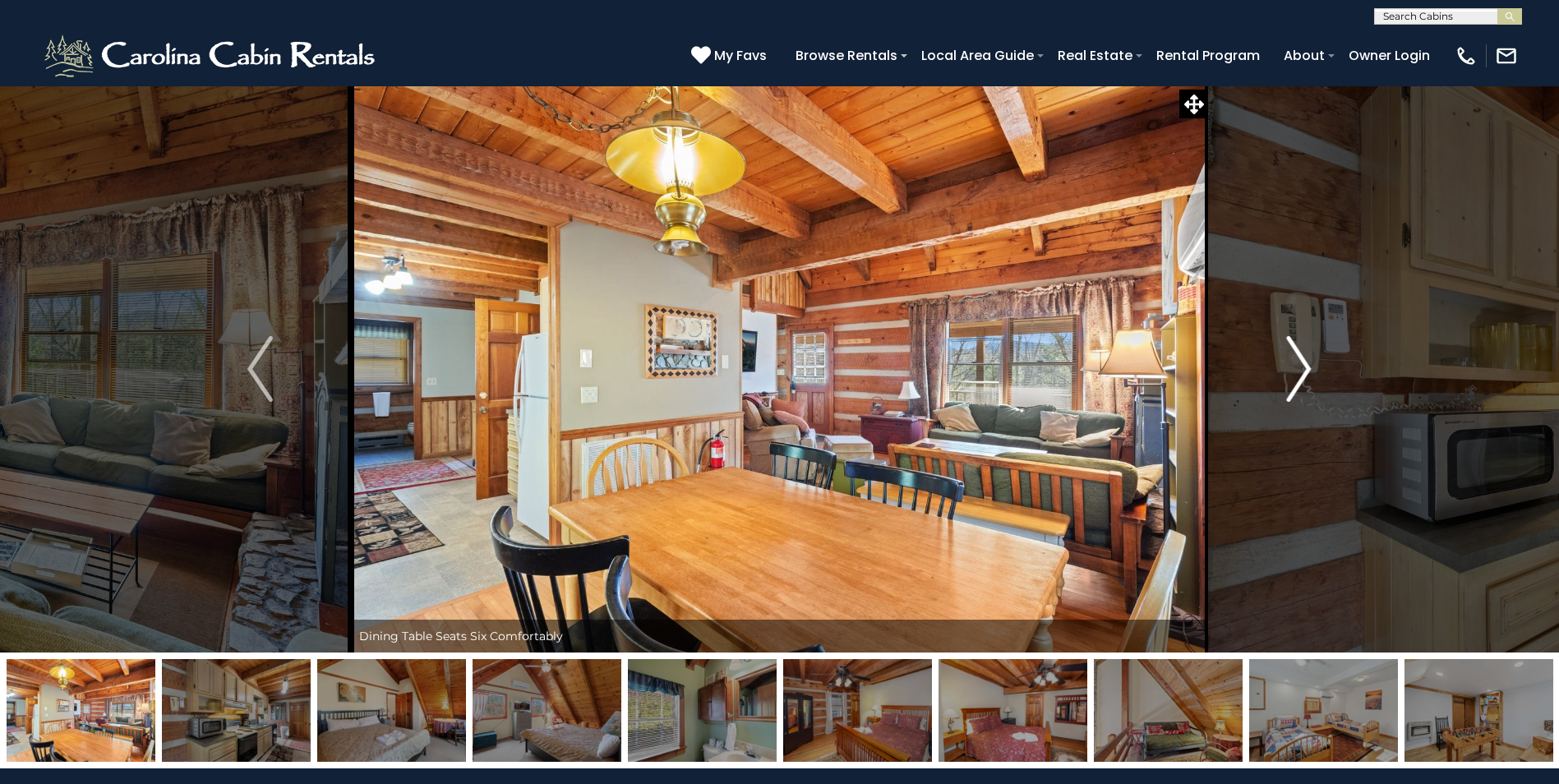
click at [1304, 367] on img "Next" at bounding box center [1298, 369] width 25 height 66
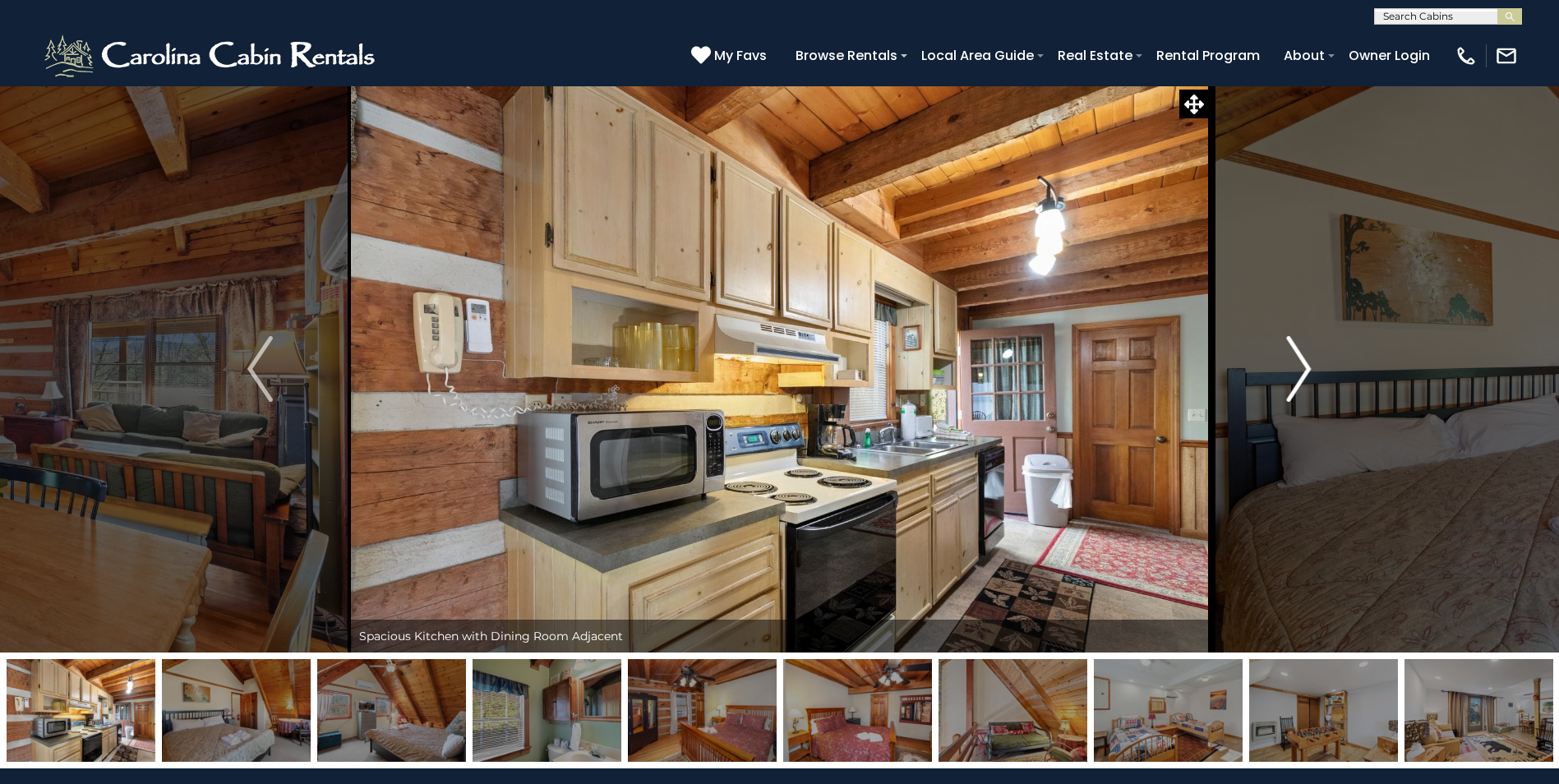
click at [1304, 367] on img "Next" at bounding box center [1298, 369] width 25 height 66
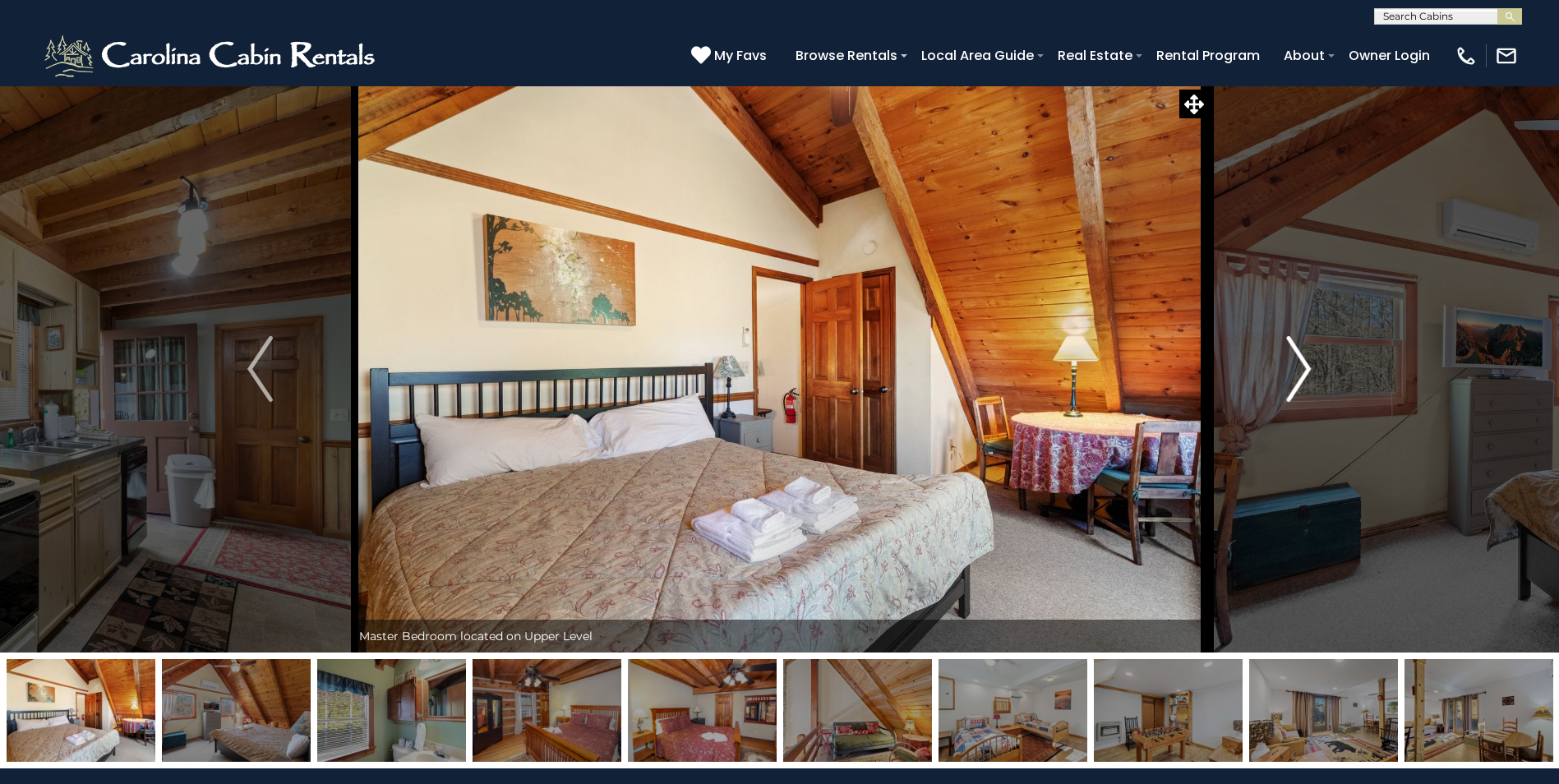
click at [1304, 367] on img "Next" at bounding box center [1298, 369] width 25 height 66
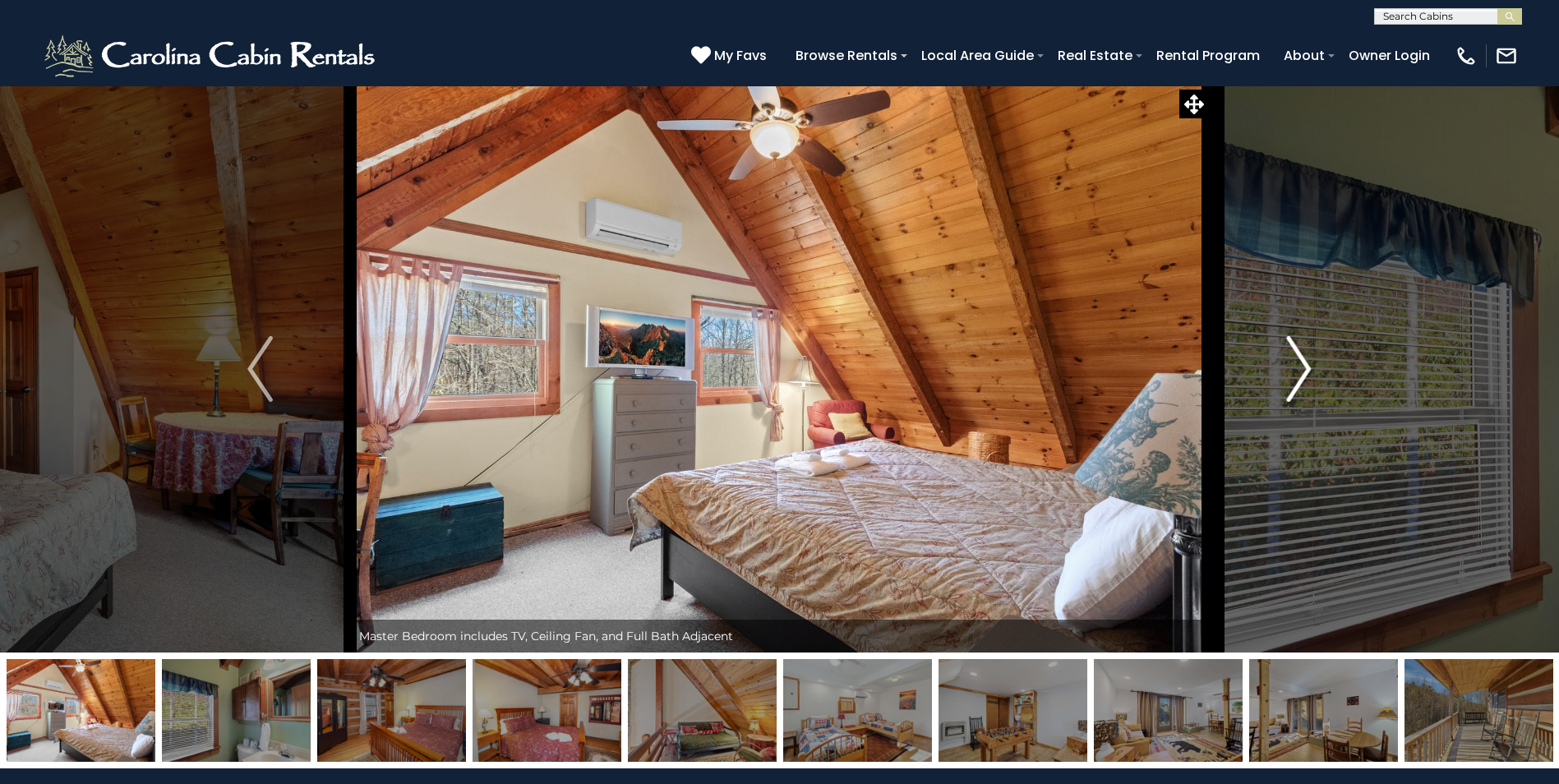
click at [1304, 367] on img "Next" at bounding box center [1298, 369] width 25 height 66
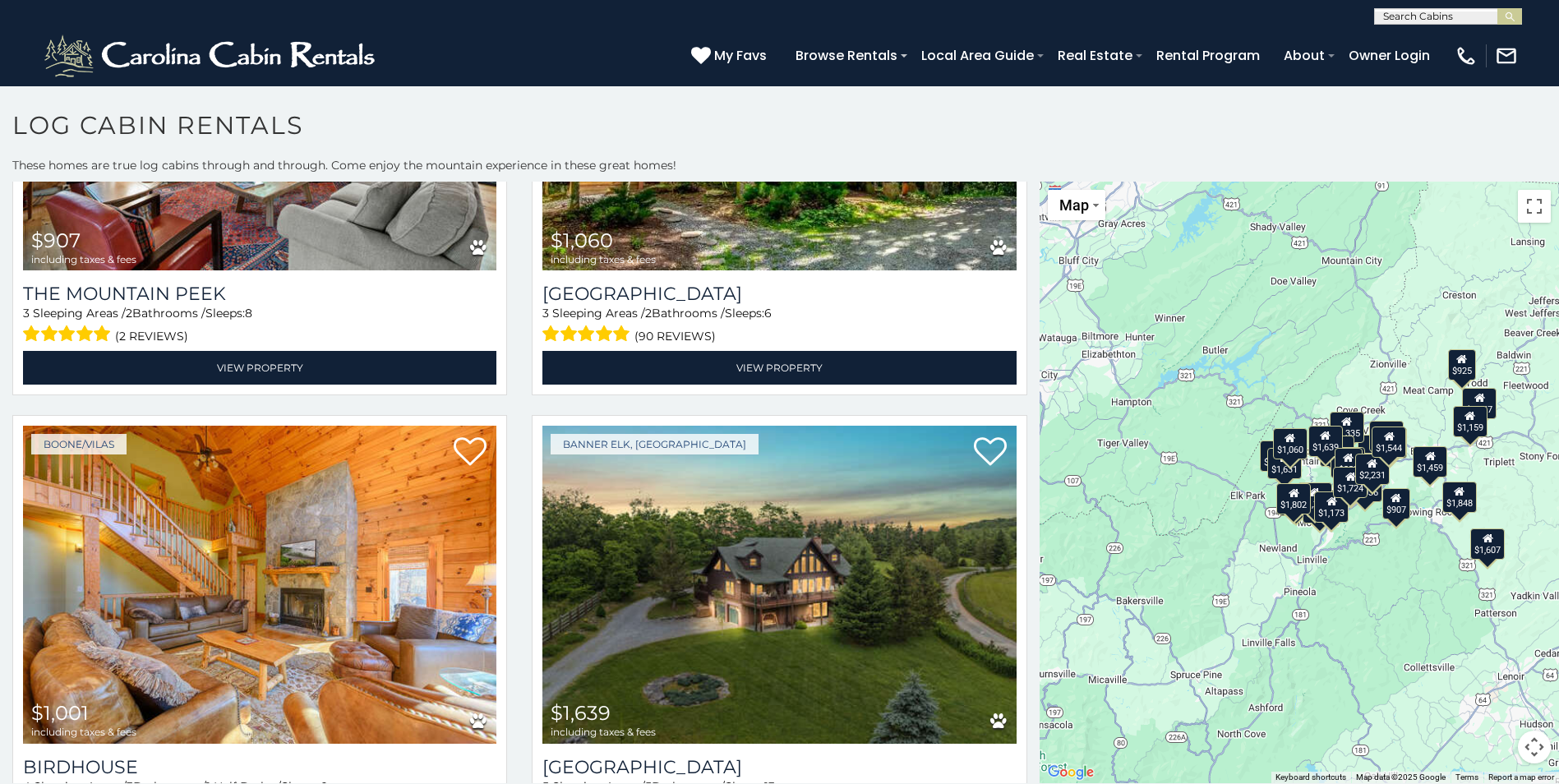
scroll to position [6080, 0]
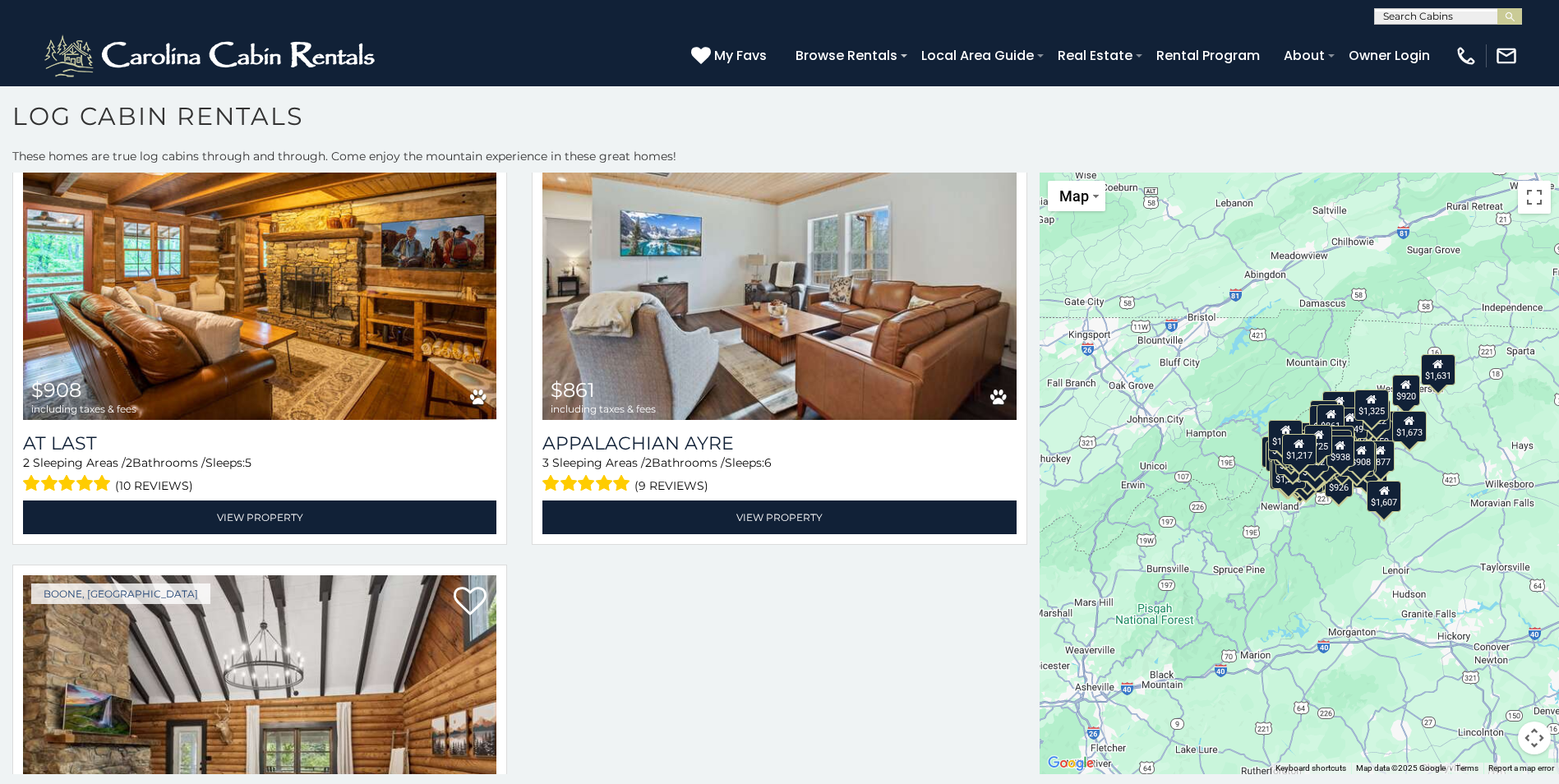
scroll to position [20111, 0]
